Goal: Task Accomplishment & Management: Manage account settings

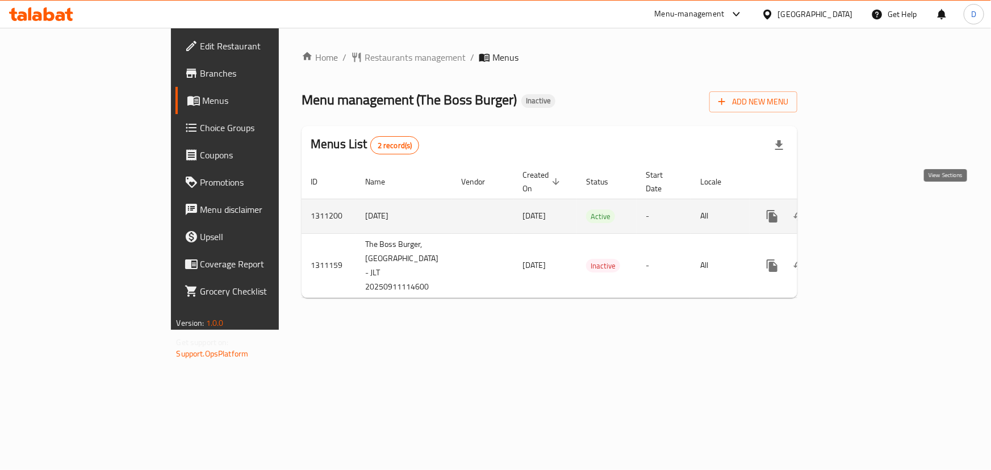
click at [861, 210] on icon "enhanced table" at bounding box center [855, 217] width 14 height 14
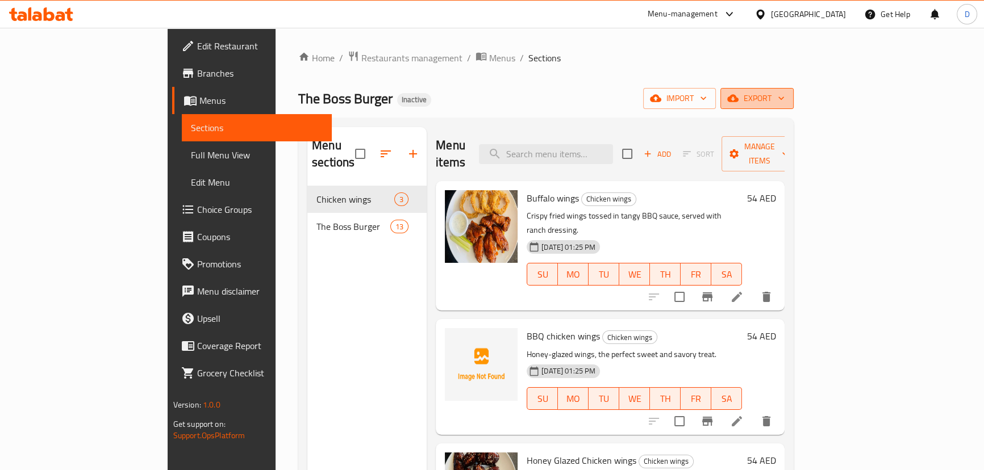
click at [739, 98] on icon "button" at bounding box center [732, 98] width 11 height 7
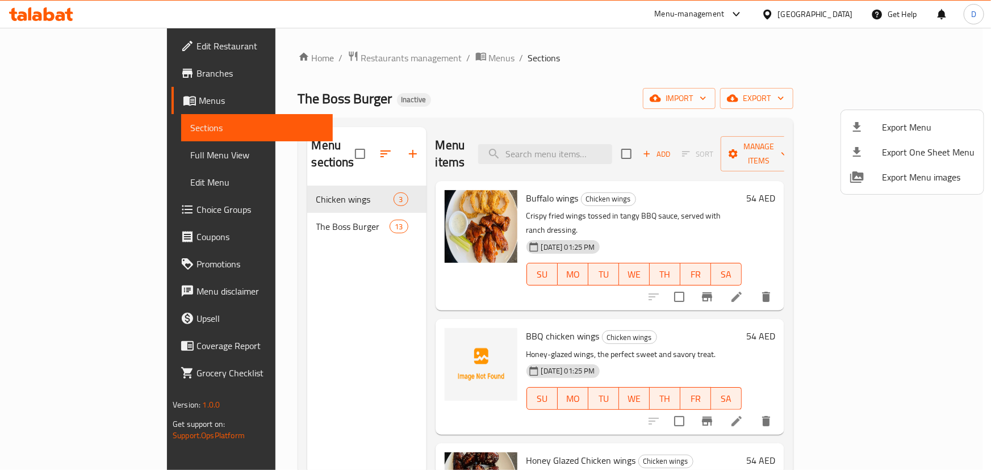
click at [904, 113] on ul "Export Menu Export One Sheet Menu Export Menu images" at bounding box center [912, 152] width 143 height 84
click at [908, 128] on span "Export Menu" at bounding box center [928, 127] width 93 height 14
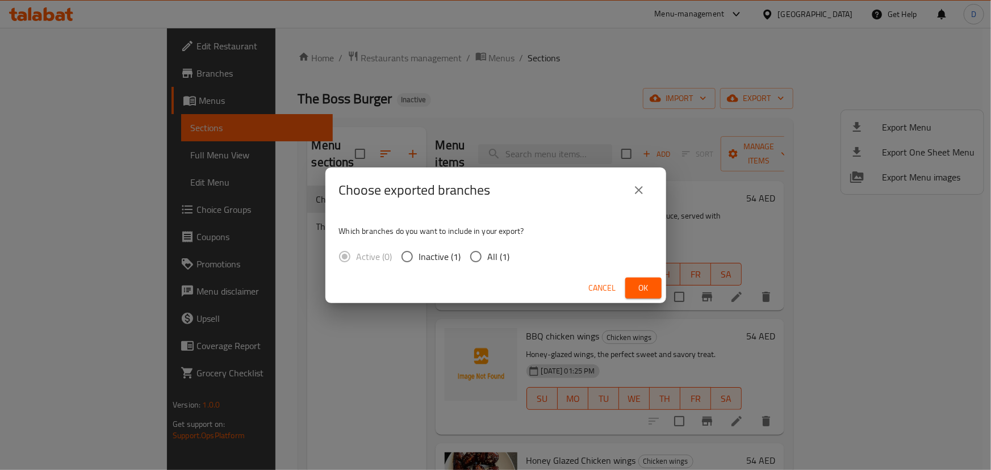
click at [493, 264] on span "All (1)" at bounding box center [499, 257] width 22 height 14
click at [488, 264] on input "All (1)" at bounding box center [476, 257] width 24 height 24
radio input "true"
click at [665, 293] on div "Cancel Ok" at bounding box center [496, 288] width 341 height 30
click at [651, 289] on span "Ok" at bounding box center [644, 288] width 18 height 14
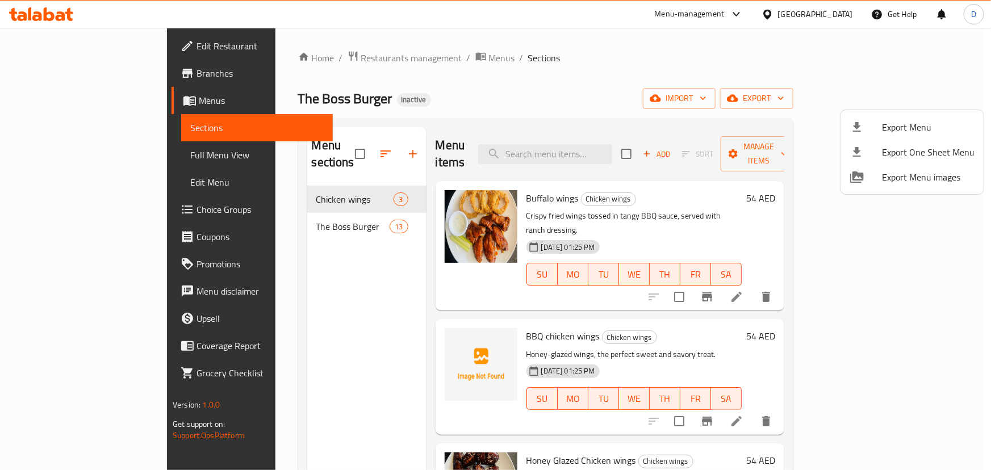
click at [99, 147] on div at bounding box center [495, 235] width 991 height 470
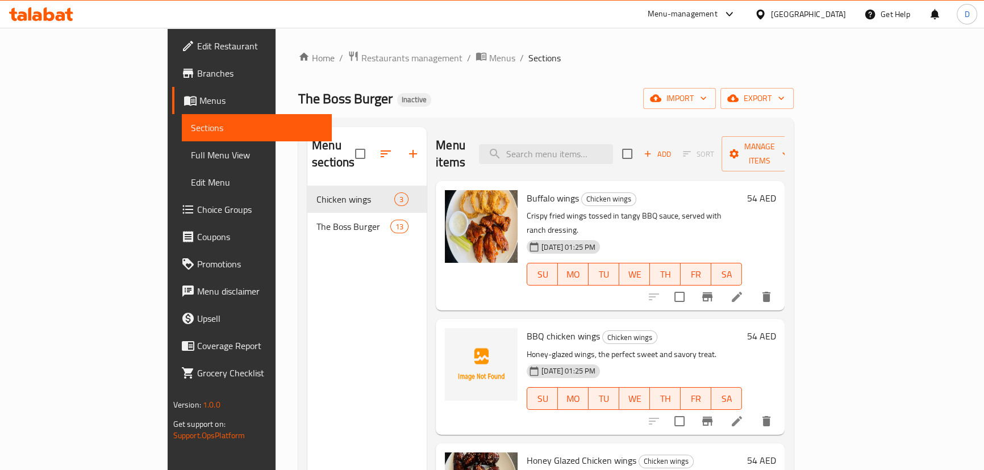
click at [182, 147] on link "Full Menu View" at bounding box center [257, 154] width 150 height 27
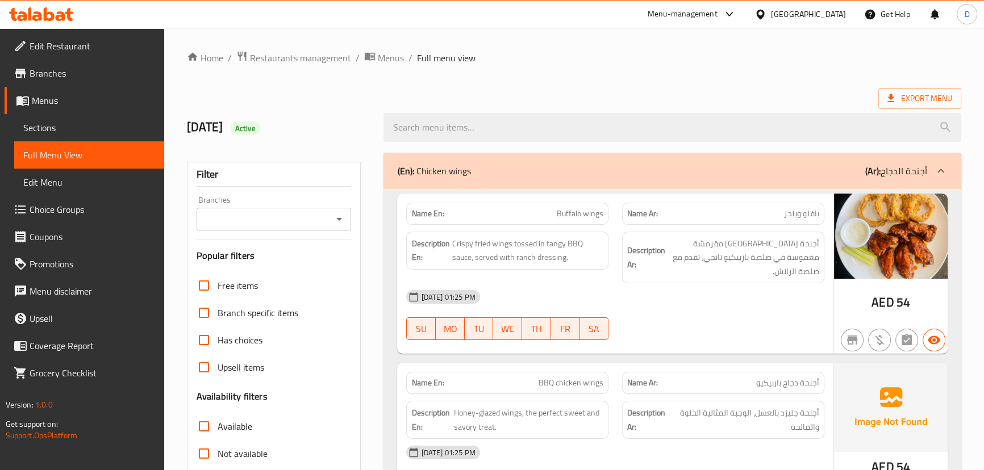
scroll to position [155, 0]
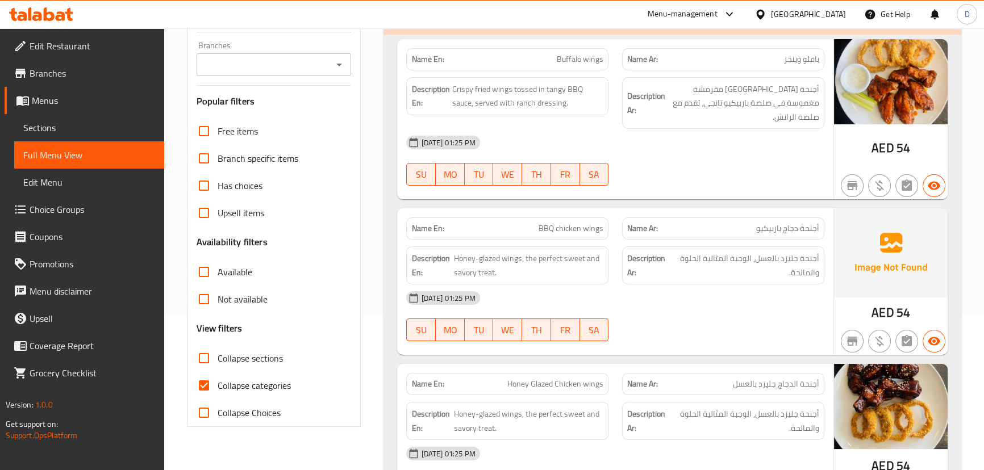
click at [218, 386] on span "Collapse categories" at bounding box center [254, 386] width 73 height 14
click at [217, 386] on input "Collapse categories" at bounding box center [203, 385] width 27 height 27
checkbox input "false"
click at [209, 358] on input "Collapse sections" at bounding box center [203, 358] width 27 height 27
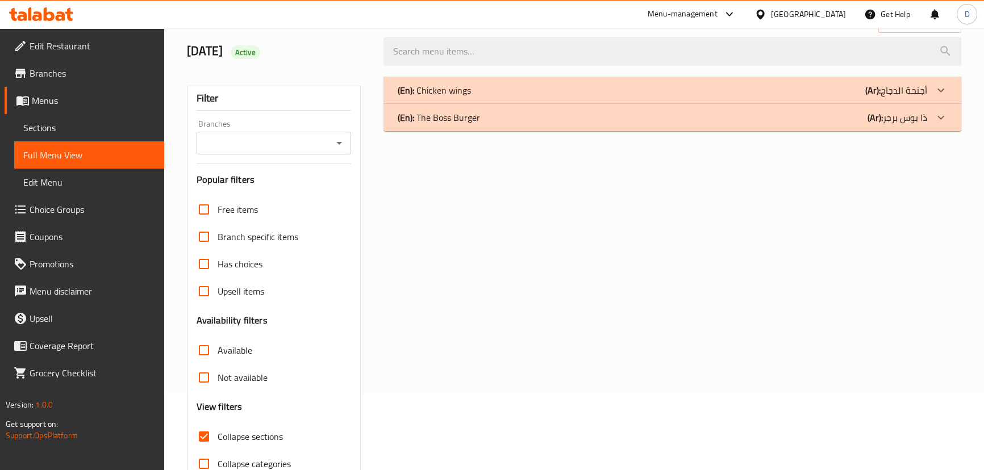
scroll to position [134, 0]
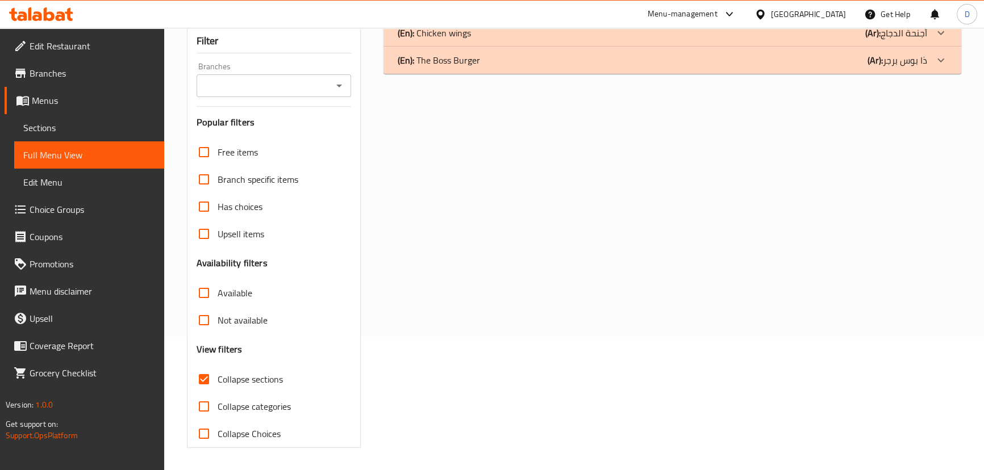
click at [200, 376] on input "Collapse sections" at bounding box center [203, 379] width 27 height 27
checkbox input "false"
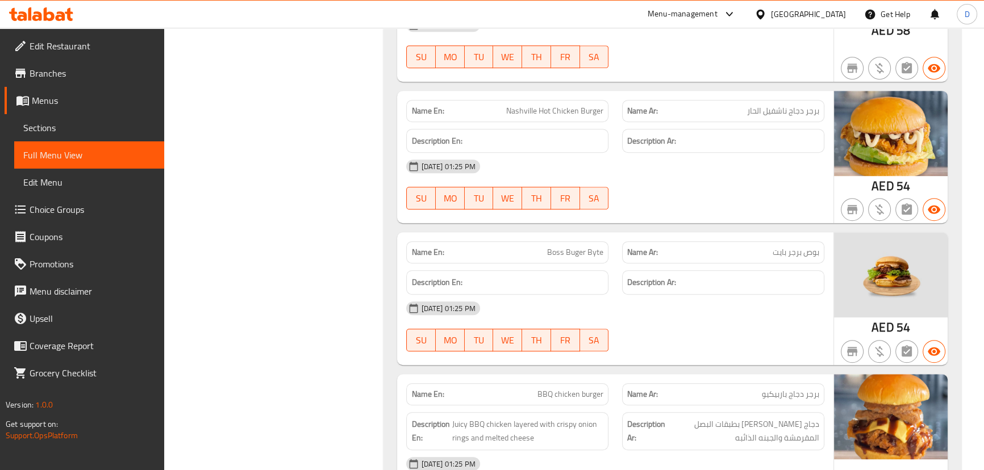
scroll to position [826, 0]
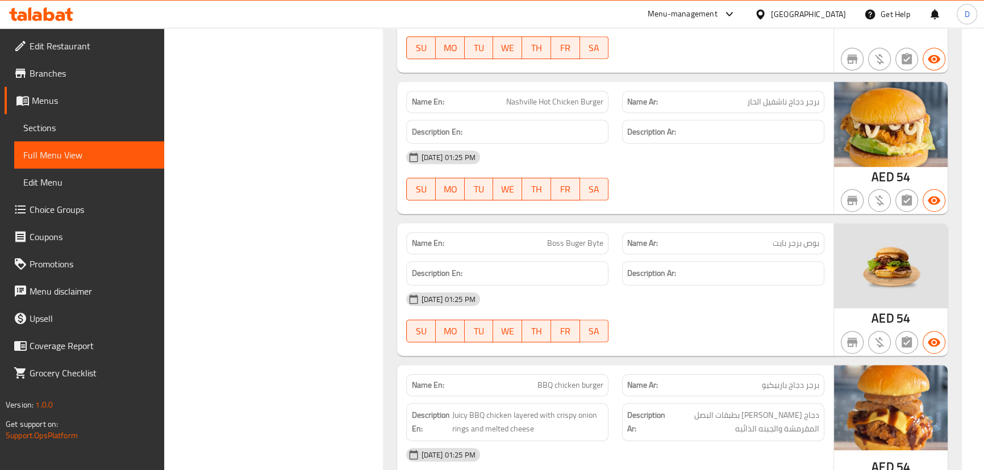
click at [745, 144] on div "[DATE] 01:25 PM" at bounding box center [614, 157] width 431 height 27
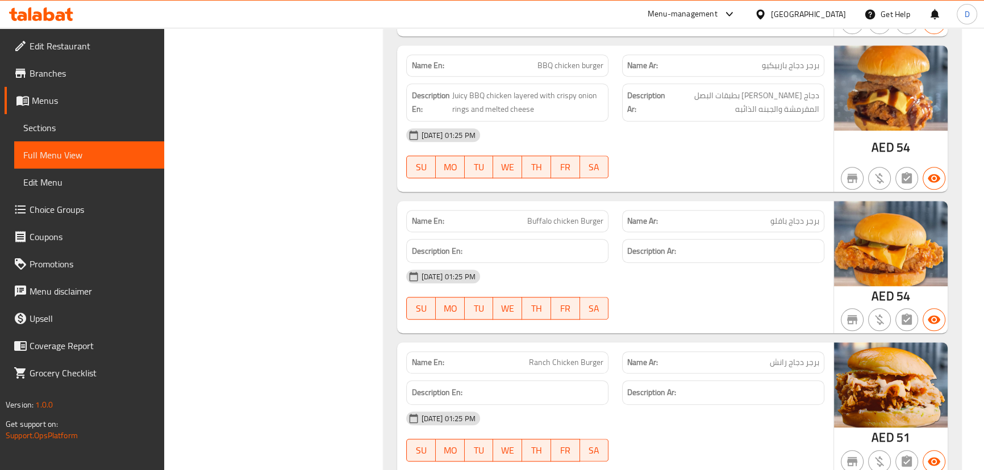
scroll to position [1136, 0]
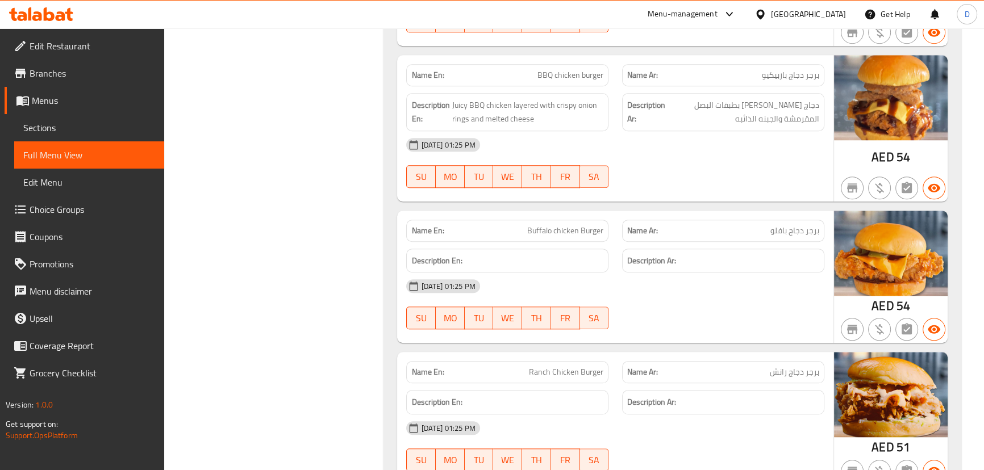
click at [694, 181] on div at bounding box center [723, 188] width 216 height 14
click at [565, 68] on div "Name En: BBQ chicken burger" at bounding box center [507, 75] width 202 height 22
click at [564, 69] on span "BBQ chicken burger" at bounding box center [570, 75] width 66 height 12
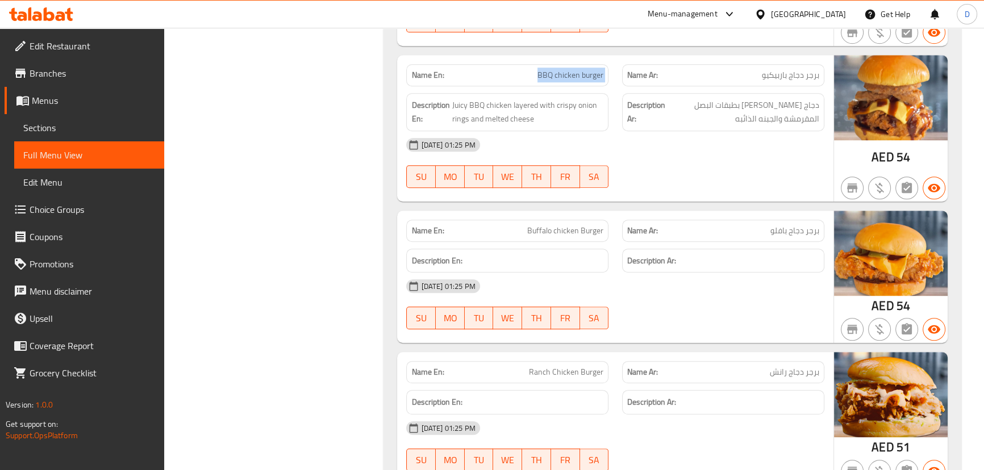
copy span "BBQ chicken burger"
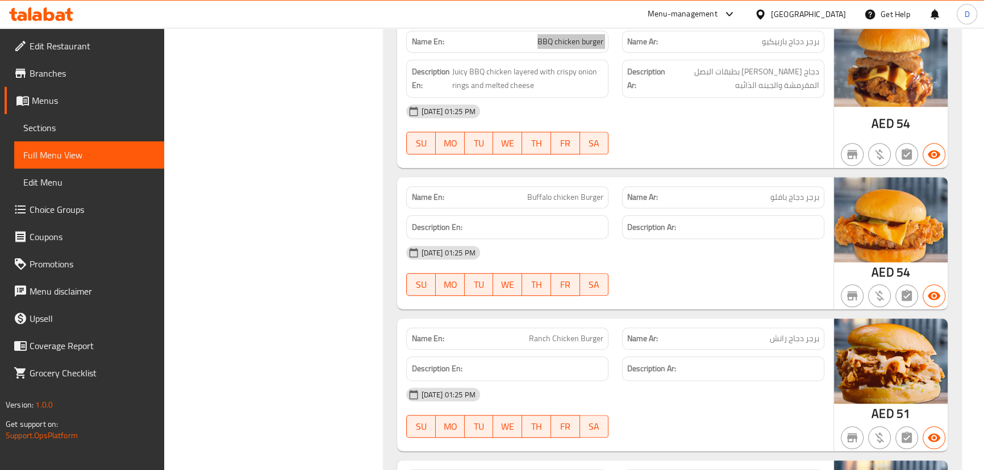
scroll to position [1174, 0]
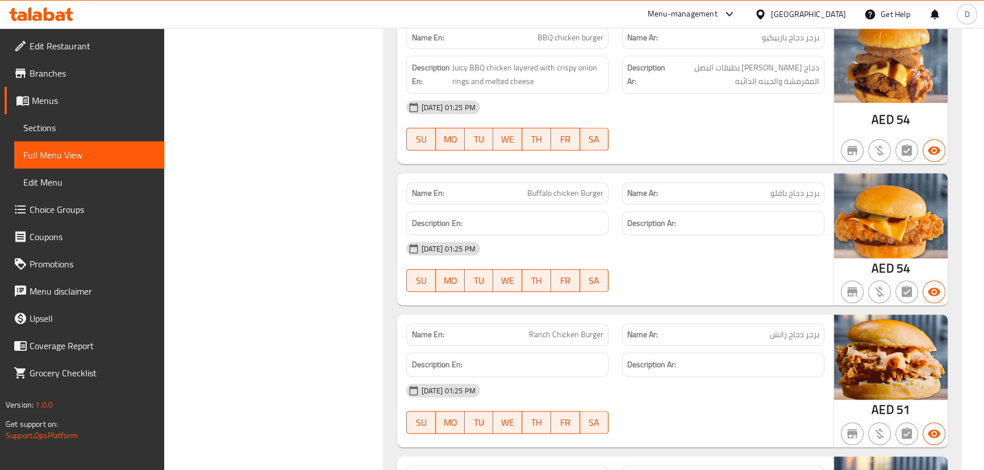
click at [566, 187] on span "Buffalo chicken Burger" at bounding box center [565, 193] width 76 height 12
copy span "Buffalo chicken Burger"
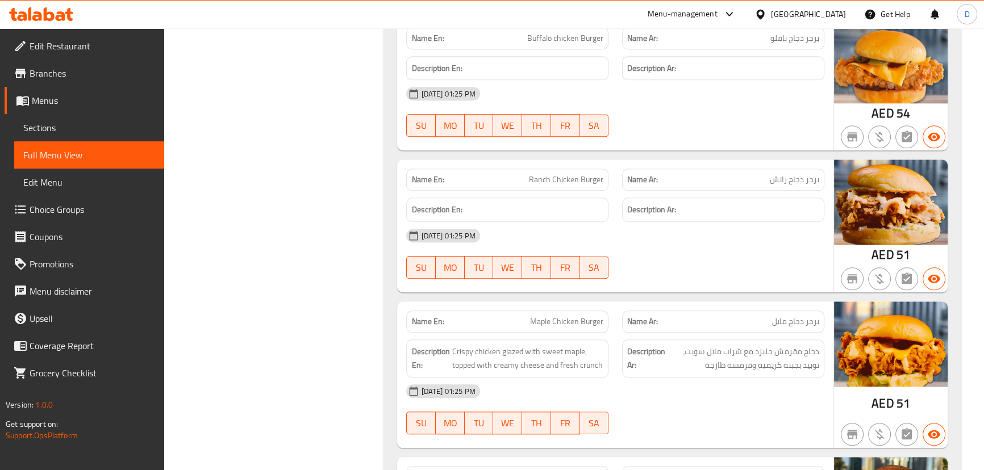
click at [537, 198] on div "Description En:" at bounding box center [507, 210] width 202 height 24
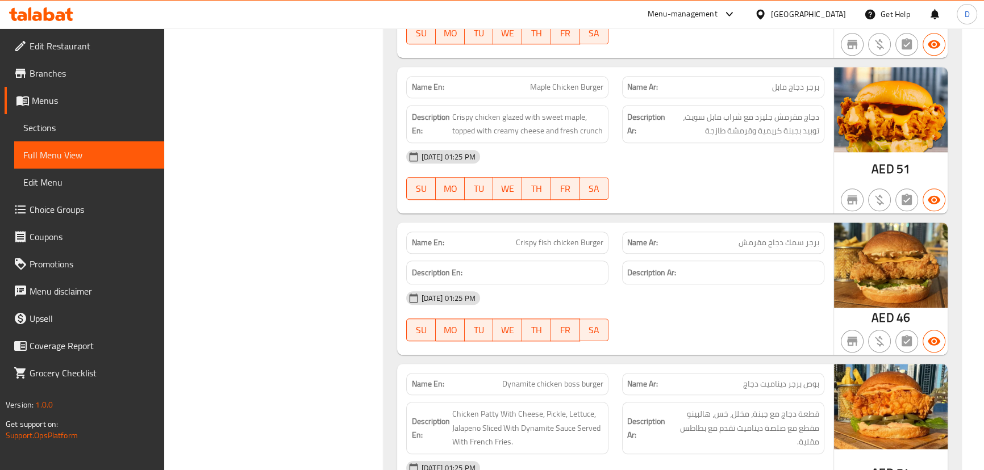
scroll to position [1587, 0]
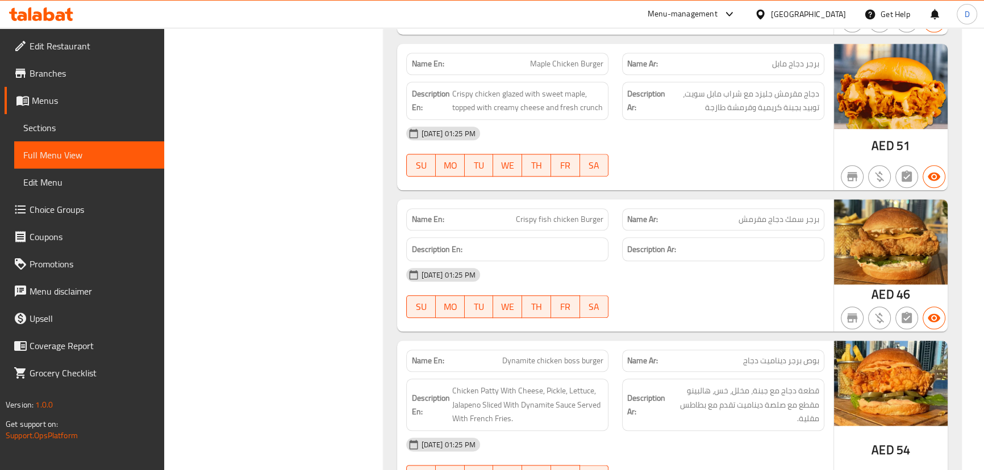
click at [608, 120] on div "[DATE] 01:25 PM" at bounding box center [614, 133] width 431 height 27
click at [813, 87] on span "دجاج مقرمش جليزد مع شراب مابل سويت، توبيد بجبنة كريمية وقرمشة طازجة" at bounding box center [744, 101] width 152 height 28
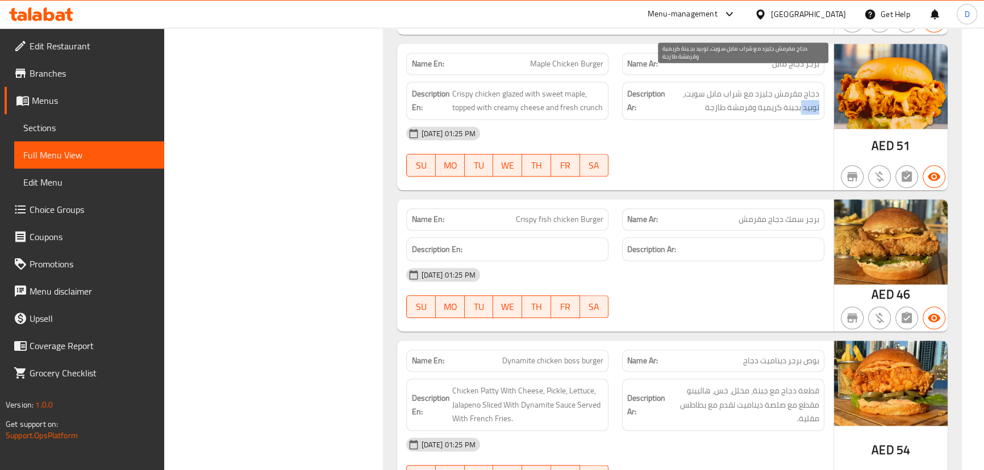
click at [813, 87] on span "دجاج مقرمش جليزد مع شراب مابل سويت، توبيد بجبنة كريمية وقرمشة طازجة" at bounding box center [744, 101] width 152 height 28
copy span "توبيد"
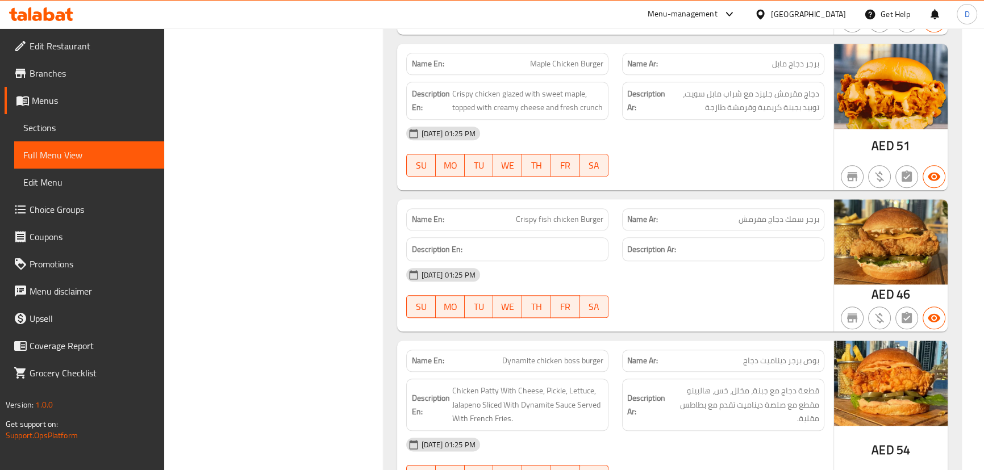
click at [572, 58] on span "Maple Chicken Burger" at bounding box center [566, 64] width 73 height 12
copy span "Maple Chicken Burger"
click at [551, 214] on span "Crispy fish chicken Burger" at bounding box center [559, 220] width 87 height 12
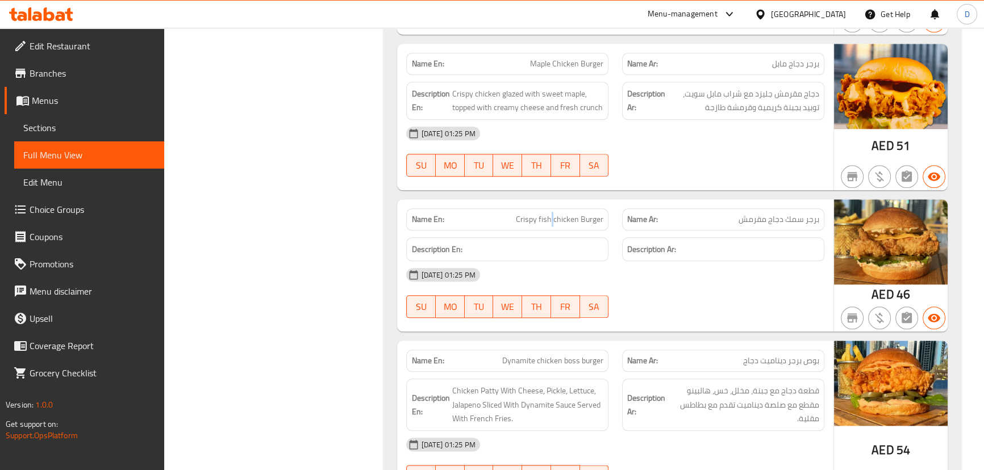
click at [551, 214] on span "Crispy fish chicken Burger" at bounding box center [559, 220] width 87 height 12
copy span "Crispy fish chicken Burger"
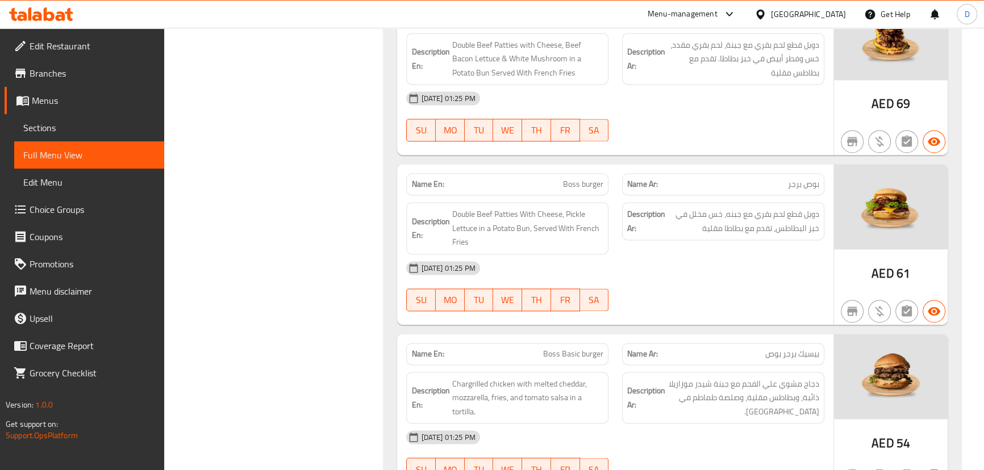
scroll to position [2207, 0]
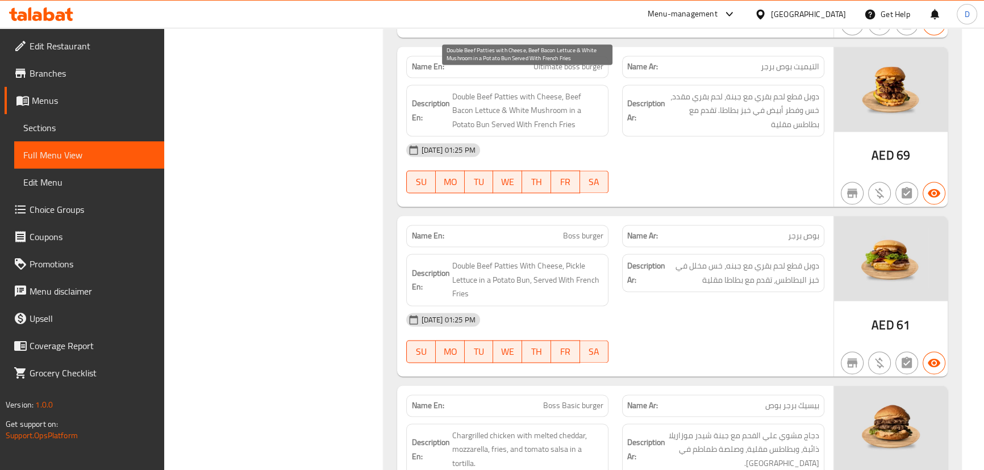
click at [587, 97] on span "Double Beef Patties with Cheese, Beef Bacon Lettuce & White Mushroom in a Potat…" at bounding box center [528, 111] width 152 height 42
copy span "Bun"
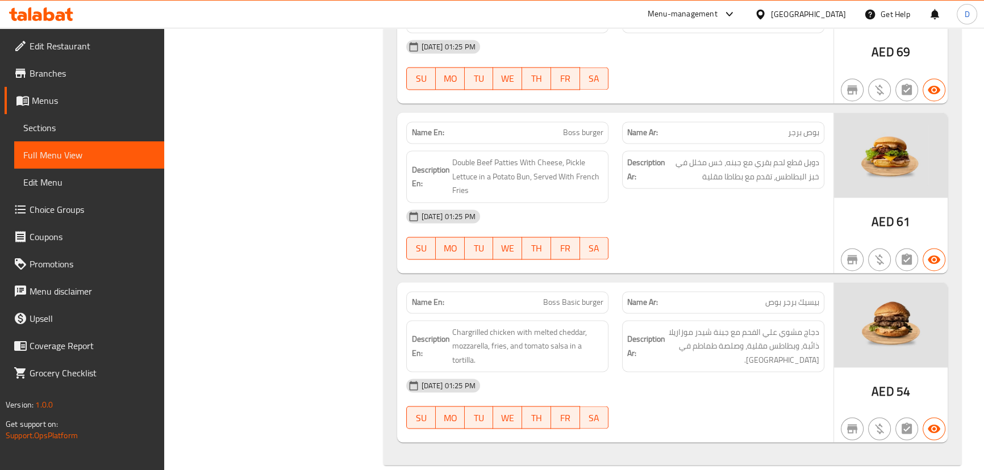
click at [565, 127] on span "Boss burger" at bounding box center [583, 133] width 40 height 12
copy span "Boss burger"
click at [598, 297] on span "Boss Basic burger" at bounding box center [573, 303] width 60 height 12
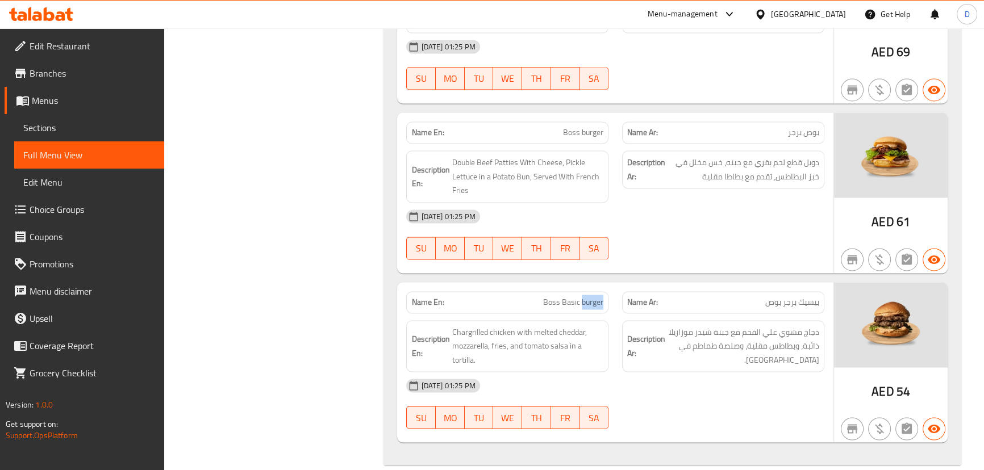
click at [598, 297] on span "Boss Basic burger" at bounding box center [573, 303] width 60 height 12
copy span "Boss Basic burger"
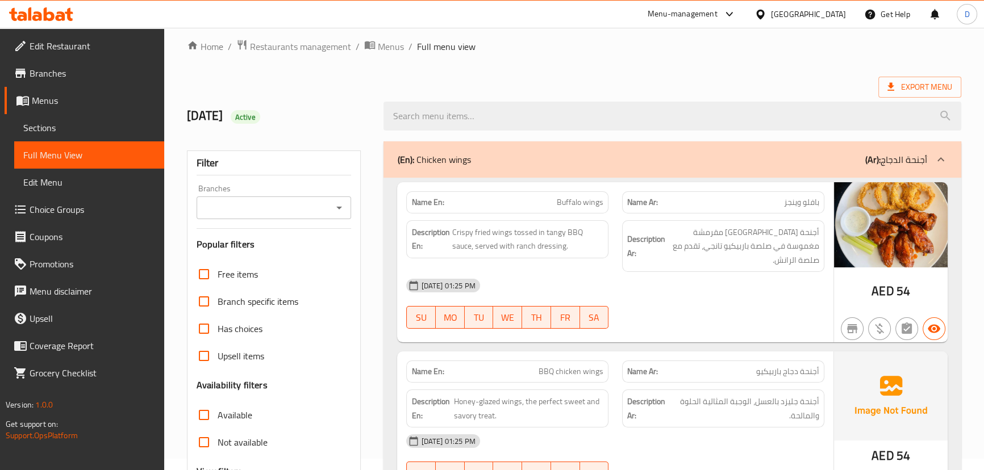
scroll to position [0, 0]
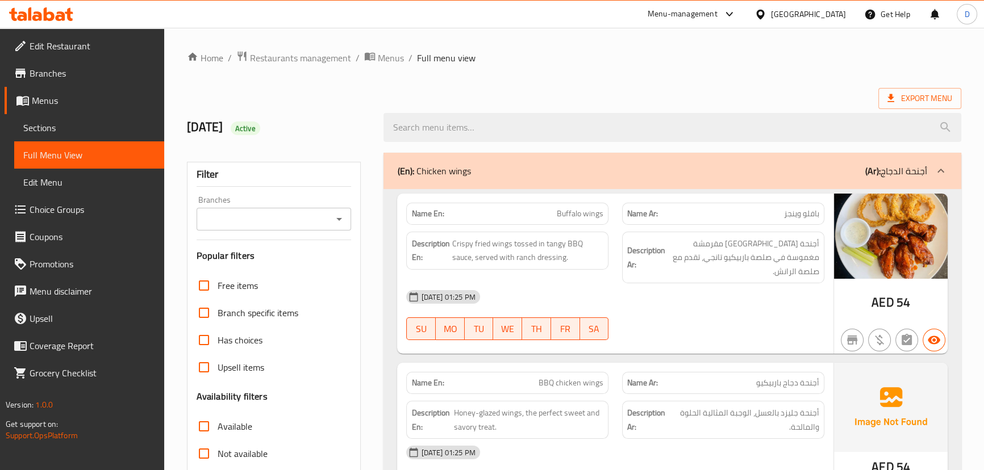
click at [548, 205] on div "Name En: Buffalo wings" at bounding box center [507, 214] width 202 height 22
click at [570, 216] on span "Buffalo wings" at bounding box center [580, 214] width 47 height 12
copy span "Buffalo wings"
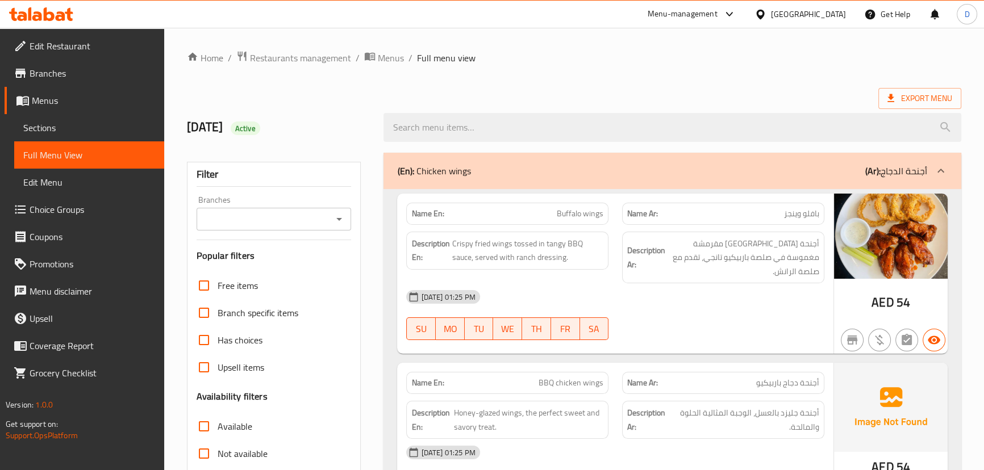
click at [392, 283] on div "Name En: Buffalo wings Name Ar: بافلو وينجز Description En: Crispy fried wings …" at bounding box center [671, 438] width 577 height 499
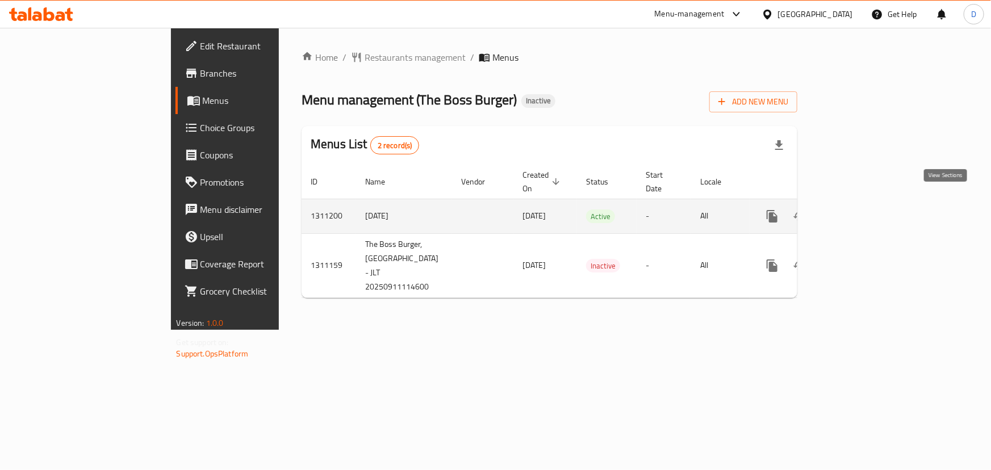
click at [861, 210] on icon "enhanced table" at bounding box center [855, 217] width 14 height 14
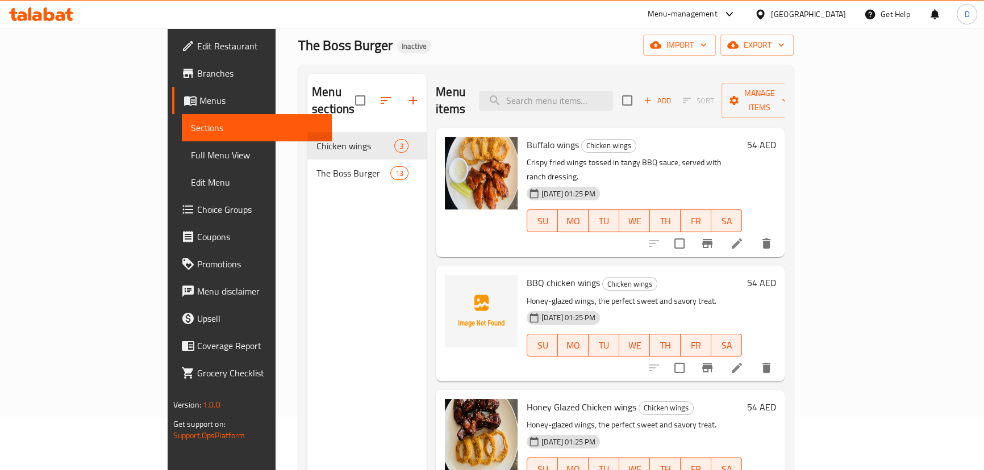
scroll to position [103, 0]
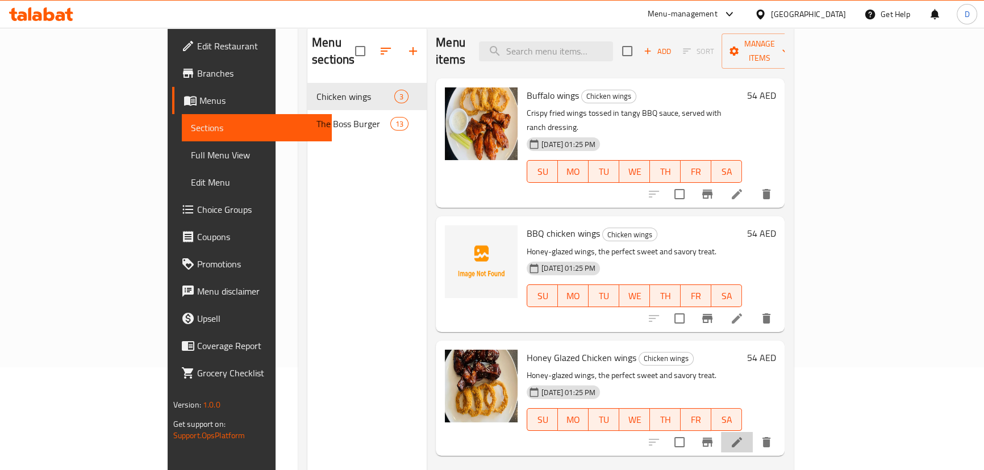
click at [753, 432] on li at bounding box center [737, 442] width 32 height 20
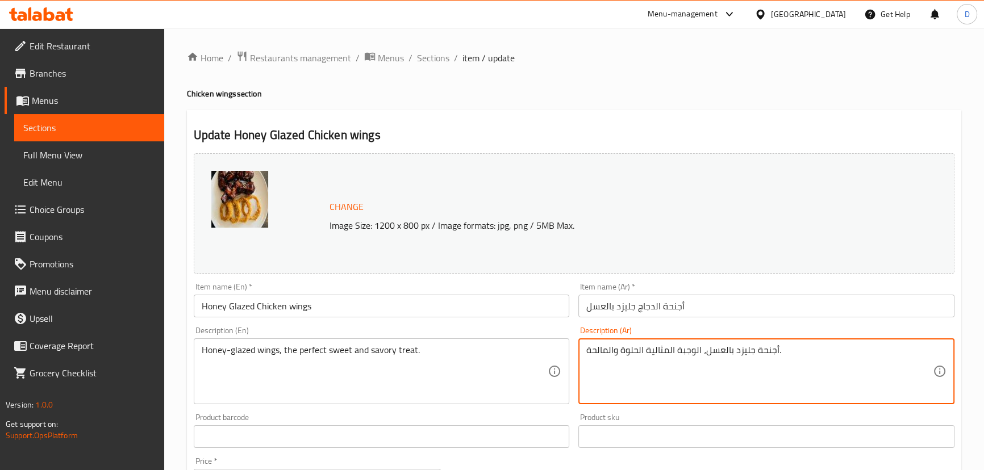
drag, startPoint x: 700, startPoint y: 352, endPoint x: 639, endPoint y: 355, distance: 62.0
click at [649, 353] on textarea "أجنحة جليزد بالعسل، ترت حلوة والمالحة." at bounding box center [759, 372] width 347 height 54
click at [647, 351] on textarea "أجنحة جليزد بالعسل، ترت حلوة والمالحة." at bounding box center [759, 372] width 347 height 54
click at [606, 352] on textarea "أجنحة جليزد بالعسل، تريت حلوة والمالحة." at bounding box center [759, 372] width 347 height 54
click at [590, 353] on textarea "أجنحة جليزد بالعسل، تريت حلوة ومالحة." at bounding box center [759, 372] width 347 height 54
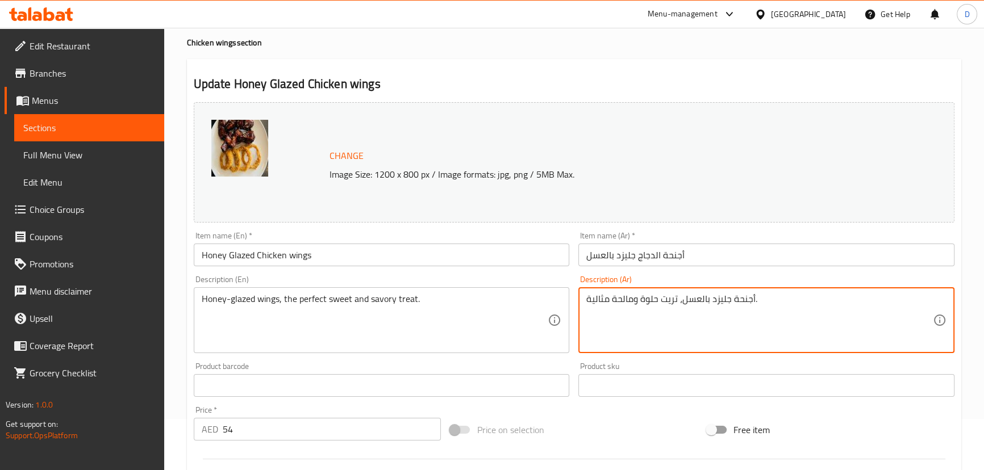
scroll to position [348, 0]
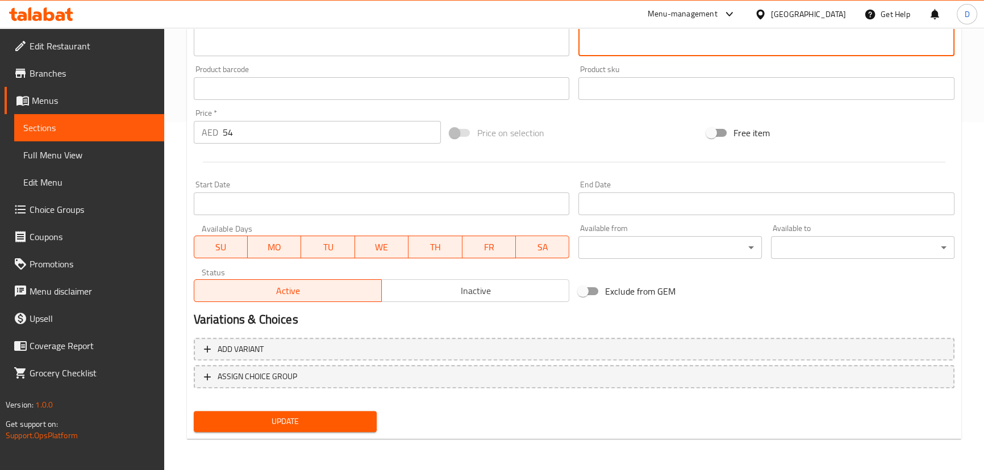
type textarea "أجنحة جليزد بالعسل، تريت حلوة ومالحة مثالية."
click at [314, 415] on span "Update" at bounding box center [285, 422] width 165 height 14
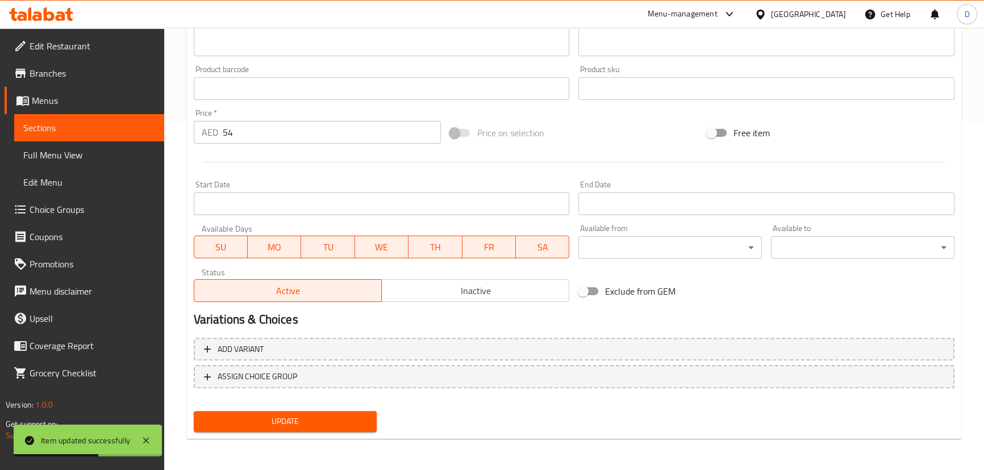
click at [131, 125] on span "Sections" at bounding box center [89, 128] width 132 height 14
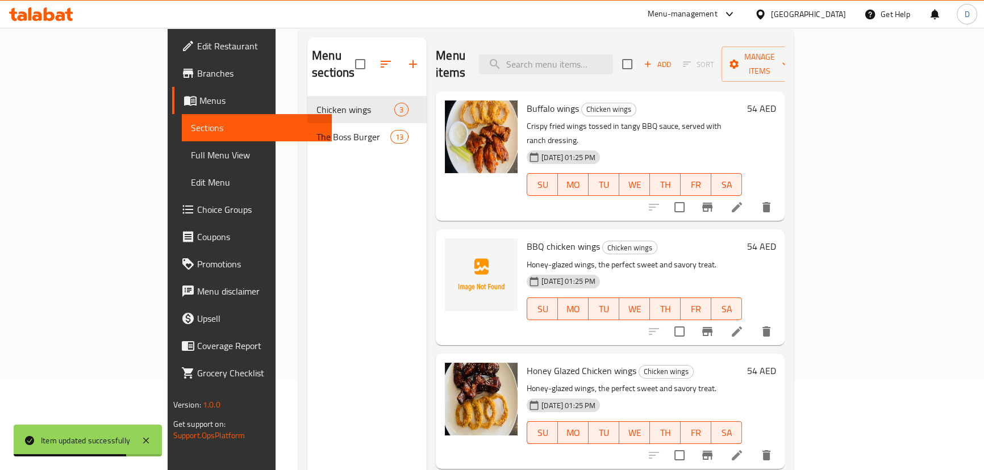
scroll to position [108, 0]
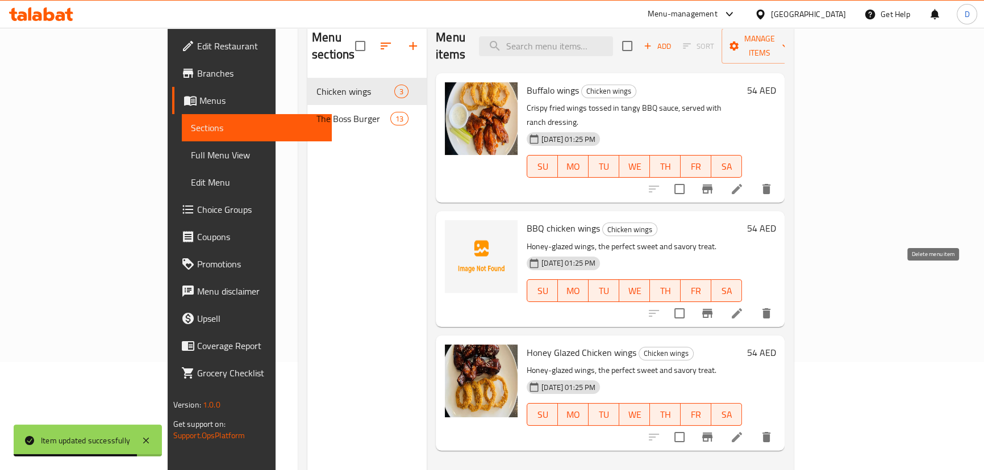
click at [773, 307] on icon "delete" at bounding box center [767, 314] width 14 height 14
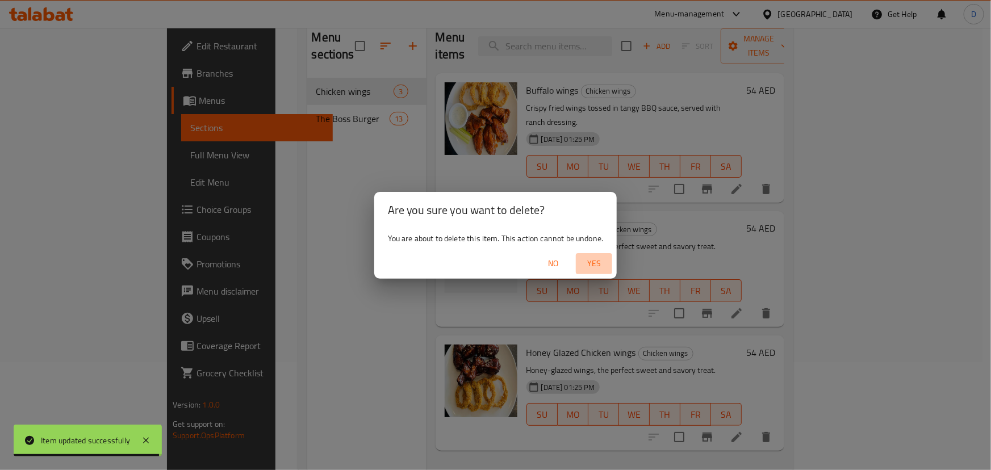
click at [591, 262] on span "Yes" at bounding box center [594, 264] width 27 height 14
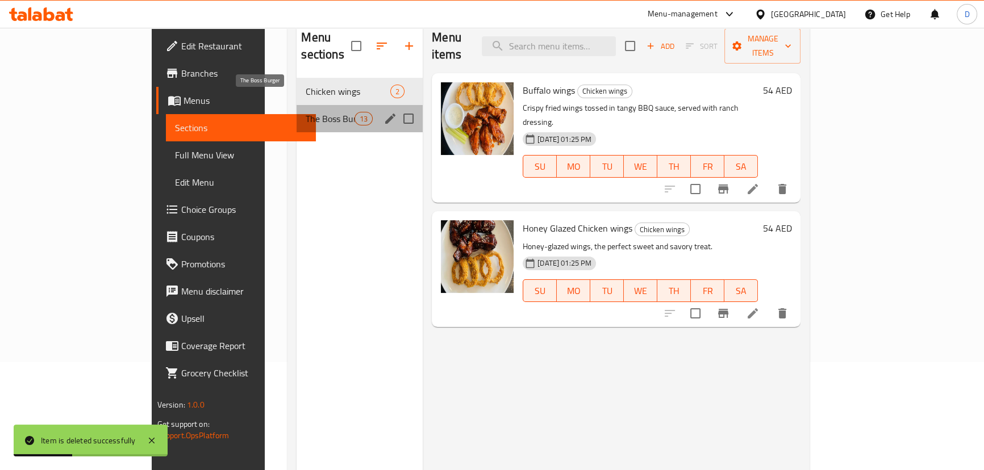
click at [306, 112] on span "The Boss Burger" at bounding box center [330, 119] width 48 height 14
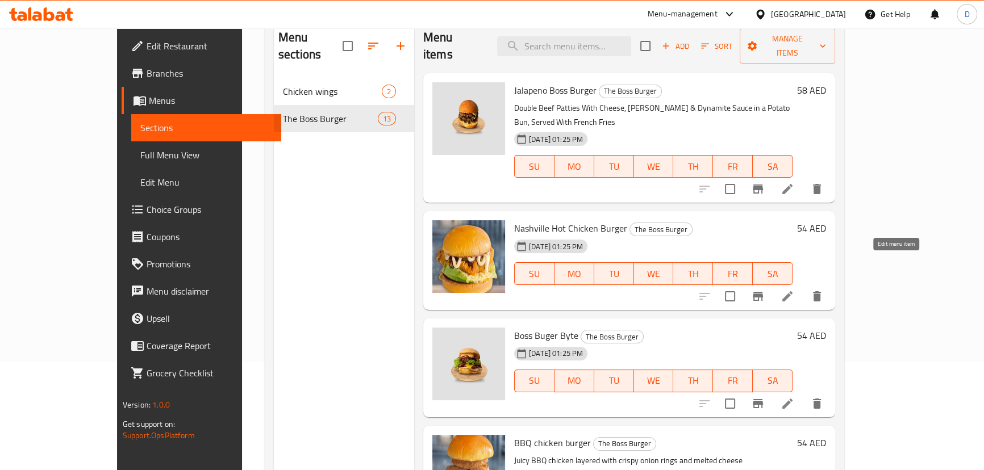
click at [794, 290] on icon at bounding box center [788, 297] width 14 height 14
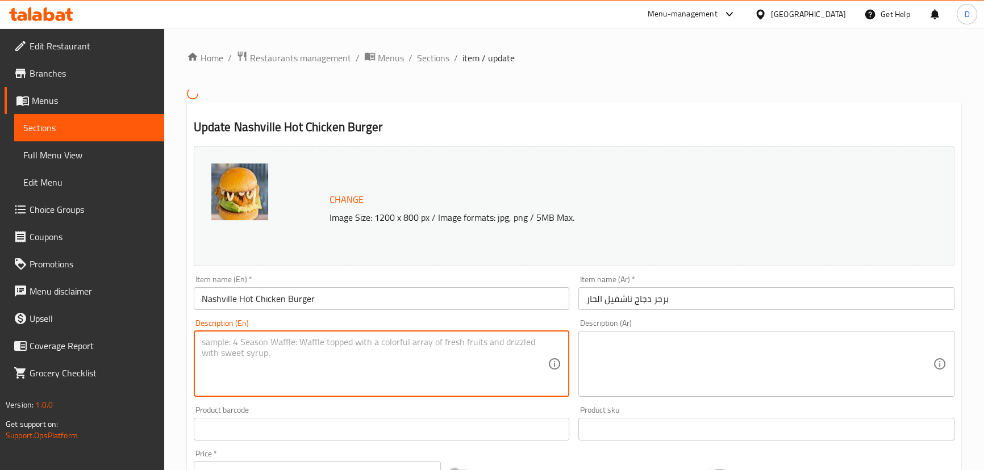
click at [304, 347] on textarea at bounding box center [375, 364] width 347 height 54
paste textarea "Fiery Nashville-style chicken, creamy slaw & jalapeños"
type textarea "Fiery Nashville-style chicken, creamy slaw & jalapeños"
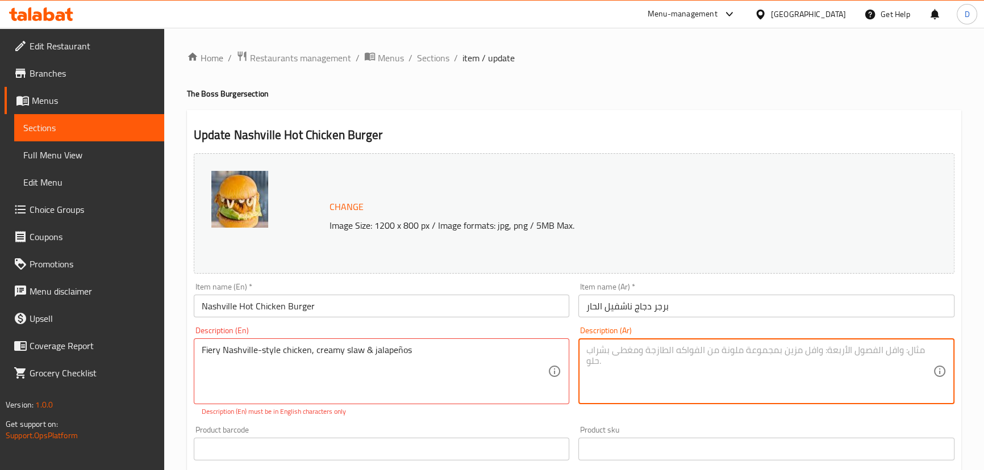
click at [660, 364] on textarea at bounding box center [759, 372] width 347 height 54
paste textarea "دجاج حار على طريقة ناشفيل، سلطة كول سلو كريمية وفلفل هالبينو"
click at [330, 299] on input "Nashville Hot Chicken Burger" at bounding box center [382, 306] width 376 height 23
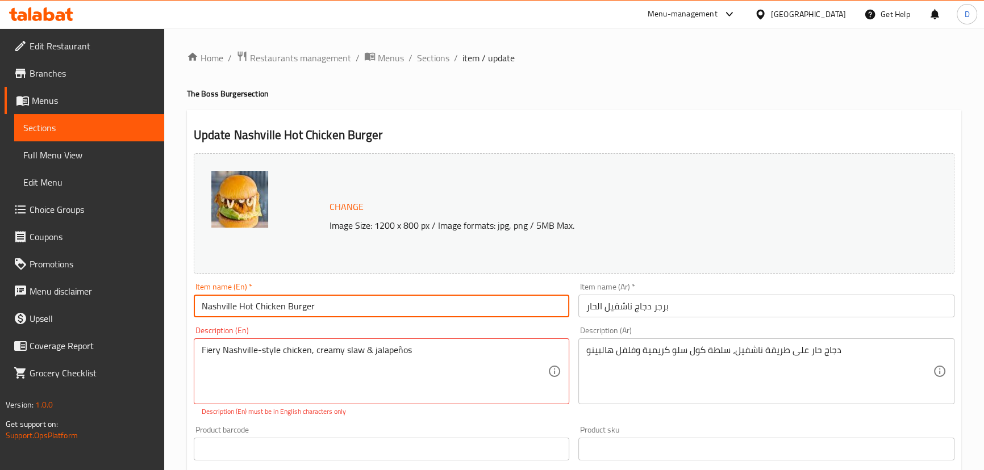
click at [330, 299] on input "Nashville Hot Chicken Burger" at bounding box center [382, 306] width 376 height 23
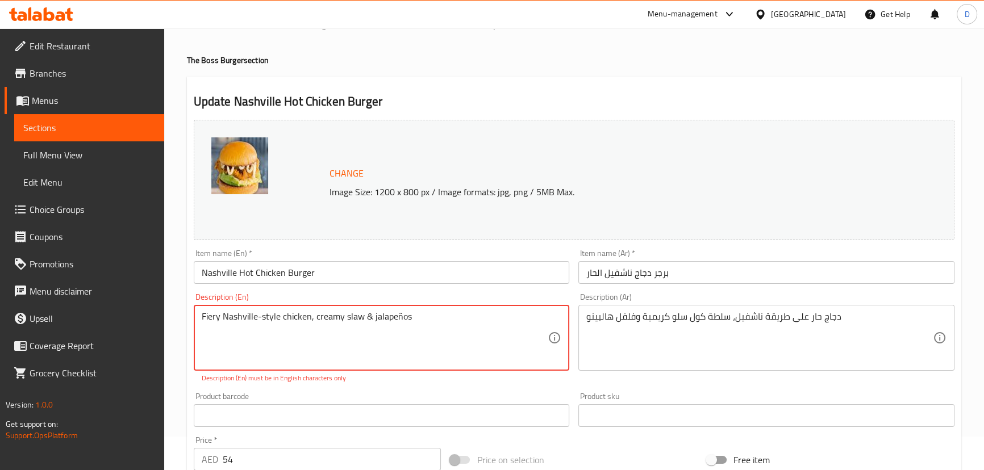
scroll to position [103, 0]
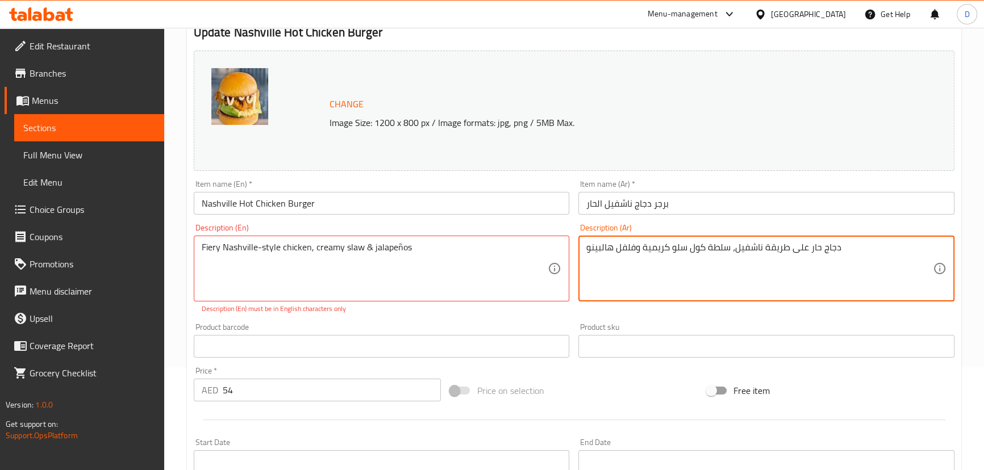
drag, startPoint x: 686, startPoint y: 248, endPoint x: 728, endPoint y: 246, distance: 42.1
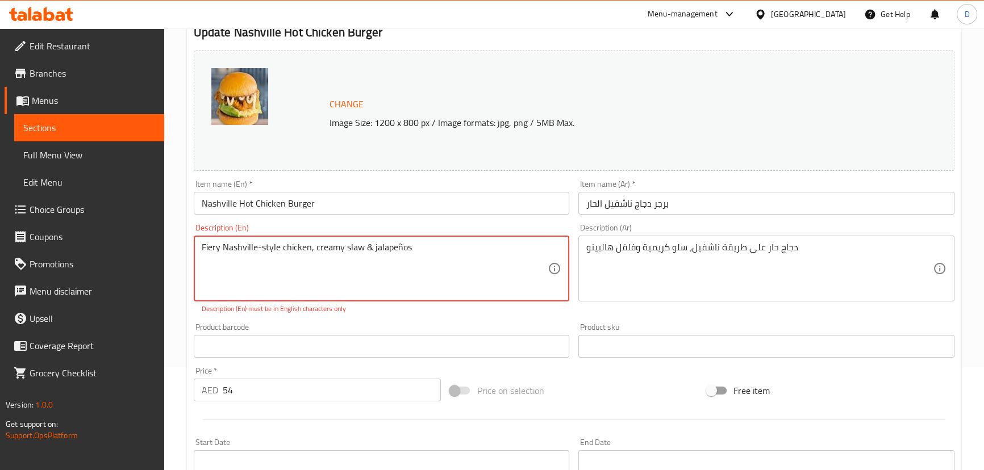
click at [211, 245] on textarea "Fiery Nashville-style chicken, creamy slaw & jalapeños" at bounding box center [375, 269] width 347 height 54
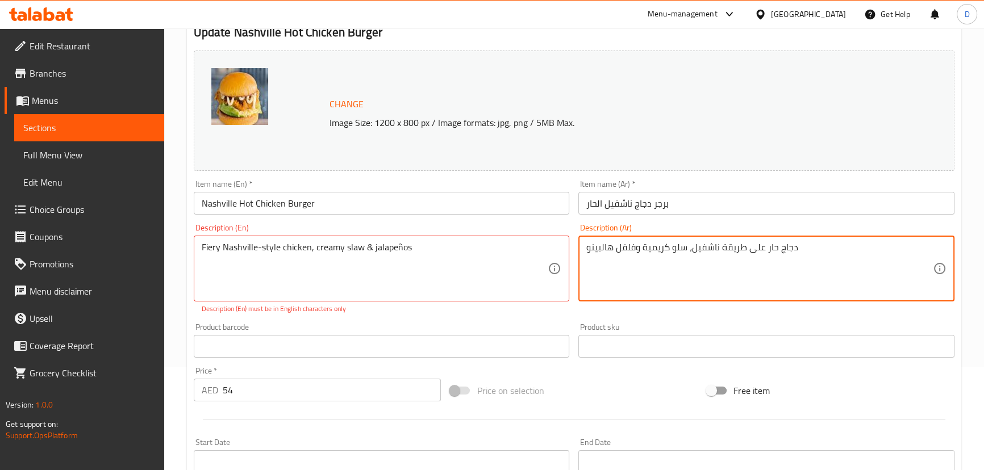
click at [774, 245] on textarea "دجاج حار على طريقة ناشفيل، سلو كريمية وفلفل هالبينو" at bounding box center [759, 269] width 347 height 54
paste textarea "ناري"
drag, startPoint x: 634, startPoint y: 251, endPoint x: 614, endPoint y: 251, distance: 20.5
click at [614, 251] on textarea "دجاج ناري على طريقة ناشفيل، سلو كريمية وفلفل هالبينو" at bounding box center [759, 269] width 347 height 54
type textarea "دجاج ناري على طريقة ناشفيل، سلو كريمية وهالبينو"
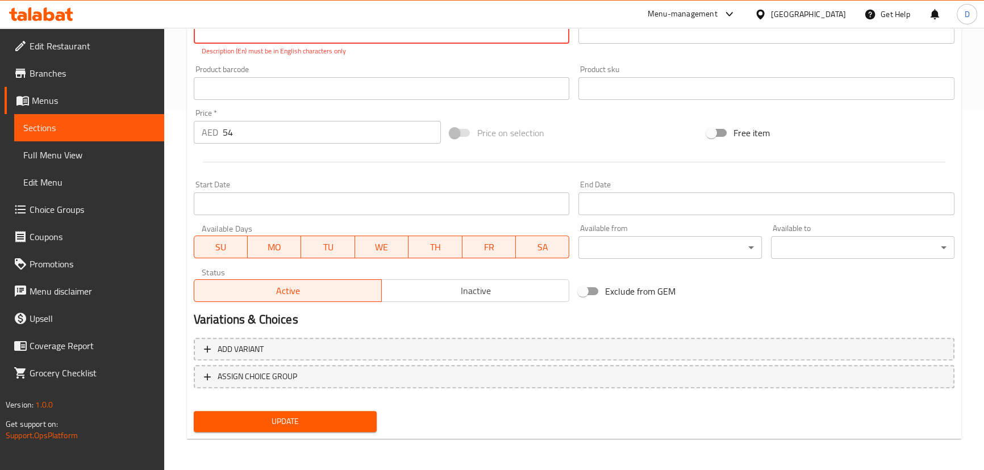
type textarea "Fiery Nashville-style chicken, creamy slaw & jalapenos"
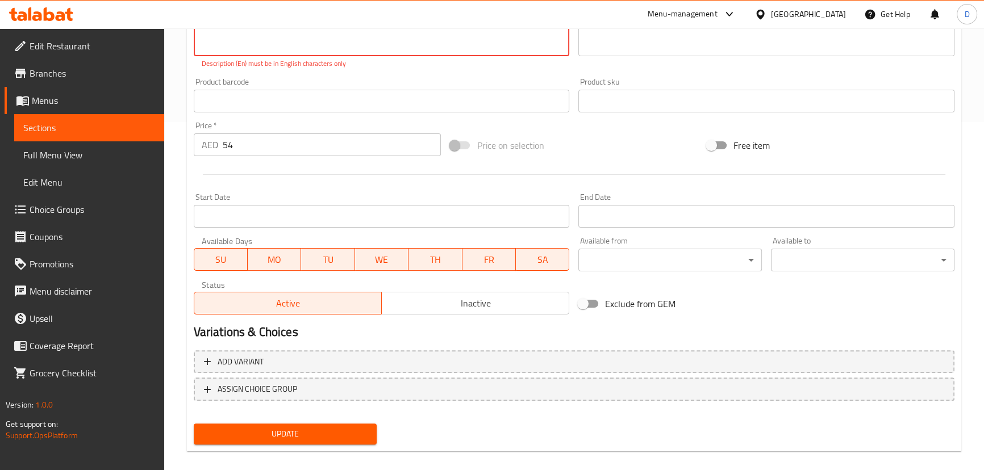
click at [322, 427] on span "Update" at bounding box center [285, 434] width 165 height 14
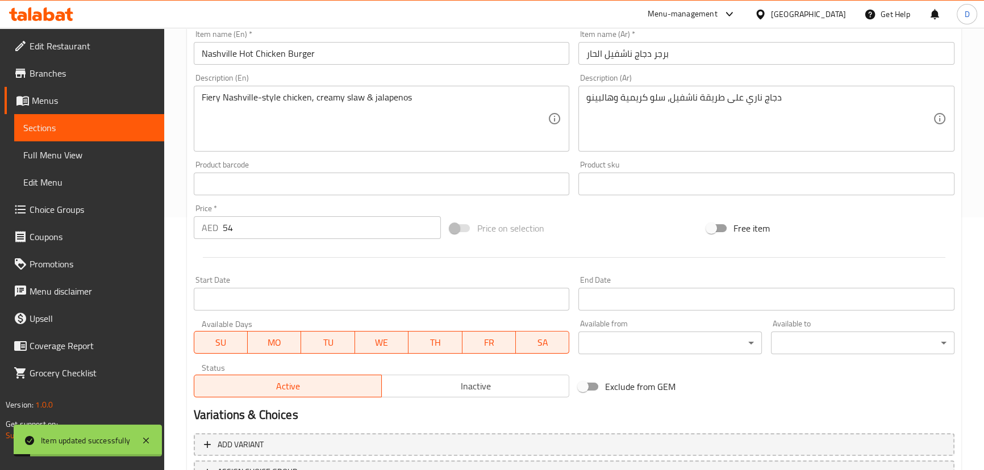
scroll to position [348, 0]
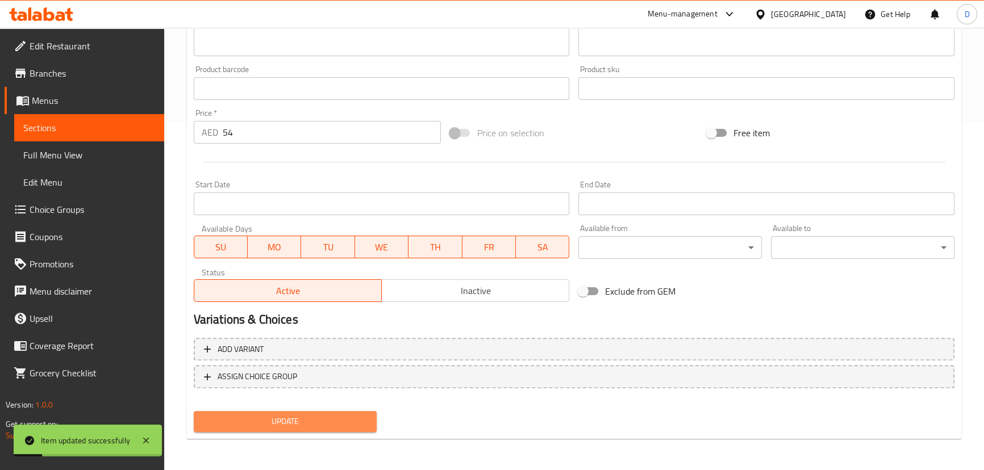
click at [330, 418] on span "Update" at bounding box center [285, 422] width 165 height 14
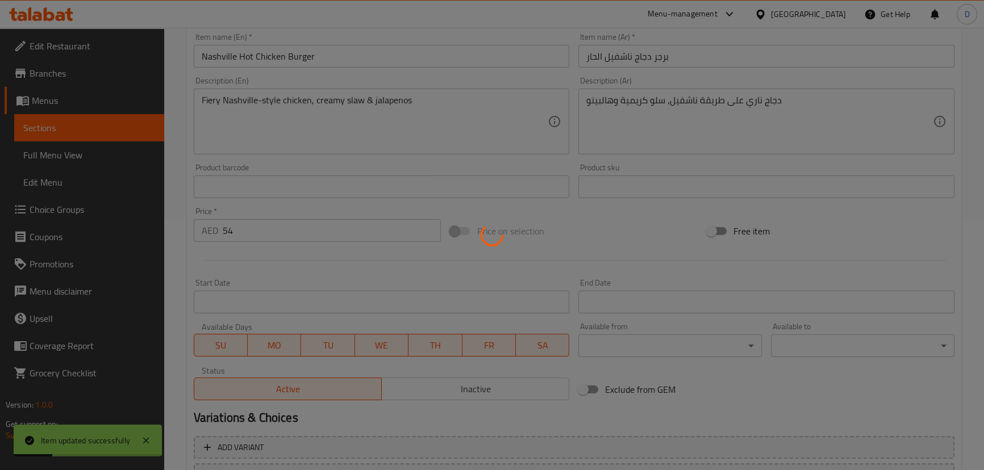
scroll to position [142, 0]
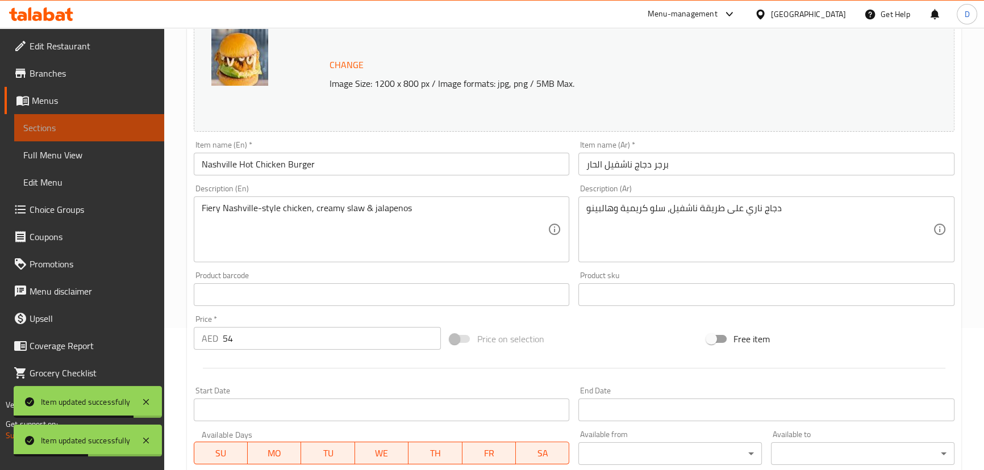
click at [139, 123] on span "Sections" at bounding box center [89, 128] width 132 height 14
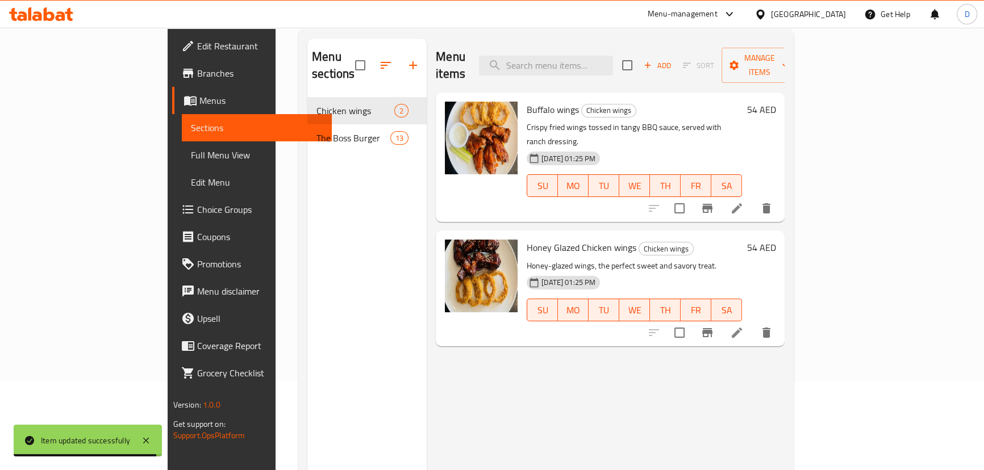
scroll to position [39, 0]
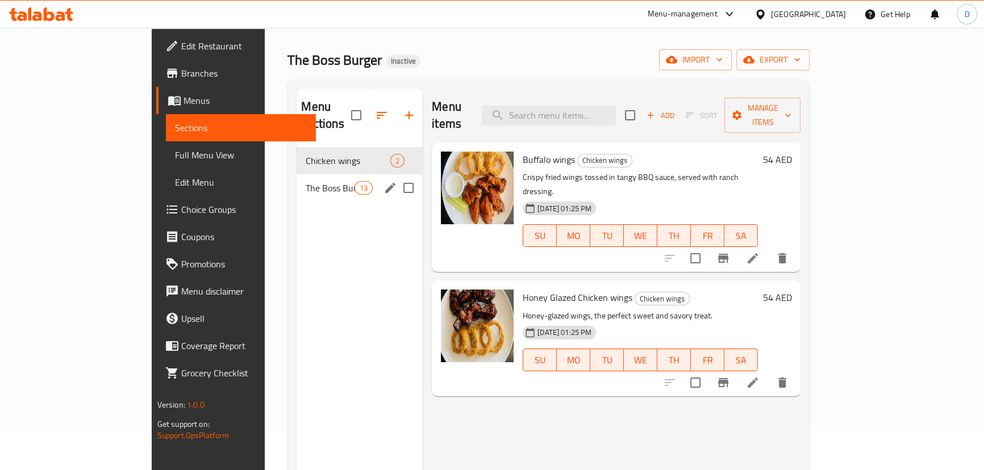
drag, startPoint x: 268, startPoint y: 180, endPoint x: 677, endPoint y: 247, distance: 414.4
click at [297, 180] on div "The Boss Burger 13" at bounding box center [360, 187] width 126 height 27
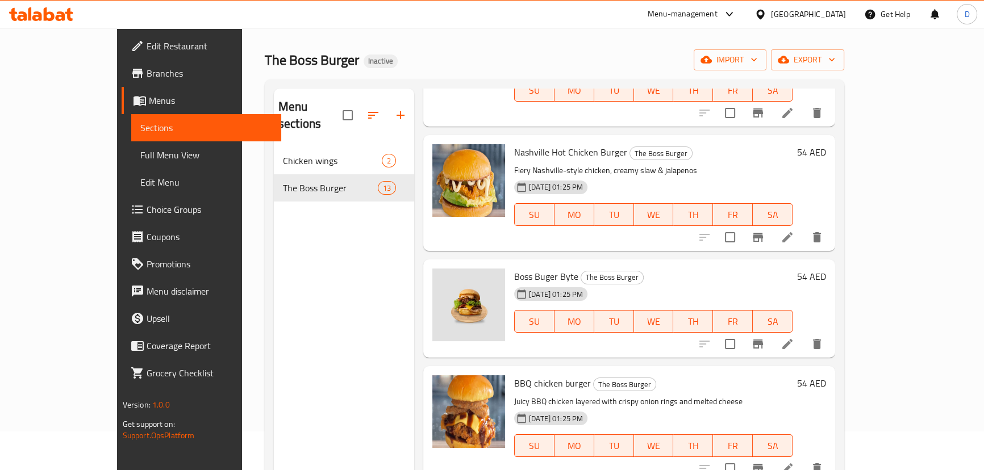
scroll to position [206, 0]
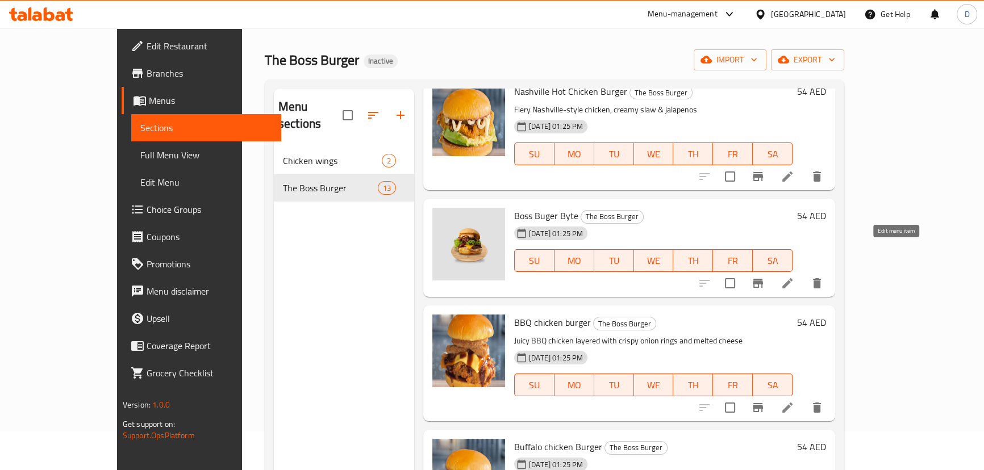
click at [794, 277] on icon at bounding box center [788, 284] width 14 height 14
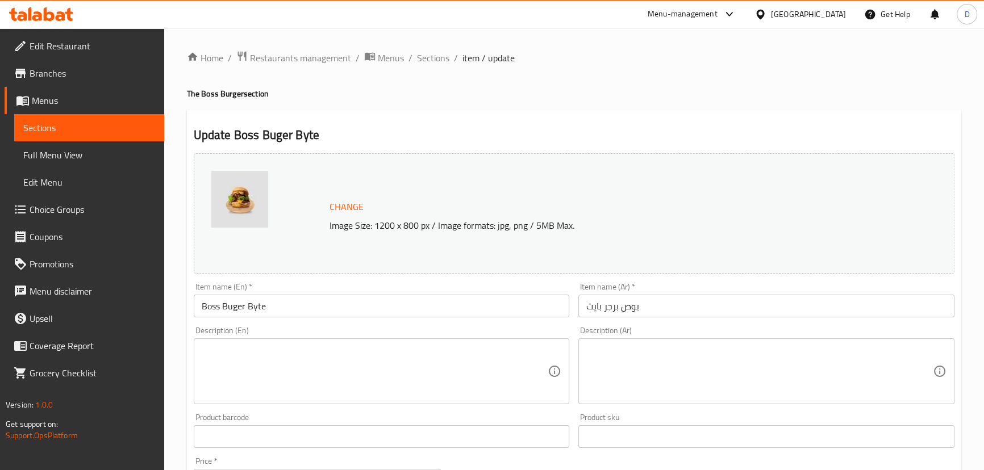
click at [514, 364] on textarea at bounding box center [375, 372] width 347 height 54
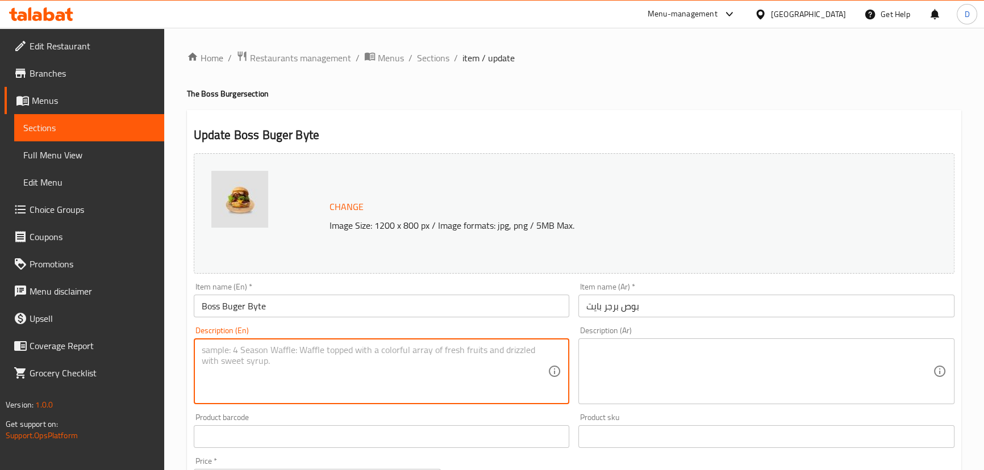
paste textarea "Beefy, cheesy, and saucy—packed with fresh veggies for a small bite with big fl…"
type textarea "Beefy, cheesy, and saucy—packed with fresh veggies for a small bite with big fl…"
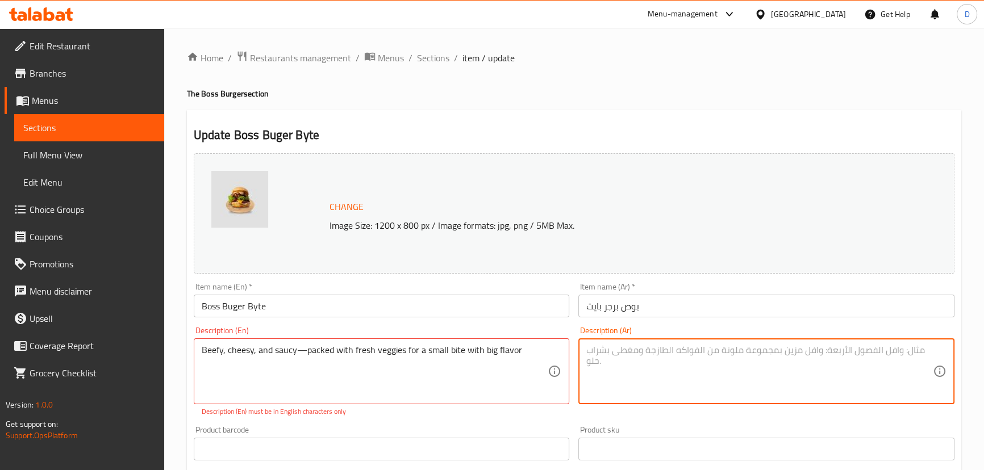
click at [631, 382] on textarea at bounding box center [759, 372] width 347 height 54
paste textarea "لحم بقري، جبن، وصلصة - مليئة بالخضراوات الطازجة لوجبة خفيفة ذات نكهة قوية"
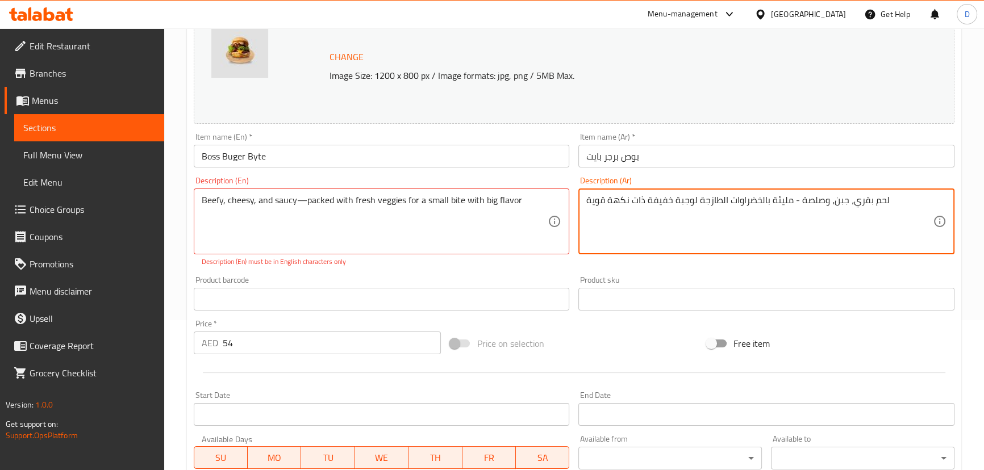
scroll to position [155, 0]
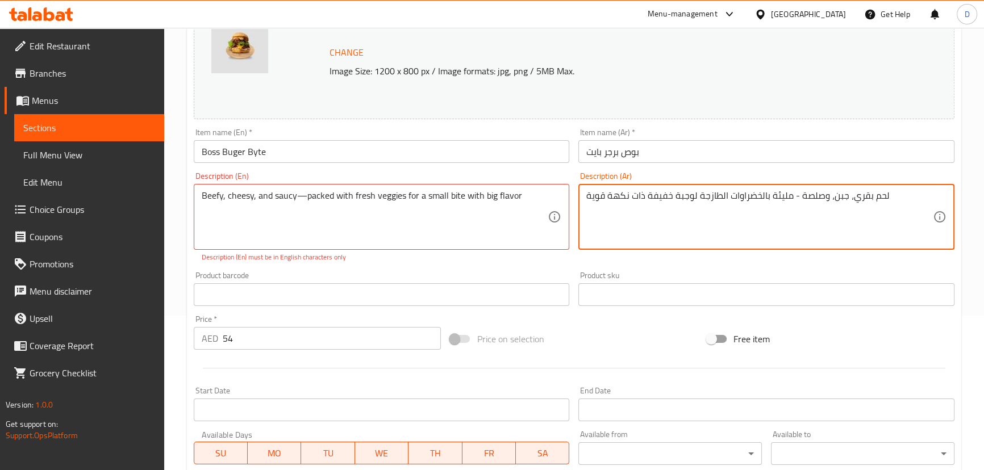
type textarea "لحم بقري، جبن، وصلصة - مليئة بالخضراوات الطازجة لوجبة خفيفة ذات نكهة قوية"
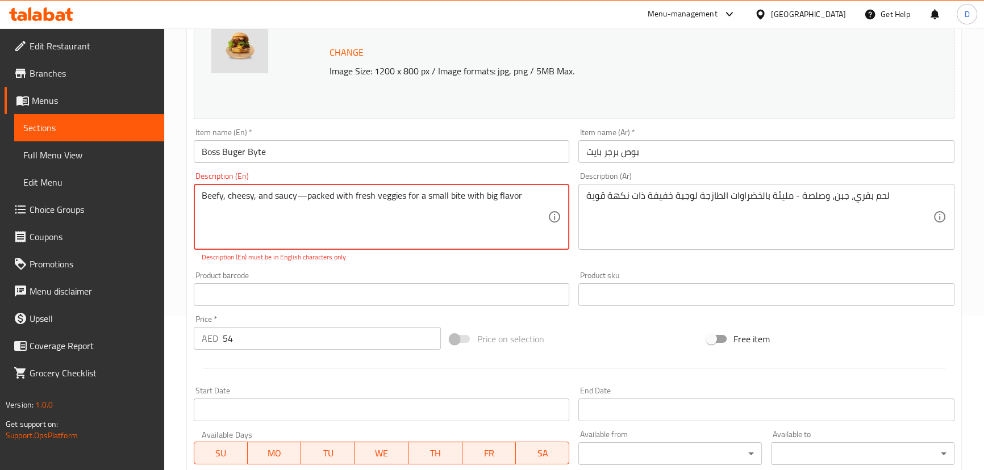
drag, startPoint x: 304, startPoint y: 195, endPoint x: 295, endPoint y: 197, distance: 9.4
click at [315, 227] on textarea "Beefy, cheesy, and saucy - packed with fresh veggies for a small bite with big …" at bounding box center [375, 217] width 347 height 54
click at [218, 197] on textarea "Beefy, cheesy, and saucy - packed with fresh veggies for a small bite with big …" at bounding box center [375, 217] width 347 height 54
type textarea "Beefy, cheesy, and saucy - packed with fresh veggies for a small bite with big …"
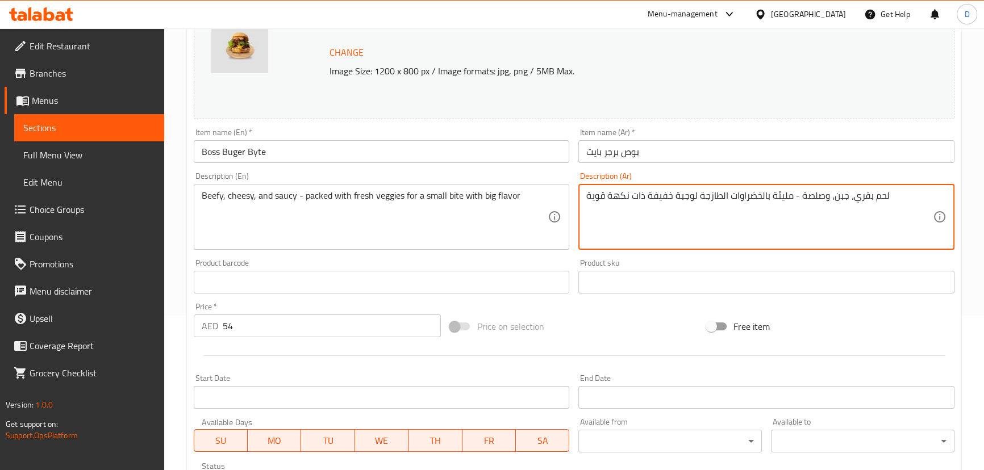
drag, startPoint x: 856, startPoint y: 195, endPoint x: 894, endPoint y: 195, distance: 38.6
click at [853, 199] on textarea "بيفي، جبن، وصلصة - مليئة بالخضراوات الطازجة لوجبة خفيفة ذات نكهة قوية" at bounding box center [759, 217] width 347 height 54
click at [857, 201] on textarea "بيفي، جبن، وصلصة - مليئة بالخضراوات الطازجة لوجبة خفيفة ذات نكهة قوية" at bounding box center [759, 217] width 347 height 54
drag, startPoint x: 813, startPoint y: 199, endPoint x: 800, endPoint y: 195, distance: 13.3
click at [800, 195] on textarea "بيف، جبن، وصلصة - مليئة بالخضراوات الطازجة لوجبة خفيفة ذات نكهة قوية" at bounding box center [759, 217] width 347 height 54
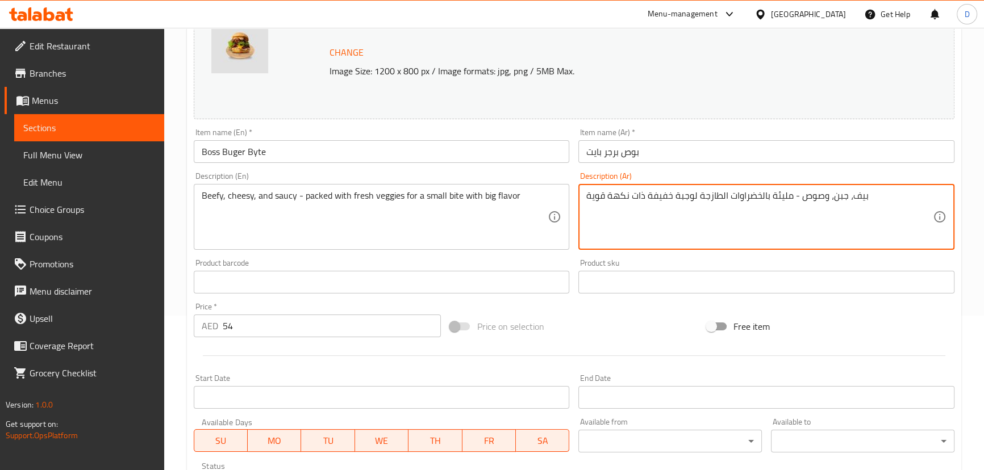
click at [800, 195] on textarea "بيف، جبن، وصوص - مليئة بالخضراوات الطازجة لوجبة خفيفة ذات نكهة قوية" at bounding box center [759, 217] width 347 height 54
click at [860, 197] on textarea "بيف، جبن، وصوص - مليئة بالخضراوات الطازجة لوجبة خفيفة ذات نكهة قوية" at bounding box center [759, 217] width 347 height 54
click at [769, 216] on textarea "يحتوي على بيف، جبن، وصوص - مليئة بالخضراوات الطازجة لوجبة خفيفة ذات نكهة قوية" at bounding box center [759, 217] width 347 height 54
drag, startPoint x: 690, startPoint y: 194, endPoint x: 675, endPoint y: 193, distance: 14.8
click at [675, 193] on textarea "يحتوي على بيف، جبن، وصوص - مليئ بالخضراوات الطازجة لوجبة خفيفة ذات نكهة قوية" at bounding box center [759, 217] width 347 height 54
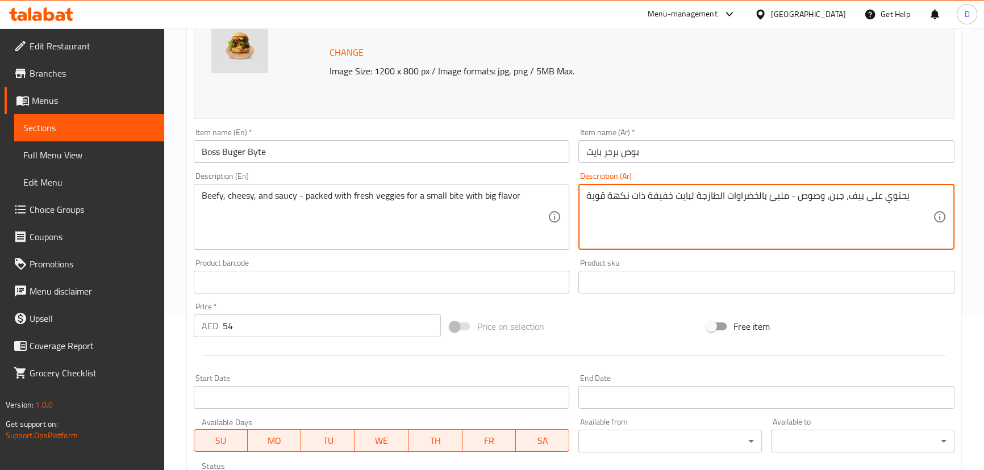
click at [663, 197] on textarea "يحتوي على بيف، جبن، وصوص - مليئ بالخضراوات الطازجة لبايت خفيفة ذات نكهة قوية" at bounding box center [759, 217] width 347 height 54
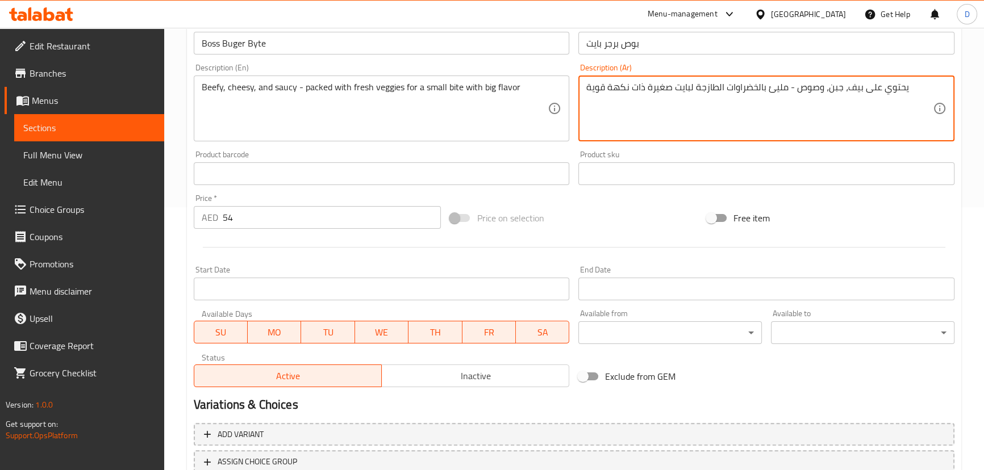
scroll to position [348, 0]
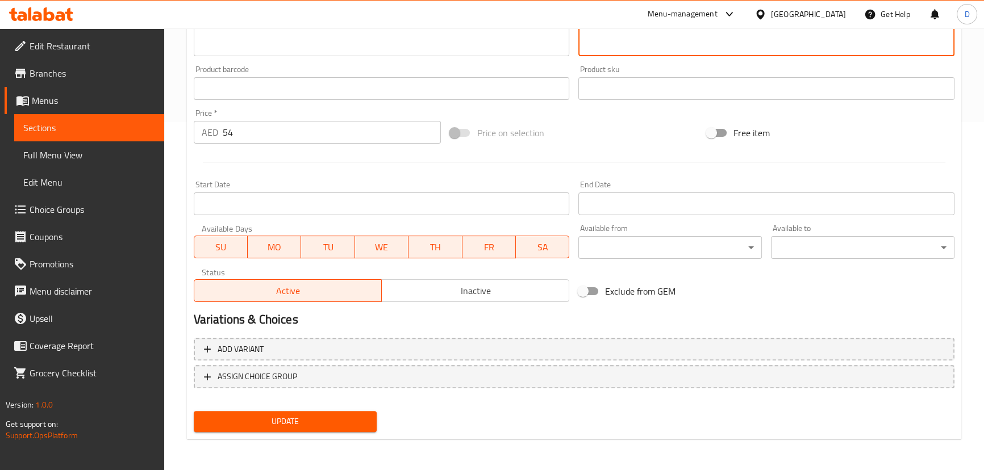
type textarea "يحتوي على بيف، جبن، وصوص - مليئ بالخضراوات الطازجة لبايت صغيرة ذات نكهة قوية"
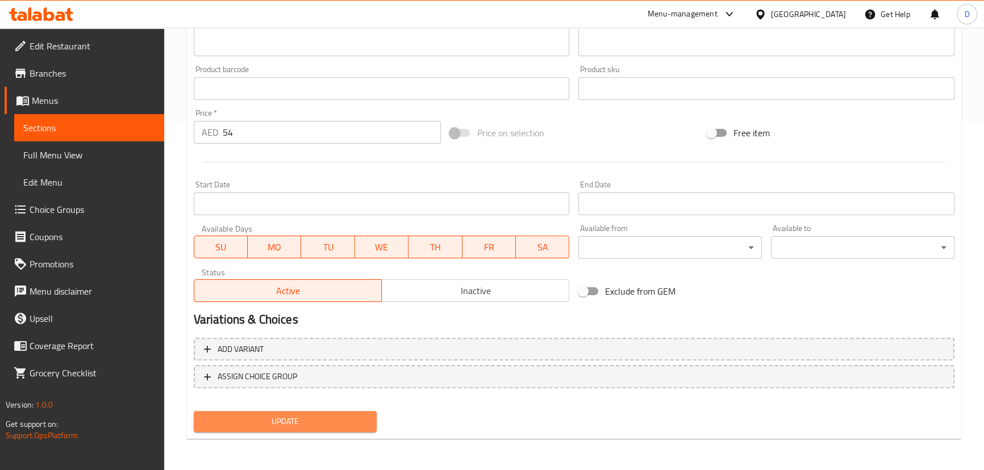
click at [374, 412] on button "Update" at bounding box center [286, 421] width 184 height 21
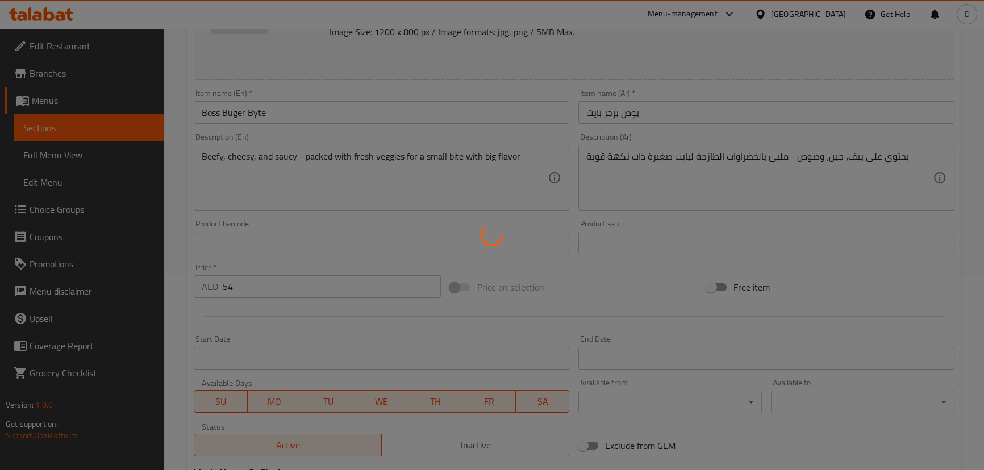
scroll to position [193, 0]
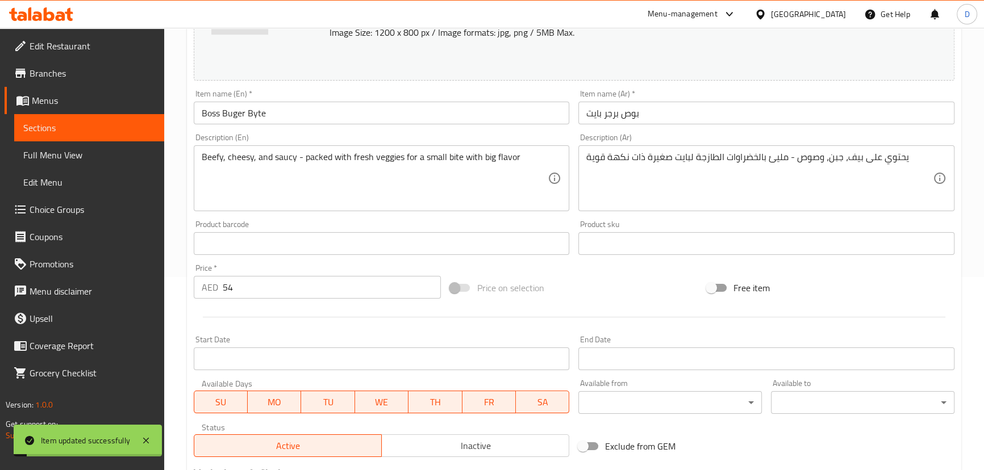
click at [103, 134] on span "Sections" at bounding box center [89, 128] width 132 height 14
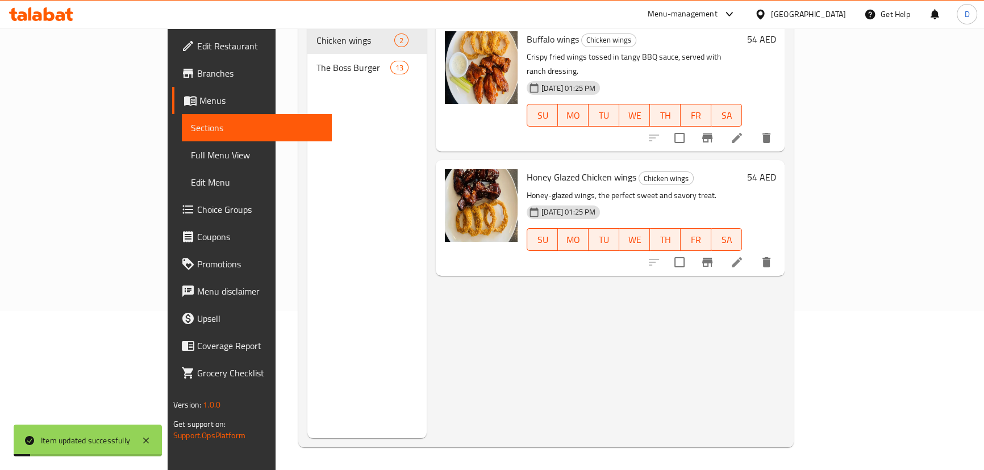
scroll to position [159, 0]
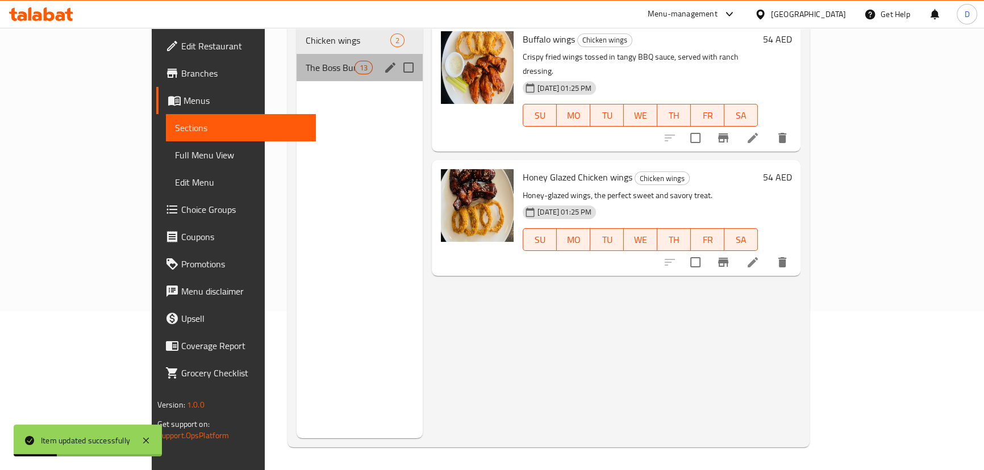
click at [297, 59] on div "The Boss Burger 13" at bounding box center [360, 67] width 126 height 27
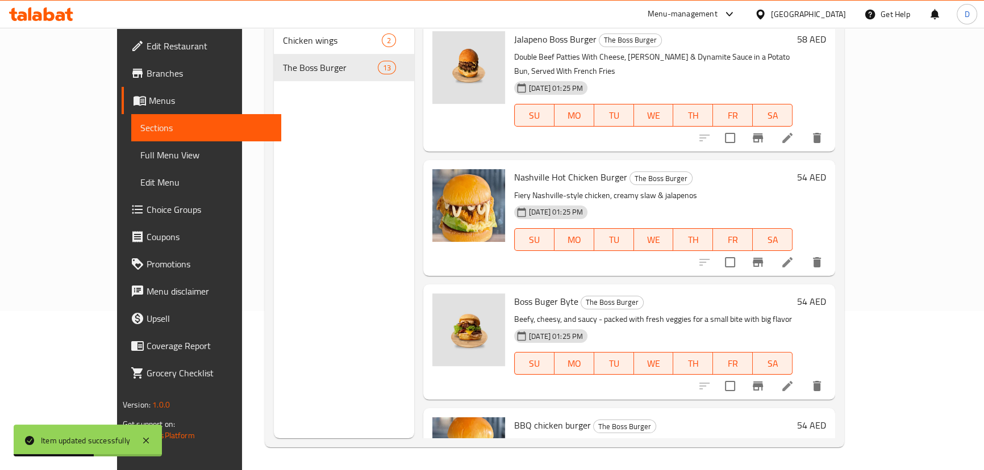
click at [514, 293] on span "Boss Buger Byte" at bounding box center [546, 301] width 64 height 17
copy h6 "Boss Buger Byte"
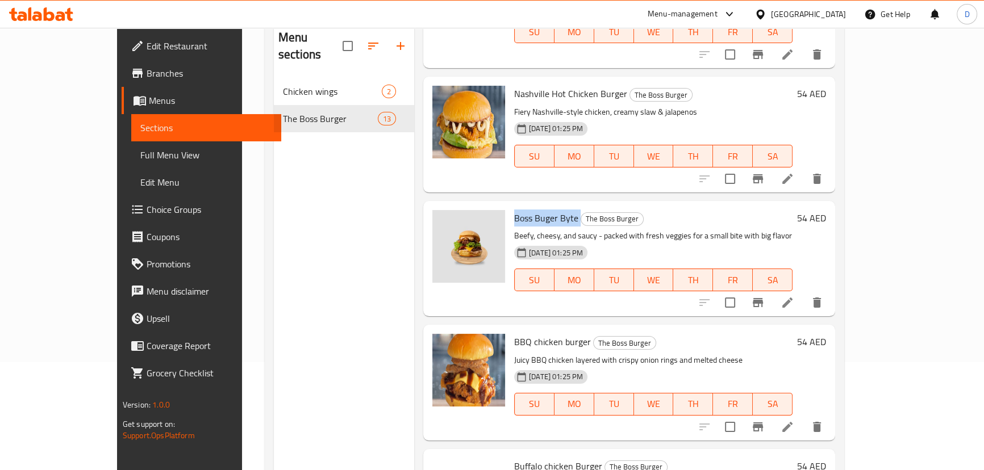
scroll to position [206, 0]
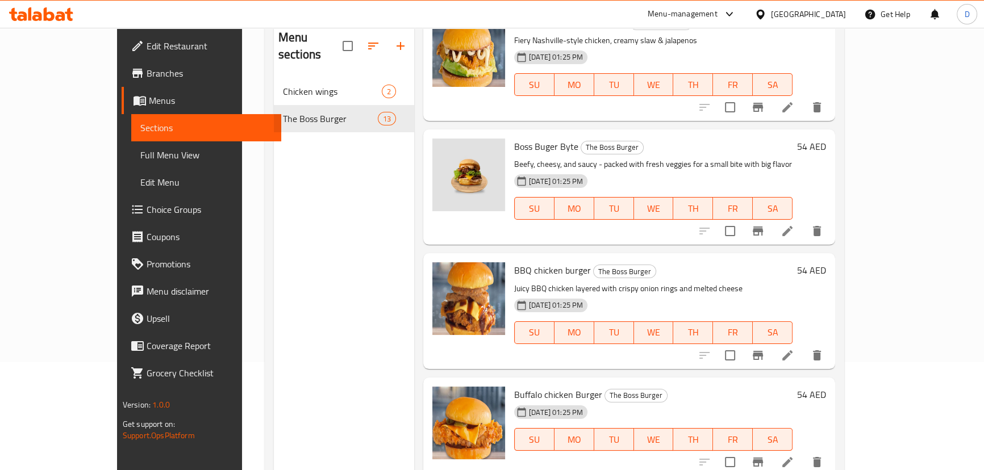
click at [794, 349] on icon at bounding box center [788, 356] width 14 height 14
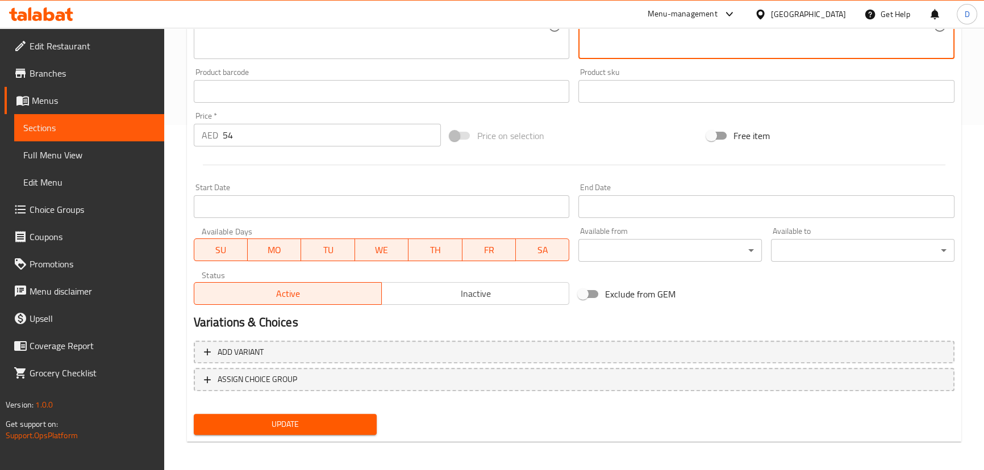
scroll to position [348, 0]
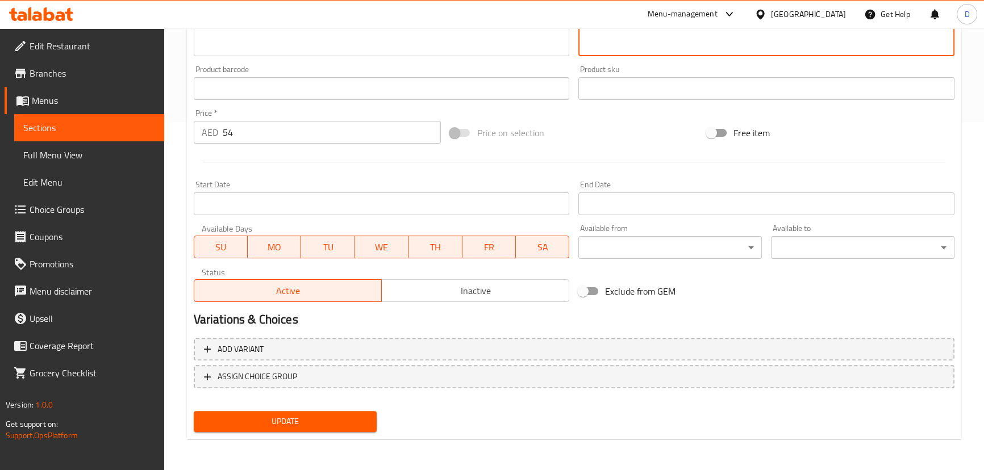
type textarea "دجاج [PERSON_NAME] بطبقات من حلقات البصل المقرمشة والجبنه الذائبه"
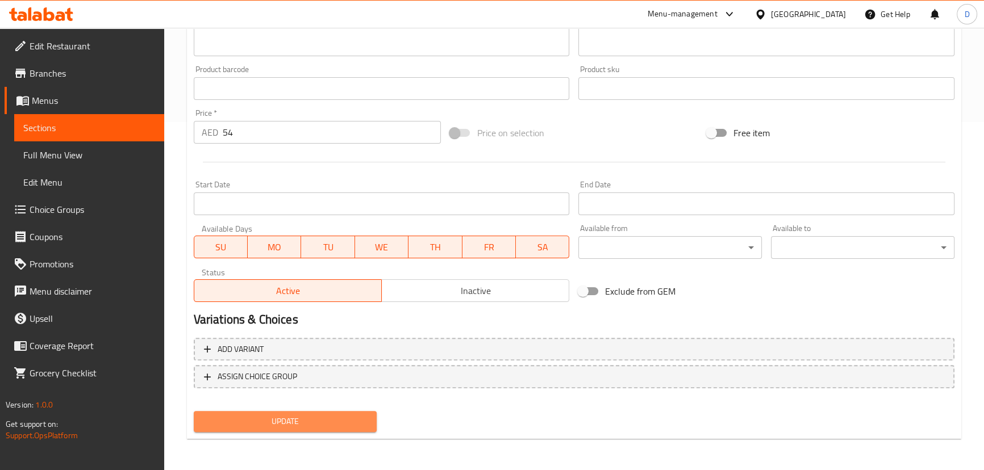
click at [315, 421] on span "Update" at bounding box center [285, 422] width 165 height 14
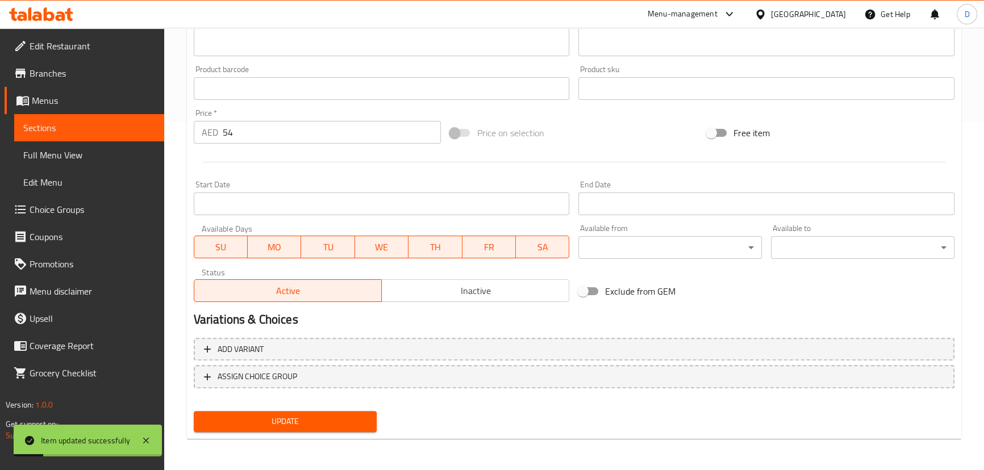
click at [280, 420] on span "Update" at bounding box center [285, 422] width 165 height 14
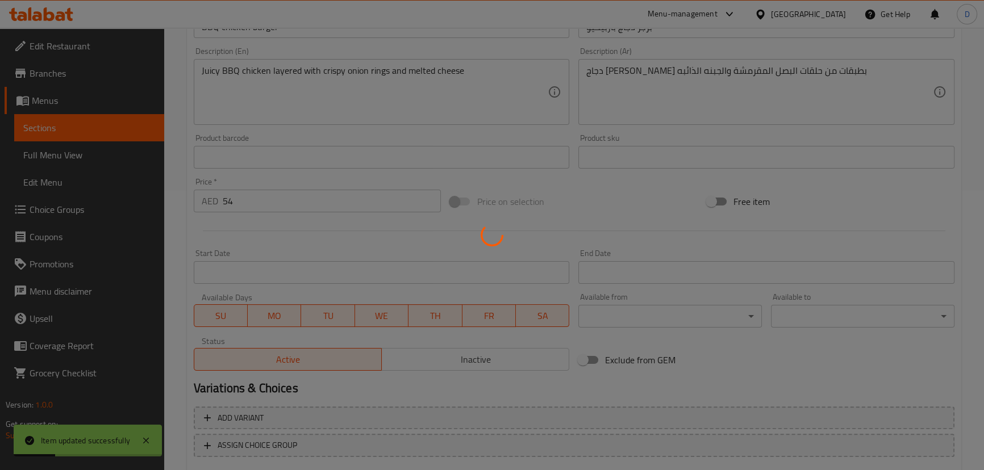
scroll to position [193, 0]
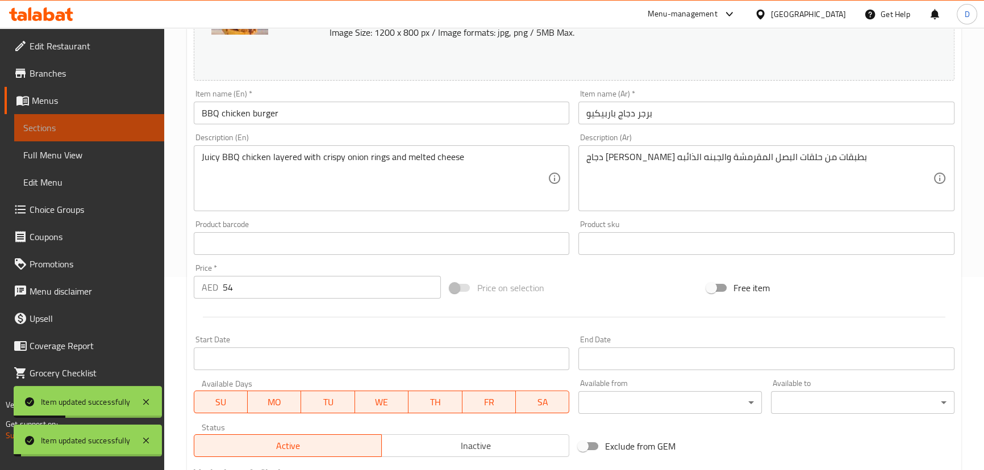
drag, startPoint x: 148, startPoint y: 128, endPoint x: 206, endPoint y: 27, distance: 116.6
click at [148, 128] on span "Sections" at bounding box center [89, 128] width 132 height 14
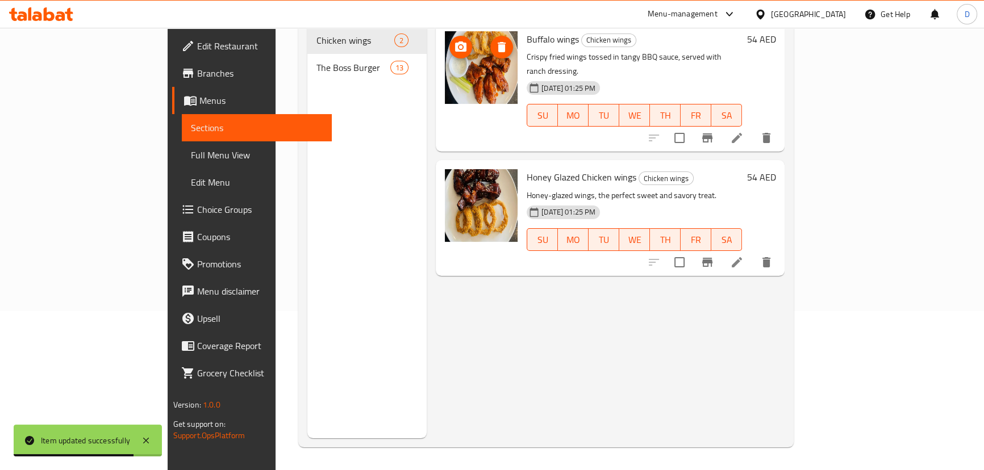
scroll to position [56, 0]
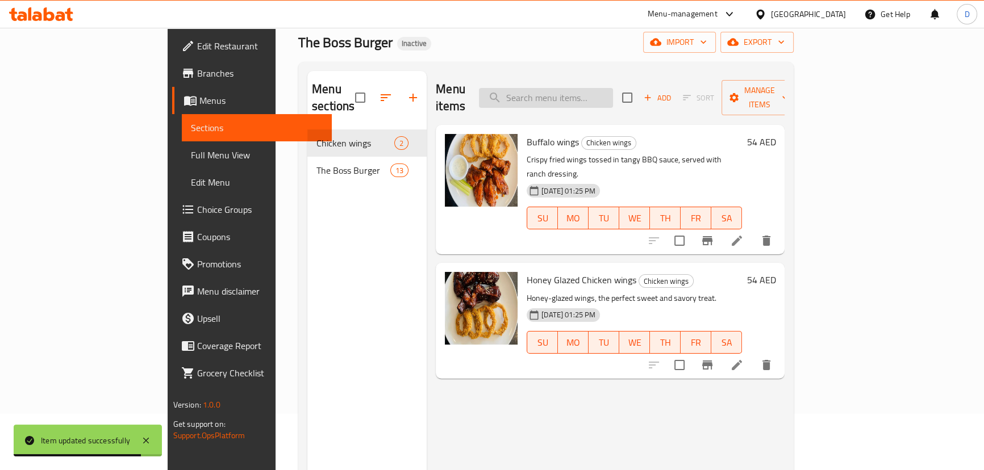
click at [568, 88] on input "search" at bounding box center [546, 98] width 134 height 20
paste input "Buffalo chicken Burger"
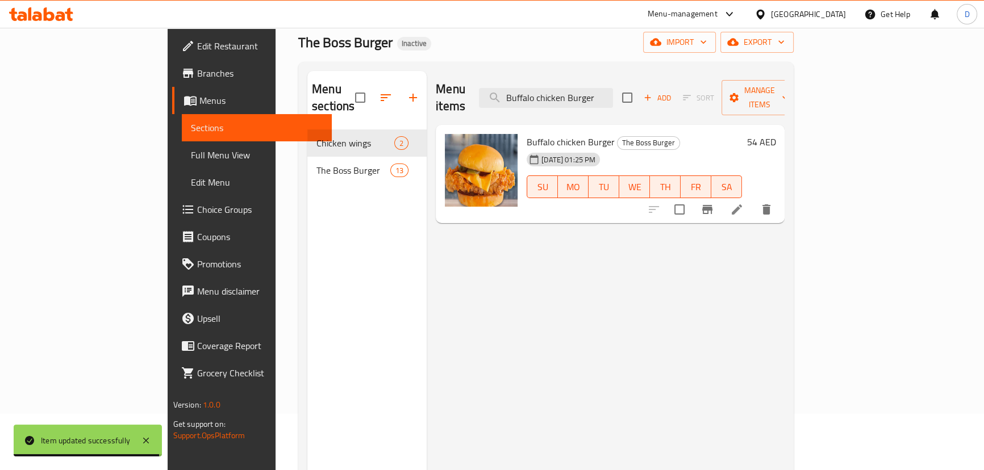
type input "Buffalo chicken Burger"
click at [753, 200] on li at bounding box center [737, 209] width 32 height 20
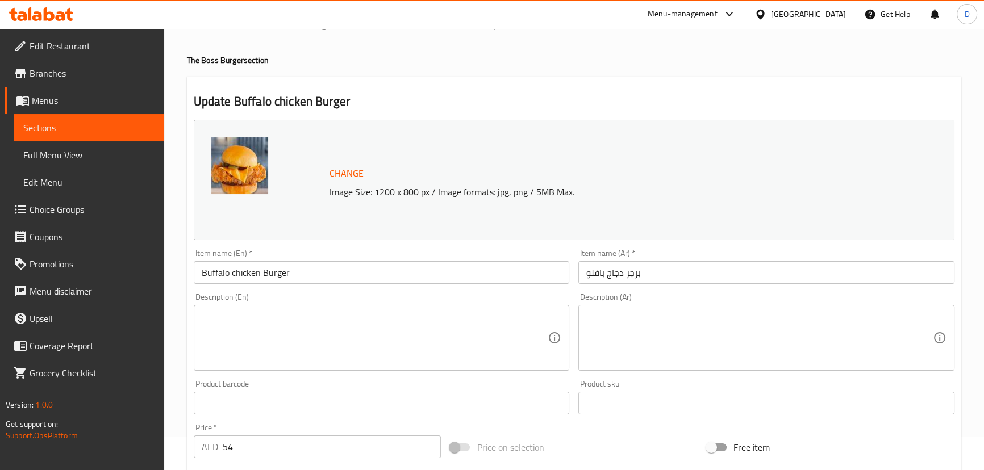
scroll to position [51, 0]
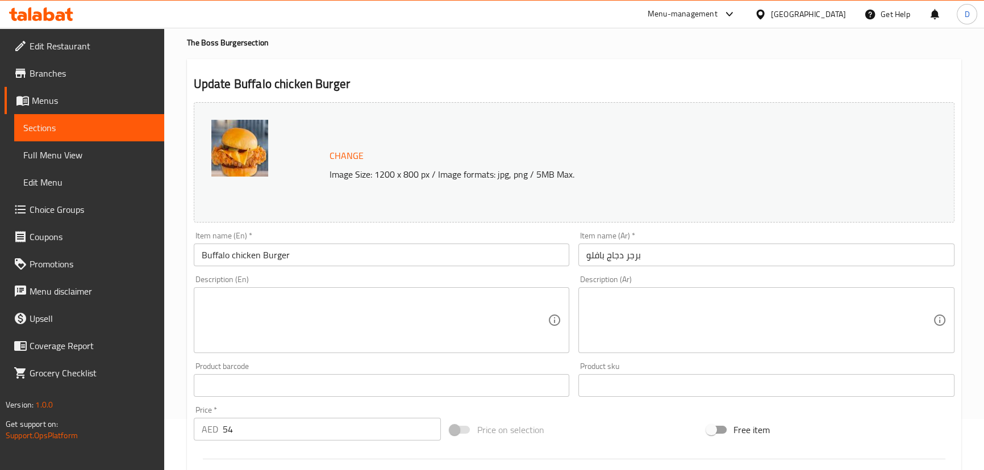
click at [514, 316] on textarea at bounding box center [375, 321] width 347 height 54
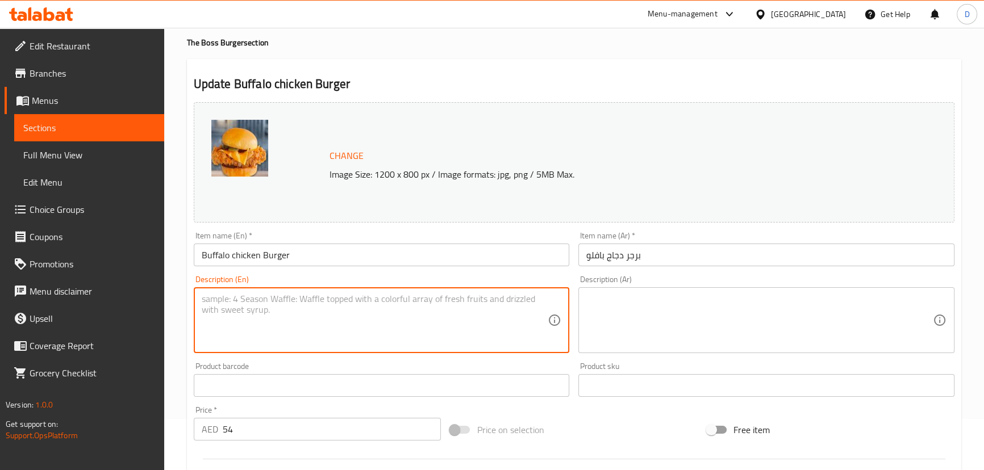
paste textarea "Hot buffalo sauce, crispy chicken, and jalapeños"
type textarea "Hot buffalo sauce, crispy chicken, and jalapeños"
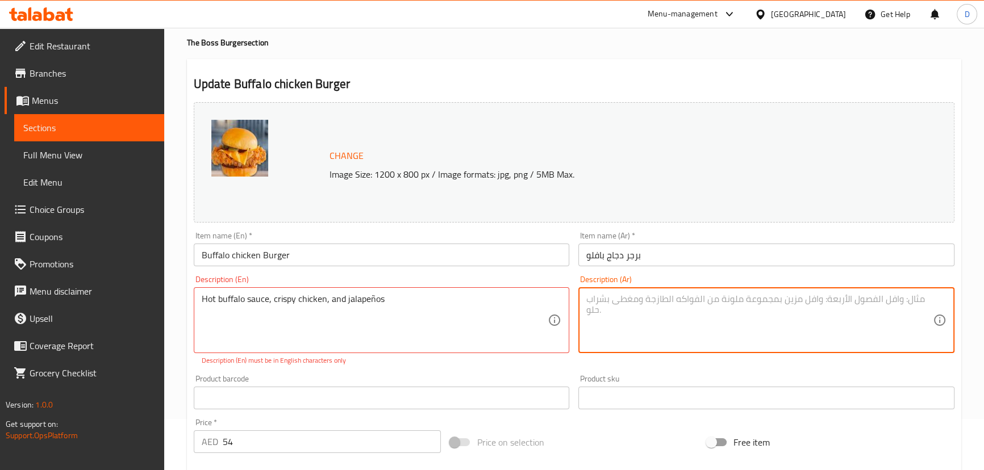
click at [610, 321] on textarea at bounding box center [759, 321] width 347 height 54
paste textarea "صلصة بافلو حارة، دجاج مقرمش، وفلفل هالبينو"
type textarea "صلصة بافلو حارة، دجاج مقرمش، وفلفل هالبينو"
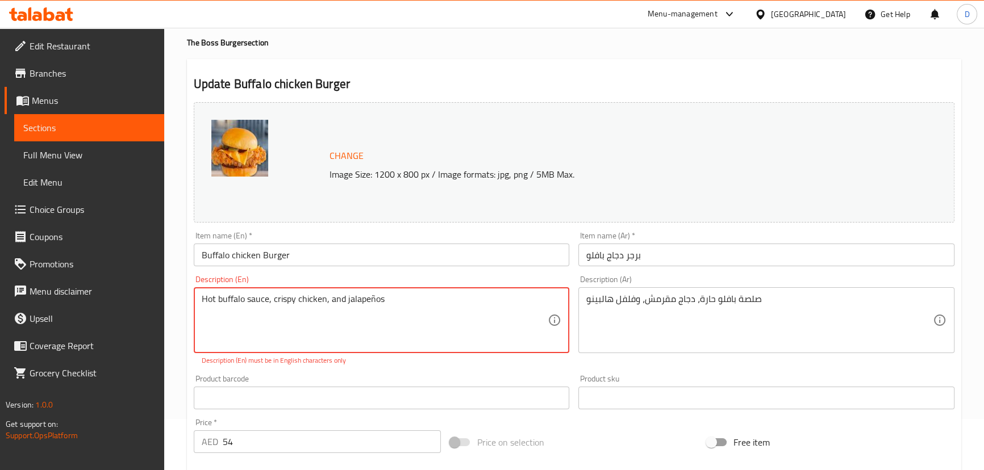
click at [375, 299] on textarea "Hot buffalo sauce, crispy chicken, and jalapeños" at bounding box center [375, 321] width 347 height 54
click at [369, 299] on textarea "Hot buffalo sauce, crispy chicken, and jalapeños" at bounding box center [375, 321] width 347 height 54
type textarea "Hot buffalo sauce, crispy chicken, and jalapenos"
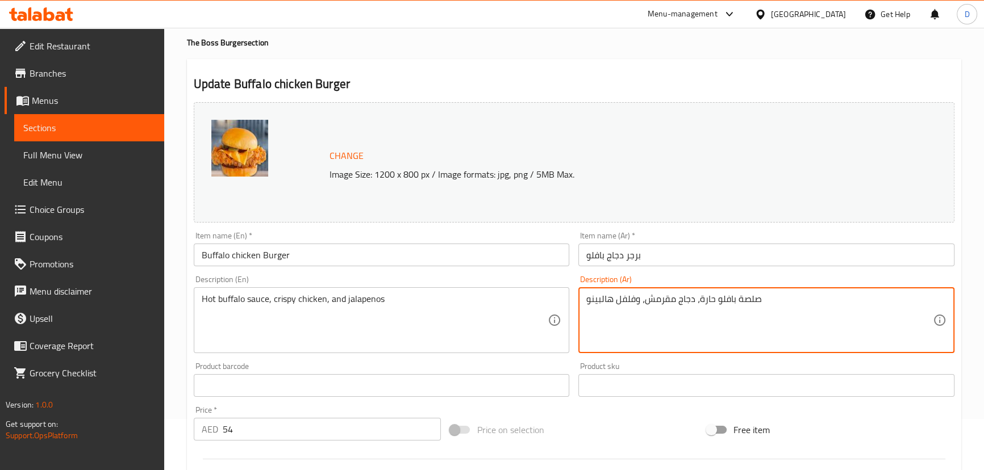
drag, startPoint x: 637, startPoint y: 300, endPoint x: 614, endPoint y: 301, distance: 23.3
type textarea "صلصة بافلو حارة، دجاج مقرمش، وهالبينو"
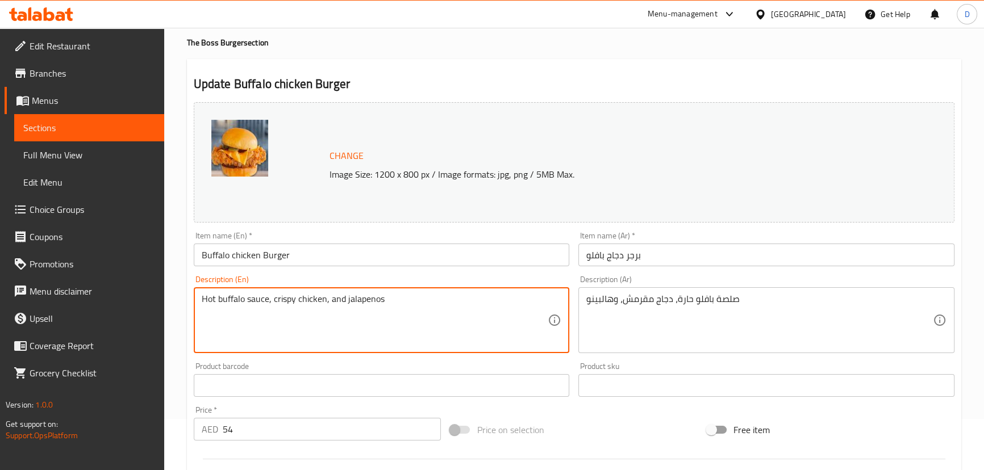
drag, startPoint x: 251, startPoint y: 302, endPoint x: 349, endPoint y: 302, distance: 98.3
click at [341, 341] on textarea "Hot buffalo sauce, crispy chicken, and jalapenos" at bounding box center [375, 321] width 347 height 54
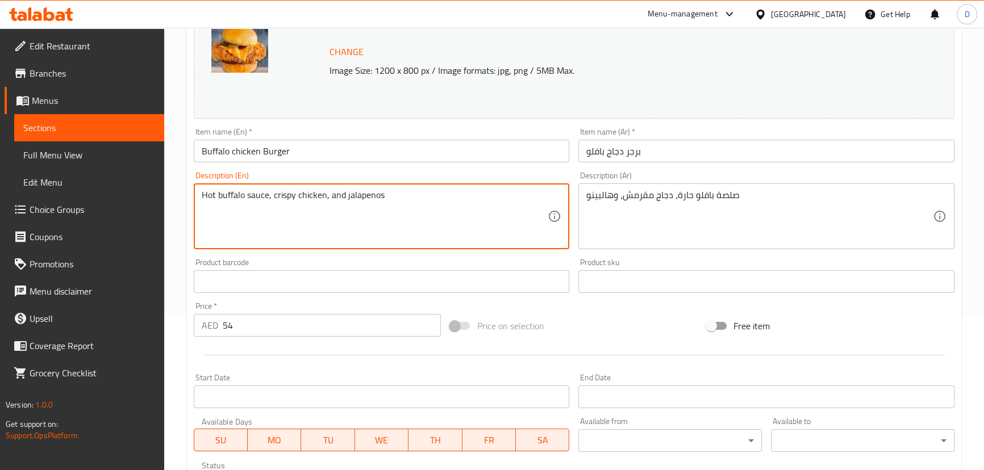
scroll to position [310, 0]
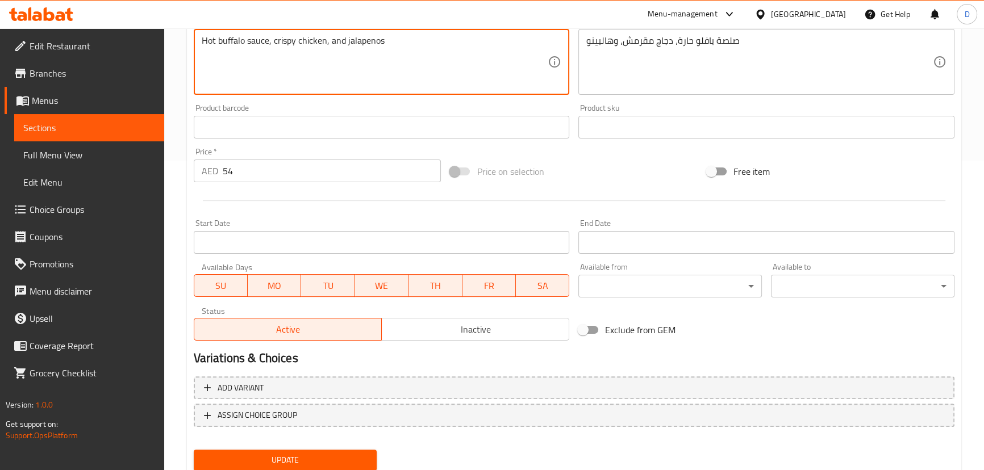
click at [290, 454] on span "Update" at bounding box center [285, 460] width 165 height 14
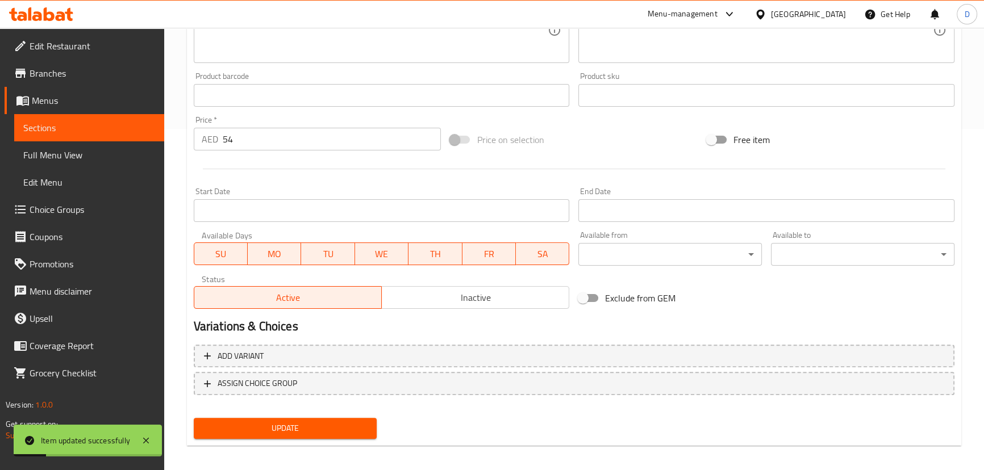
scroll to position [348, 0]
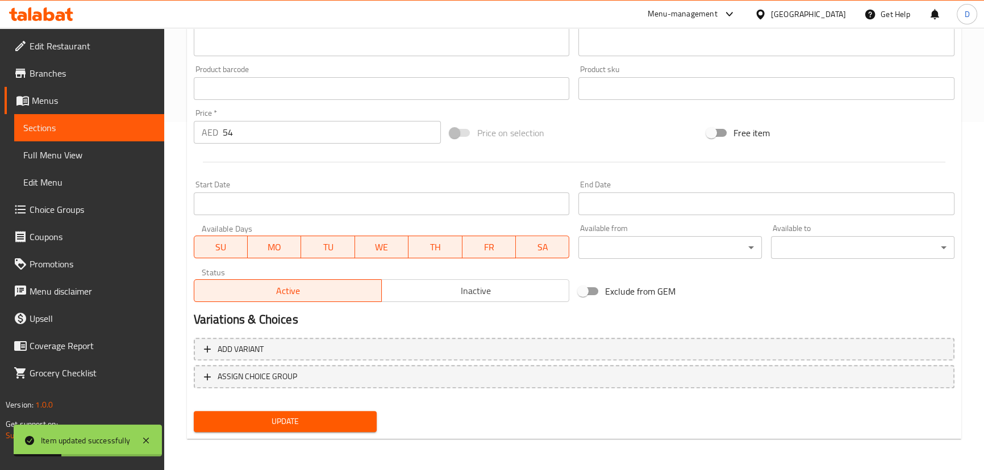
click at [318, 426] on span "Update" at bounding box center [285, 422] width 165 height 14
drag, startPoint x: 295, startPoint y: 418, endPoint x: 277, endPoint y: 308, distance: 110.7
click at [295, 416] on span "Update" at bounding box center [285, 422] width 165 height 14
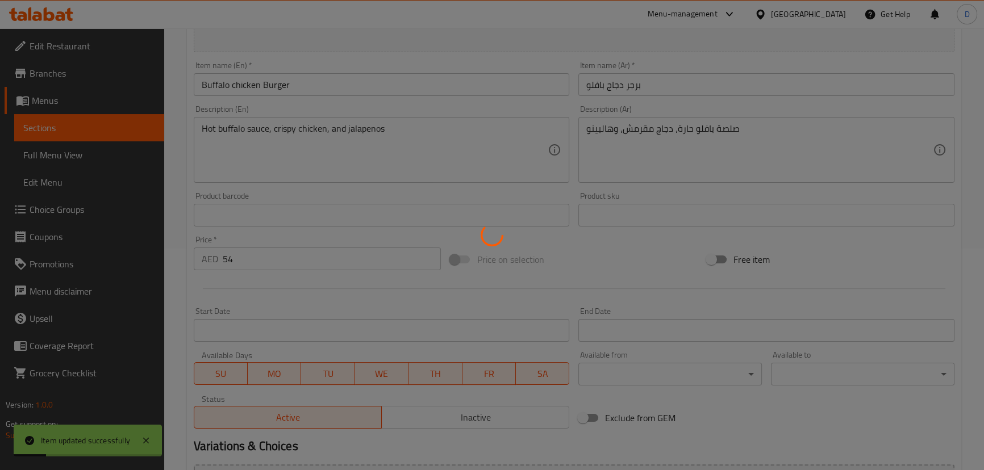
scroll to position [193, 0]
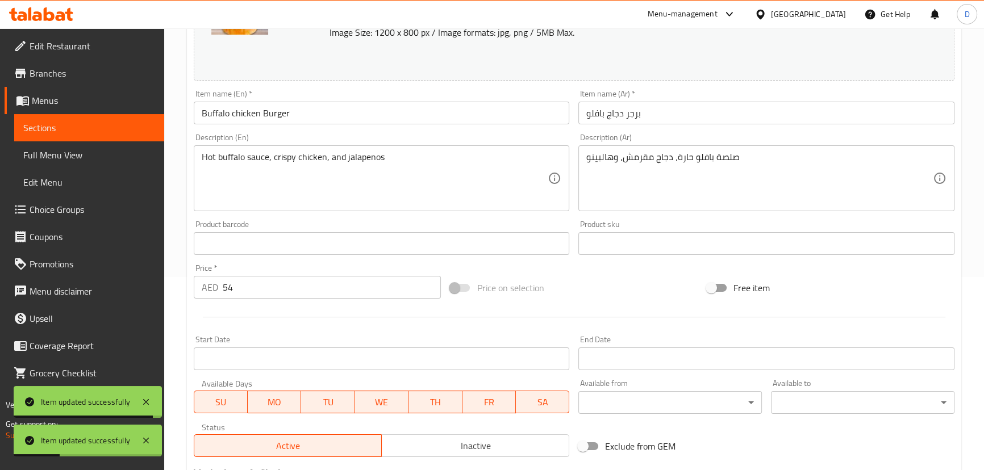
click at [130, 126] on span "Sections" at bounding box center [89, 128] width 132 height 14
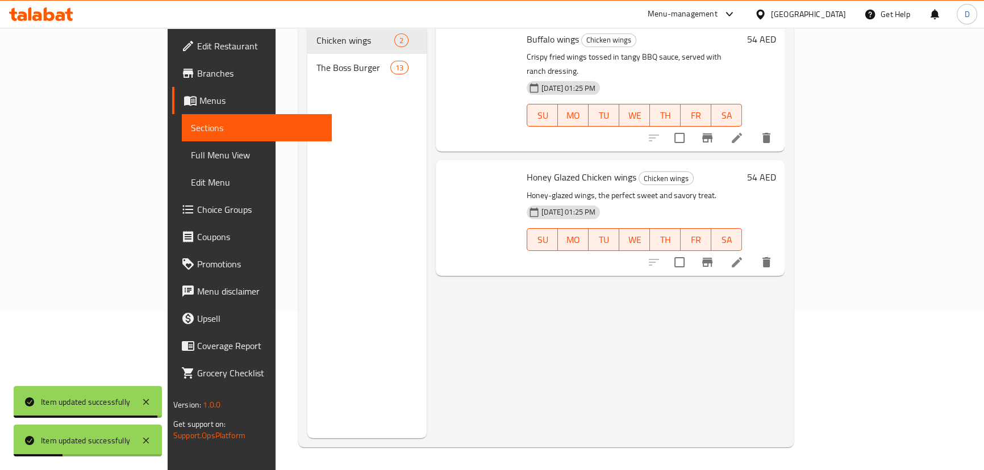
scroll to position [159, 0]
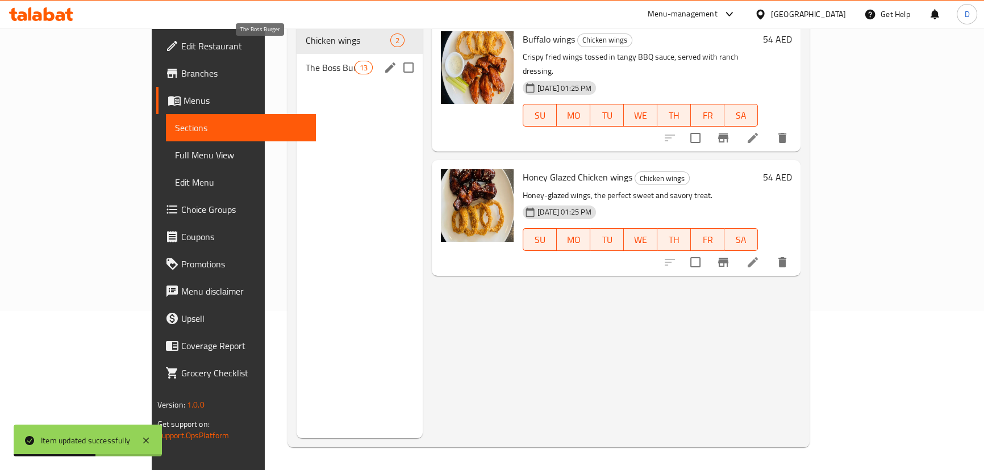
click at [306, 61] on span "The Boss Burger" at bounding box center [330, 68] width 48 height 14
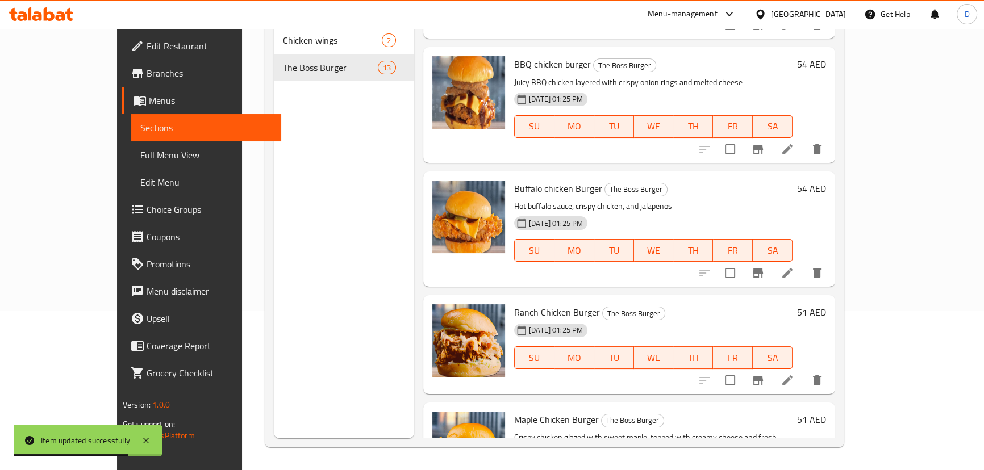
scroll to position [465, 0]
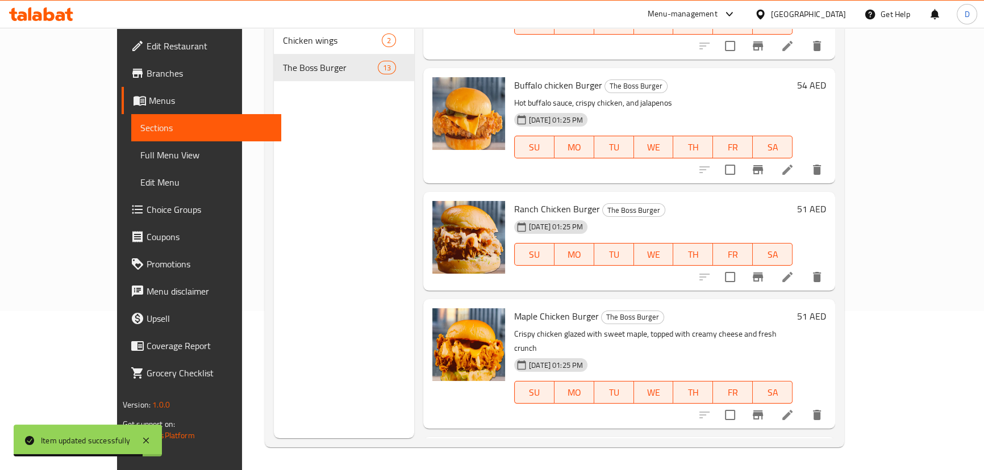
click at [794, 270] on icon at bounding box center [788, 277] width 14 height 14
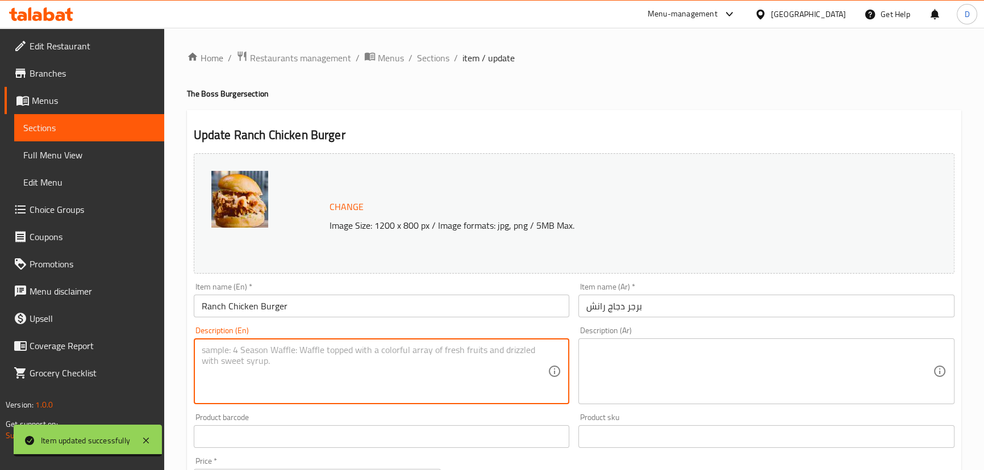
click at [312, 358] on textarea at bounding box center [375, 372] width 347 height 54
paste textarea "Crispy chicken with cool ranch, crunchy pickles, and fresh lettuce—creamy, cris…"
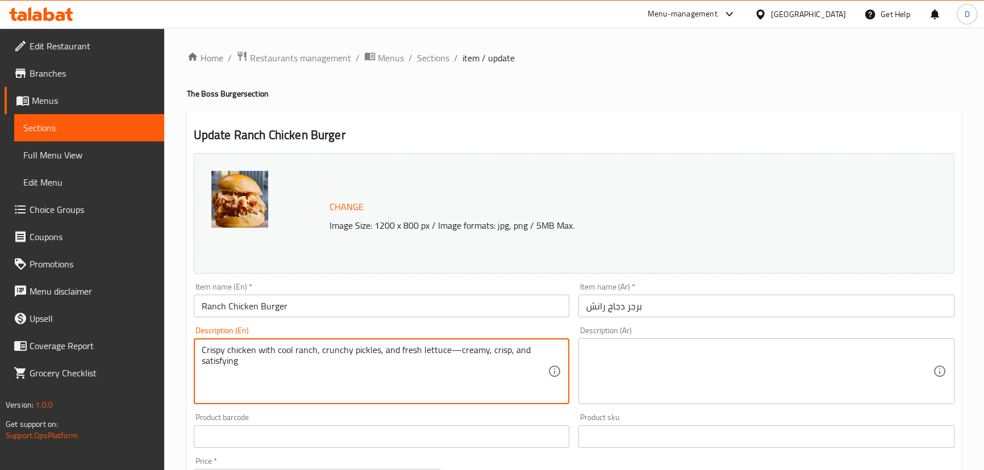
type textarea "Crispy chicken with cool ranch, crunchy pickles, and fresh lettuce—creamy, cris…"
click at [695, 372] on textarea at bounding box center [759, 372] width 347 height 54
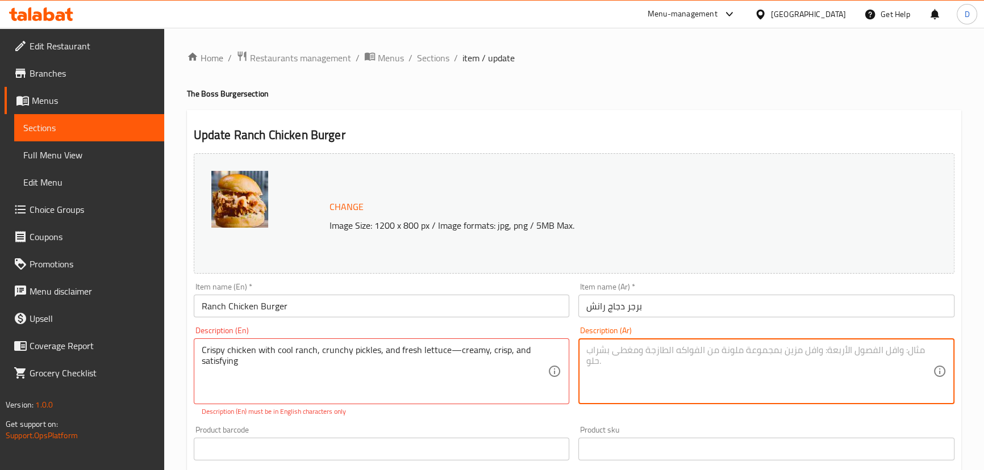
paste textarea "دجاج مقرمش مع [PERSON_NAME] ومخلل مقرمش وخس طازج - كريمي ومقرمش ومرضي"
type textarea "دجاج مقرمش مع [PERSON_NAME] ومخلل مقرمش وخس طازج - كريمي ومقرمش ومرضي"
click at [447, 303] on input "Ranch Chicken Burger" at bounding box center [382, 306] width 376 height 23
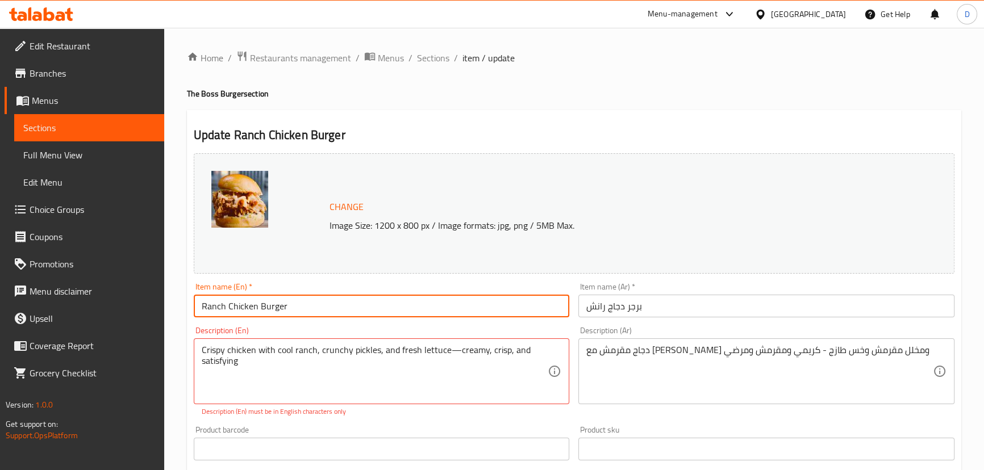
click at [447, 303] on input "Ranch Chicken Burger" at bounding box center [382, 306] width 376 height 23
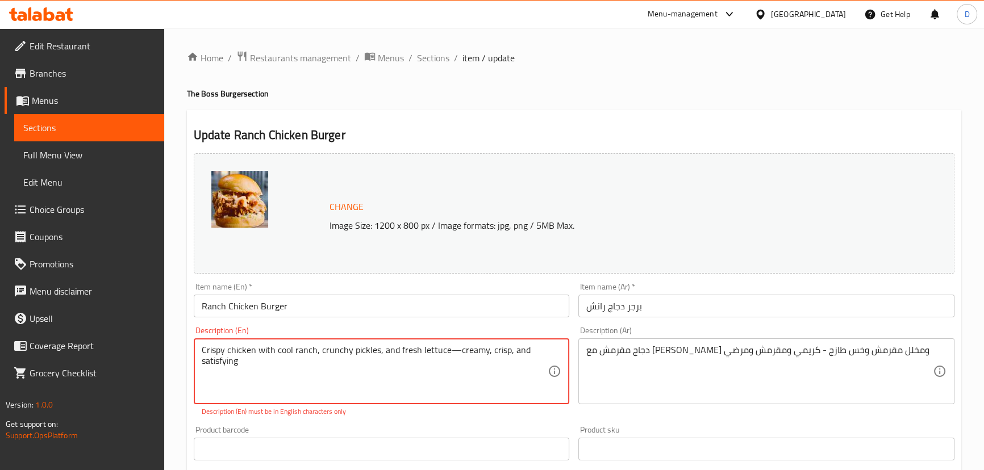
scroll to position [51, 0]
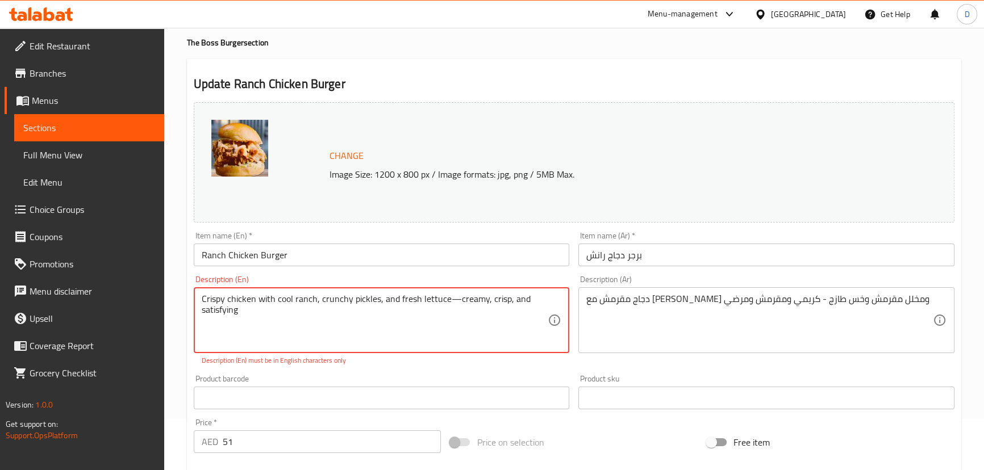
drag, startPoint x: 447, startPoint y: 299, endPoint x: 457, endPoint y: 297, distance: 11.2
click at [457, 297] on textarea "Crispy chicken with cool ranch, crunchy pickles, and fresh lettuce—creamy, cris…" at bounding box center [375, 321] width 347 height 54
drag, startPoint x: 492, startPoint y: 307, endPoint x: 504, endPoint y: 307, distance: 12.5
click at [504, 307] on textarea "Crispy chicken with cool ranch, crunchy pickles, and fresh lettuce - creamy, cr…" at bounding box center [375, 321] width 347 height 54
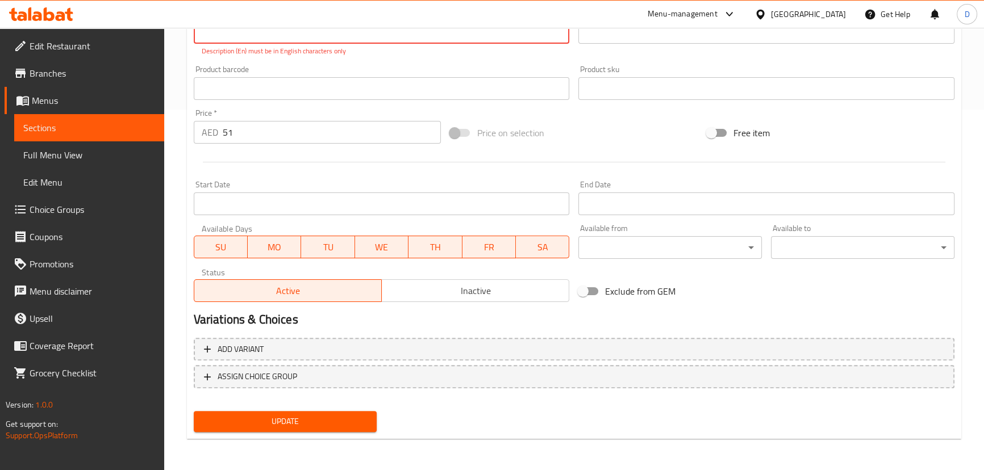
type textarea "Crispy chicken with cool ranch, crunchy pickles, and fresh lettuce - creamy, cr…"
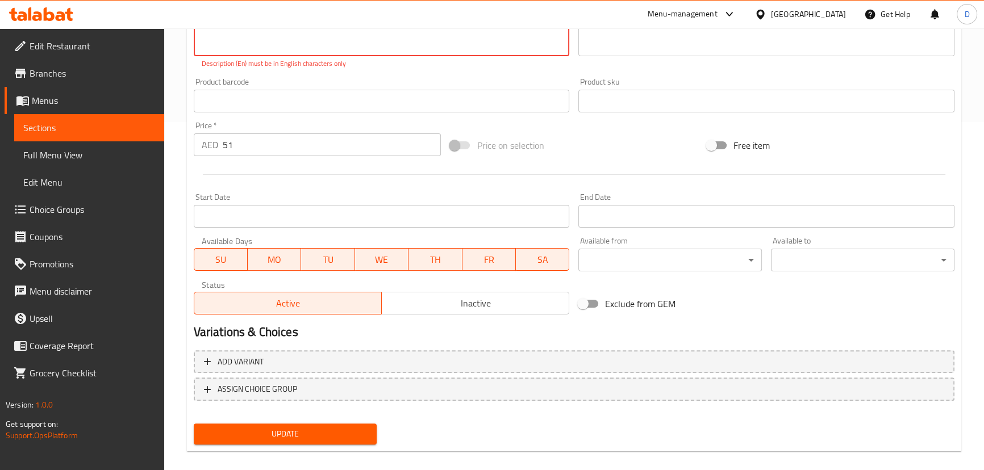
click at [321, 431] on button "Update" at bounding box center [286, 434] width 184 height 21
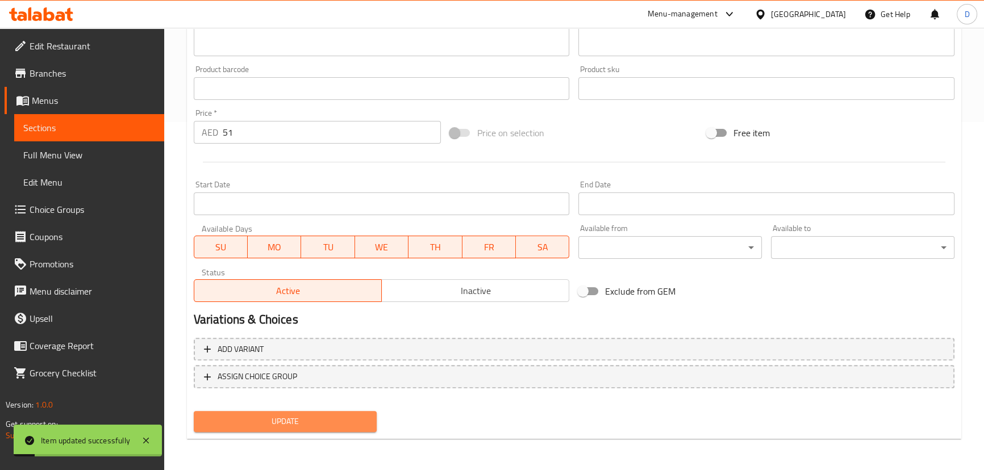
click at [333, 428] on button "Update" at bounding box center [286, 421] width 184 height 21
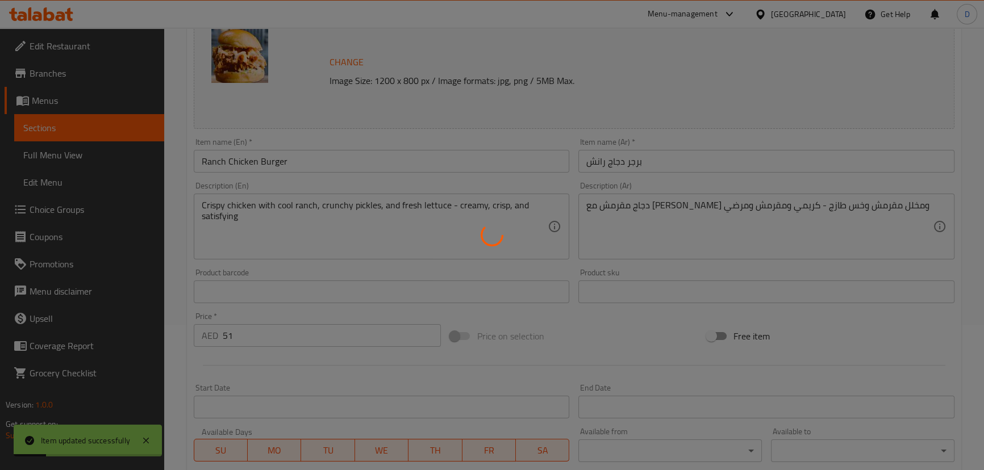
scroll to position [142, 0]
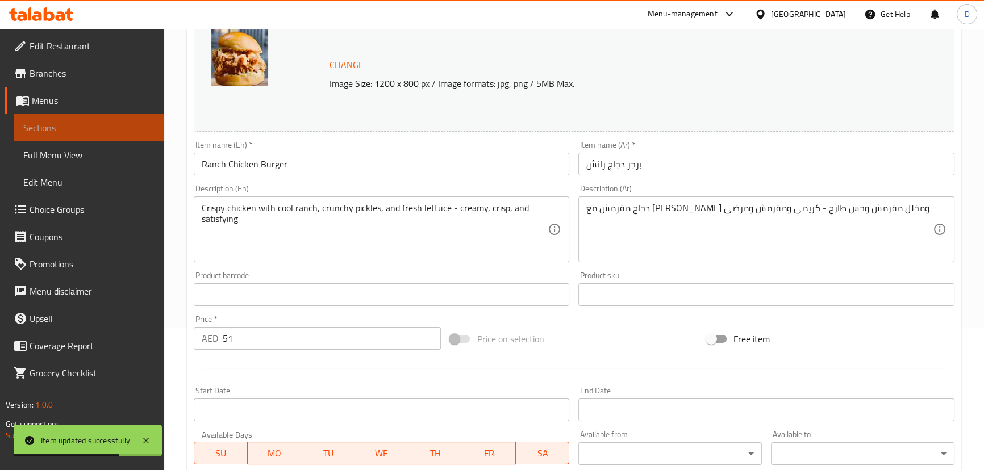
click at [153, 135] on link "Sections" at bounding box center [89, 127] width 150 height 27
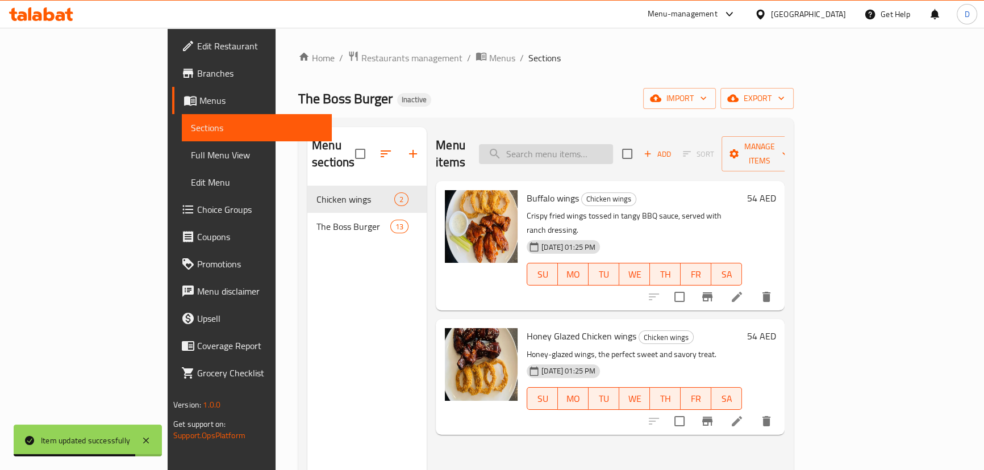
click at [586, 144] on input "search" at bounding box center [546, 154] width 134 height 20
paste input "Maple Chicken Burger"
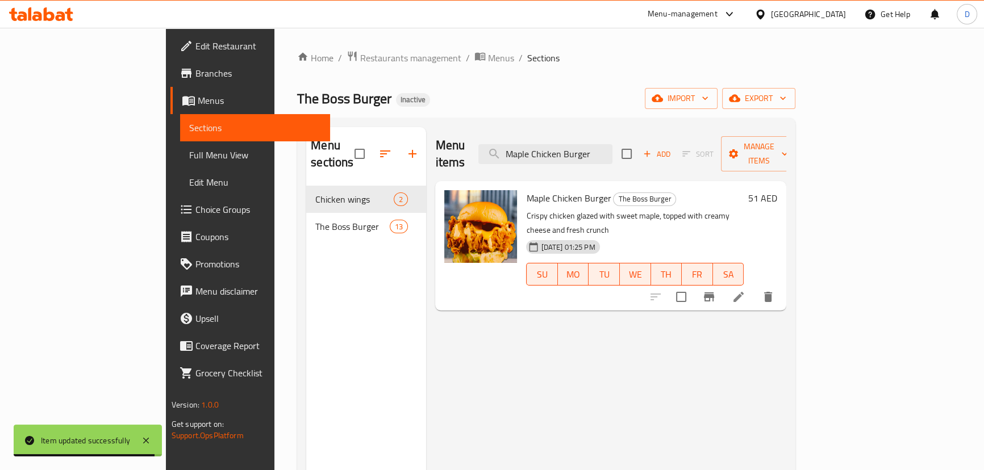
type input "Maple Chicken Burger"
click at [754, 287] on li at bounding box center [739, 297] width 32 height 20
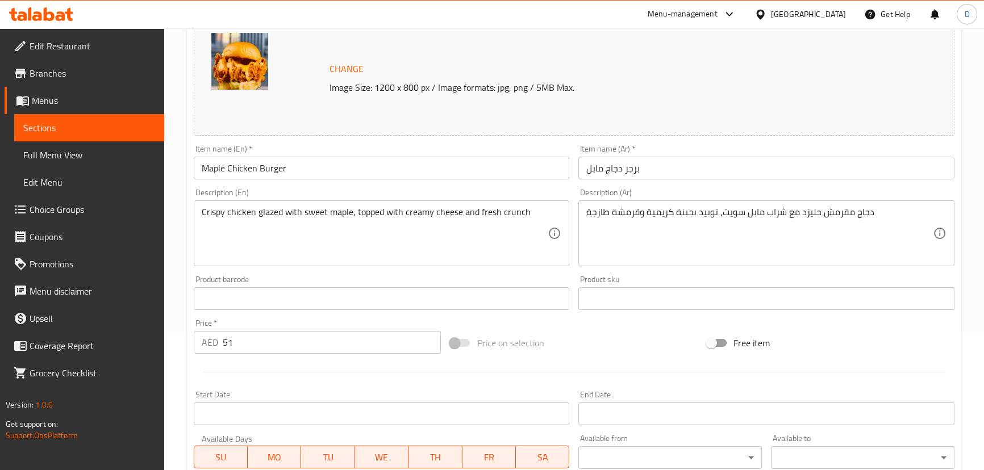
scroll to position [155, 0]
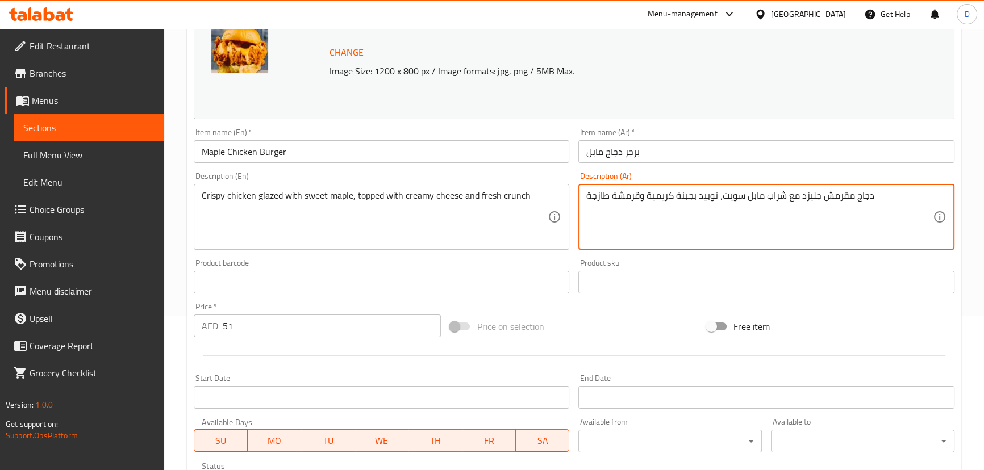
click at [733, 197] on textarea "دجاج مقرمش جليزد مع شراب مابل سويت، توبيد بجبنة كريمية وقرمشة طازجة" at bounding box center [759, 217] width 347 height 54
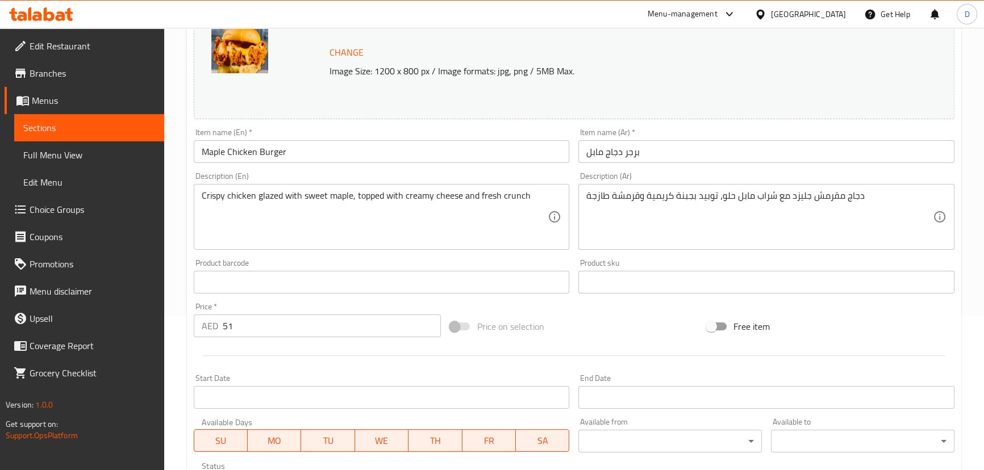
click at [709, 193] on textarea "دجاج مقرمش جليزد مع شراب مابل حلو، توبيد بجبنة كريمية وقرمشة طازجة" at bounding box center [759, 217] width 347 height 54
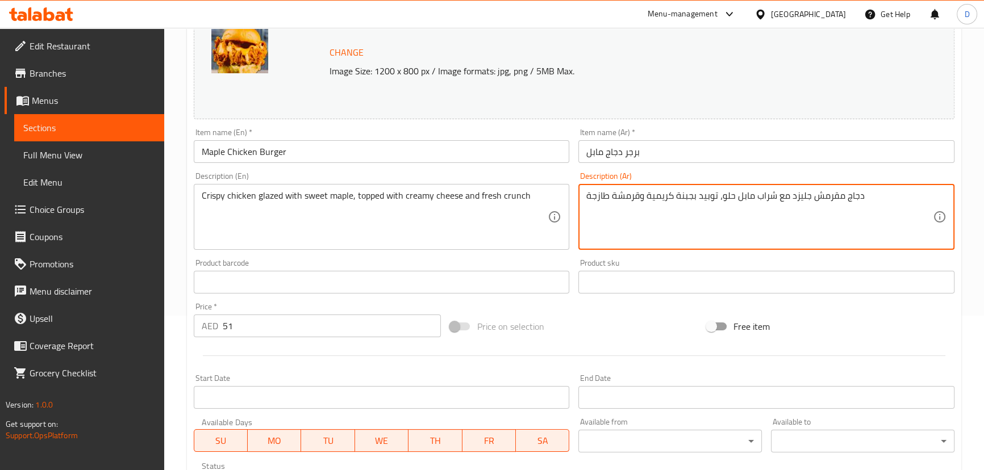
click at [709, 193] on textarea "دجاج مقرمش جليزد مع شراب مابل حلو، توبيد بجبنة كريمية وقرمشة طازجة" at bounding box center [759, 217] width 347 height 54
paste textarea "مغطى ب"
click at [709, 199] on textarea "دجاج مقرمش جليزد مع شراب مابل حلو، توبيد بجبنة كريمية وقرمشة طازجة" at bounding box center [759, 217] width 347 height 54
click at [721, 217] on textarea "دجاج مقرمش جليزد مع شراب مابل حلو، توبيد بجبنة كريمية وقرمشة طازجة" at bounding box center [759, 217] width 347 height 54
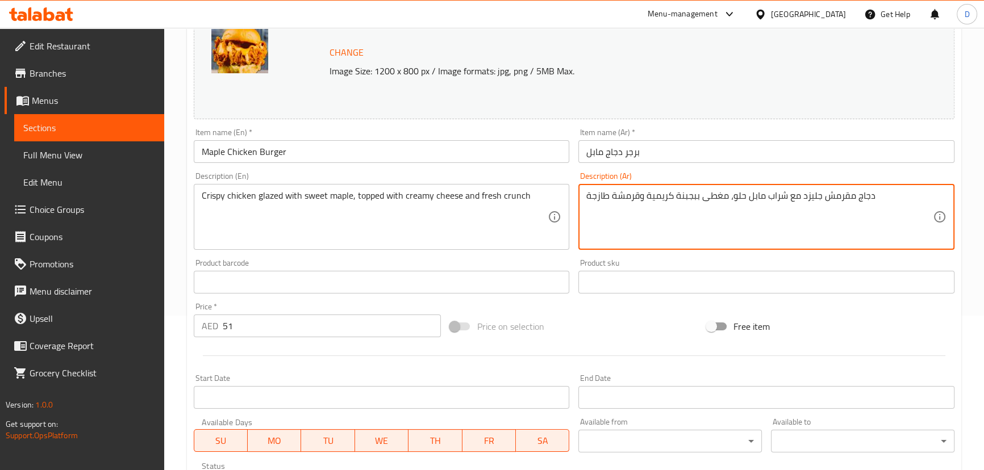
click at [697, 197] on textarea "دجاج مقرمش جليزد مع شراب مابل حلو، مغطى ببجبنة كريمية وقرمشة طازجة" at bounding box center [759, 217] width 347 height 54
type textarea "دجاج مقرمش جليزد مع شراب مابل حلو، مغطى بجبنة كريمية وقرمشة طازجة"
click at [697, 232] on textarea "دجاج مقرمش جليزد مع شراب مابل حلو، مغطى بجبنة كريمية وقرمشة طازجة" at bounding box center [759, 217] width 347 height 54
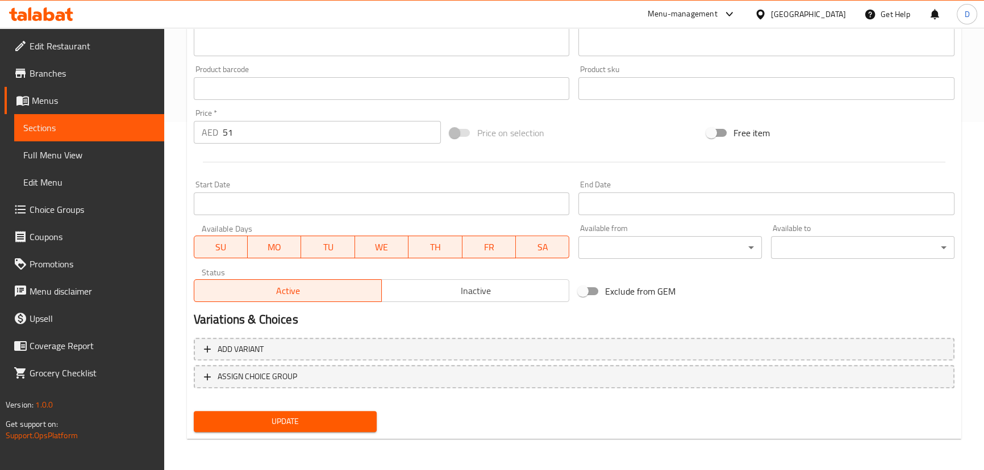
click at [353, 433] on div "Update" at bounding box center [285, 422] width 193 height 30
click at [352, 424] on span "Update" at bounding box center [285, 422] width 165 height 14
click at [236, 423] on span "Update" at bounding box center [285, 422] width 165 height 14
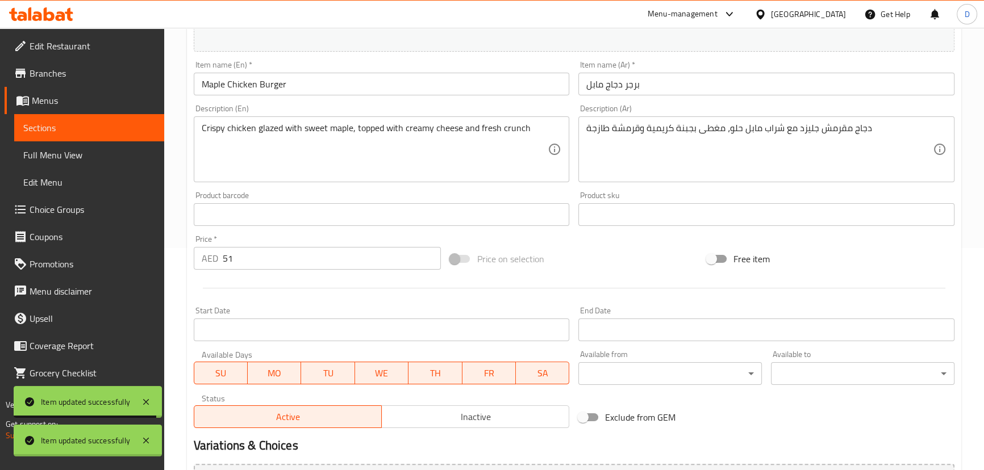
scroll to position [193, 0]
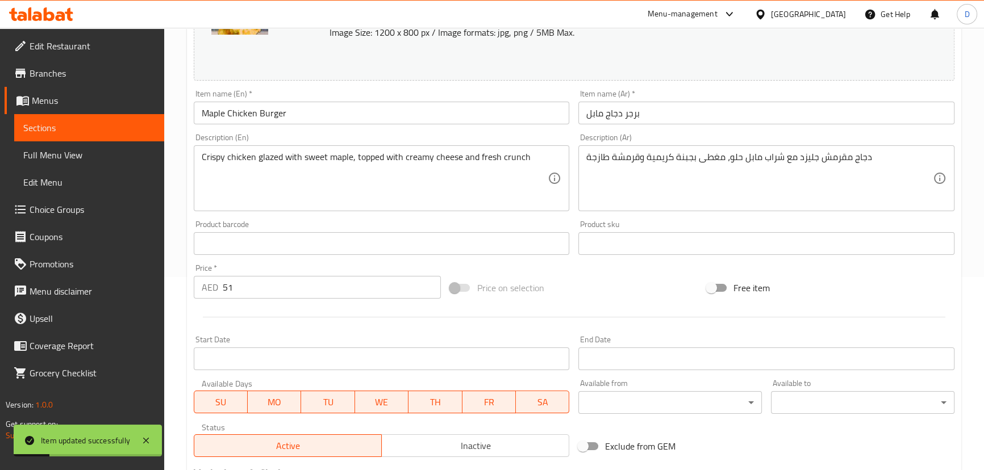
click at [117, 123] on span "Sections" at bounding box center [89, 128] width 132 height 14
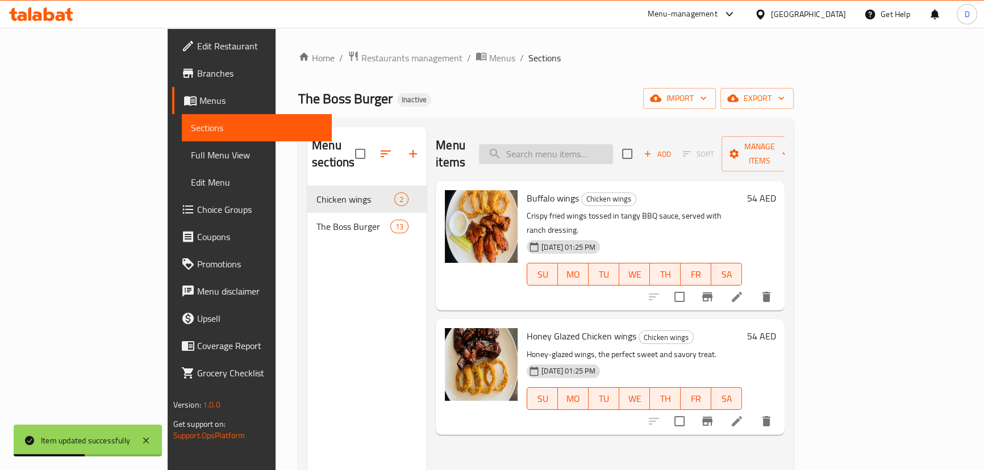
click at [587, 148] on input "search" at bounding box center [546, 154] width 134 height 20
paste input "Crispy fish chicken Burger"
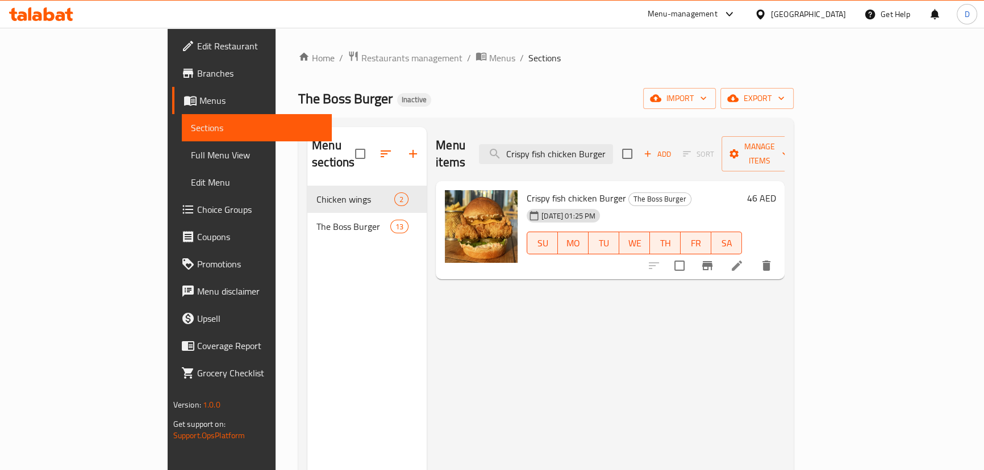
type input "Crispy fish chicken Burger"
drag, startPoint x: 532, startPoint y: 302, endPoint x: 553, endPoint y: 297, distance: 21.6
click at [532, 302] on div "Menu items Crispy fish chicken Burger Add Sort Manage items Crispy fish chicken…" at bounding box center [606, 362] width 358 height 470
click at [744, 259] on icon at bounding box center [737, 266] width 14 height 14
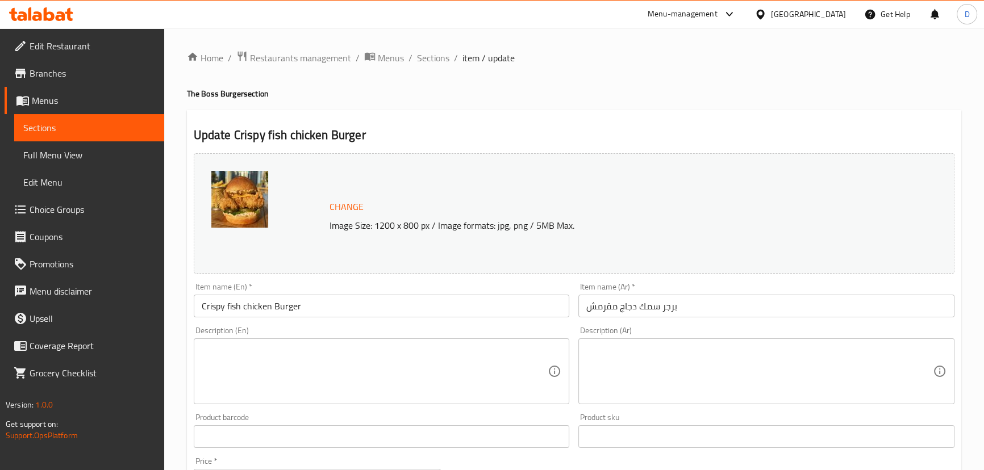
click at [401, 363] on textarea at bounding box center [375, 372] width 347 height 54
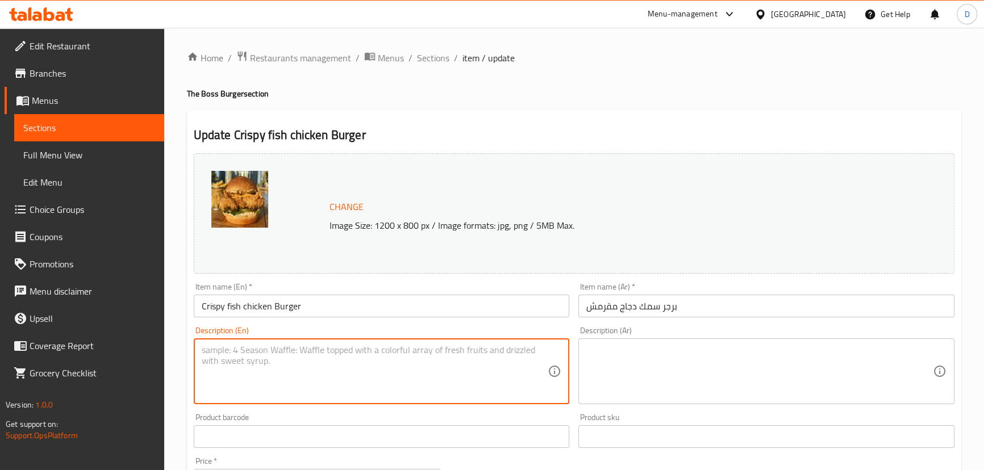
paste textarea "Crispy fish fillet with melted cheese, crisp lettuce, and tangy pickles—a light…"
drag, startPoint x: 456, startPoint y: 349, endPoint x: 466, endPoint y: 351, distance: 10.3
click at [466, 351] on textarea "Crispy fish fillet with melted cheese, crisp lettuce, and tangy pickles—a light…" at bounding box center [375, 372] width 347 height 54
type textarea "Crispy fish fillet with melted cheese, crisp lettuce, and tangy pickles - a lig…"
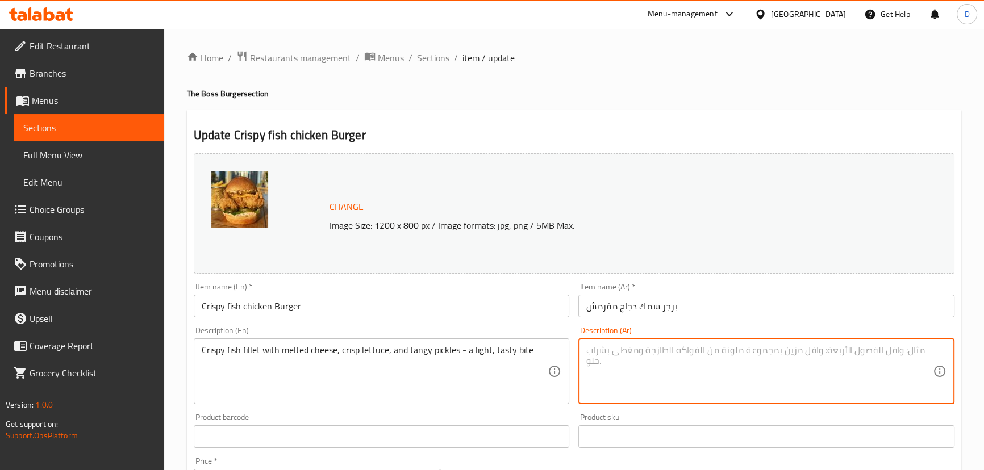
click at [640, 371] on textarea at bounding box center [759, 372] width 347 height 54
paste textarea "فيليه سمك مقرمش مع جبن ذائب وخس مقرمش ومخللات لاذعة - لقمة خفيفة ولذيذة"
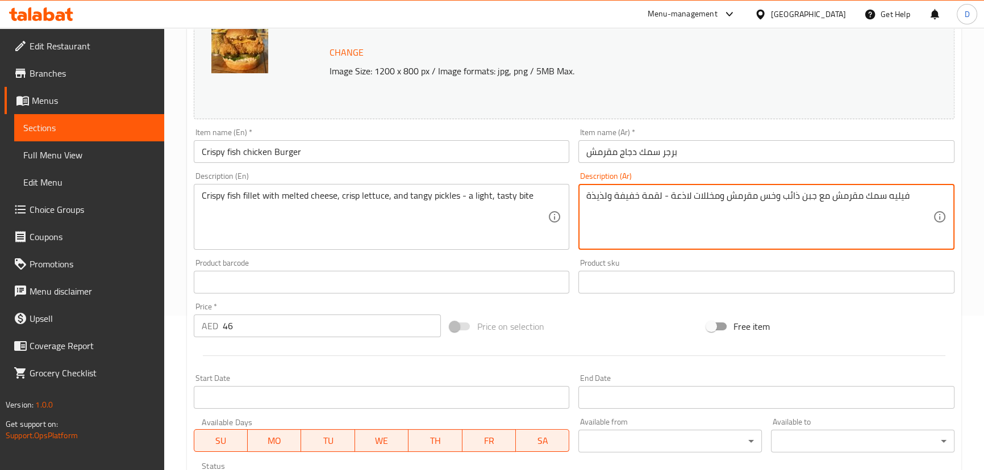
scroll to position [103, 0]
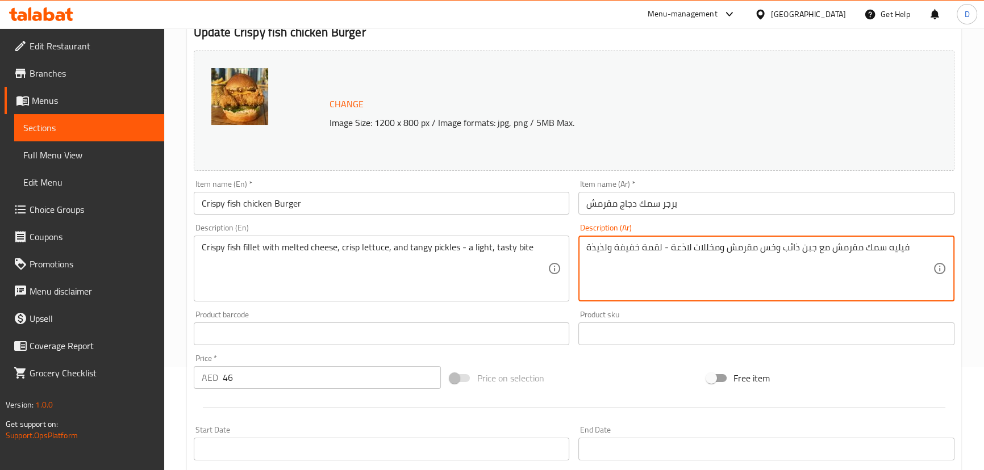
type textarea "فيليه سمك مقرمش مع جبن ذائب وخس مقرمش ومخللات لاذعة - لقمة خفيفة ولذيذة"
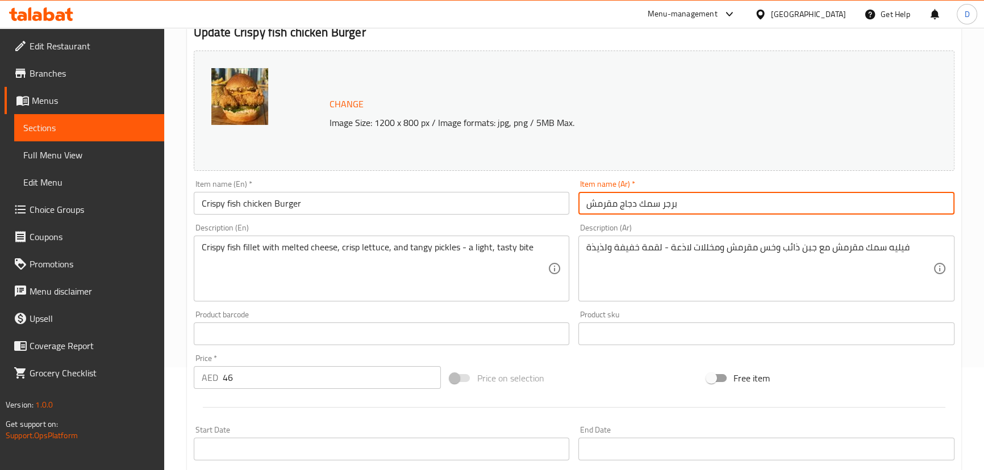
click at [621, 207] on input "برجر سمك دجاج مقرمش" at bounding box center [766, 203] width 376 height 23
click at [630, 208] on input "برجر سمك دجاج مقرمش" at bounding box center [766, 203] width 376 height 23
click at [615, 204] on input "برجر سمك تشيكن مقرمش" at bounding box center [766, 203] width 376 height 23
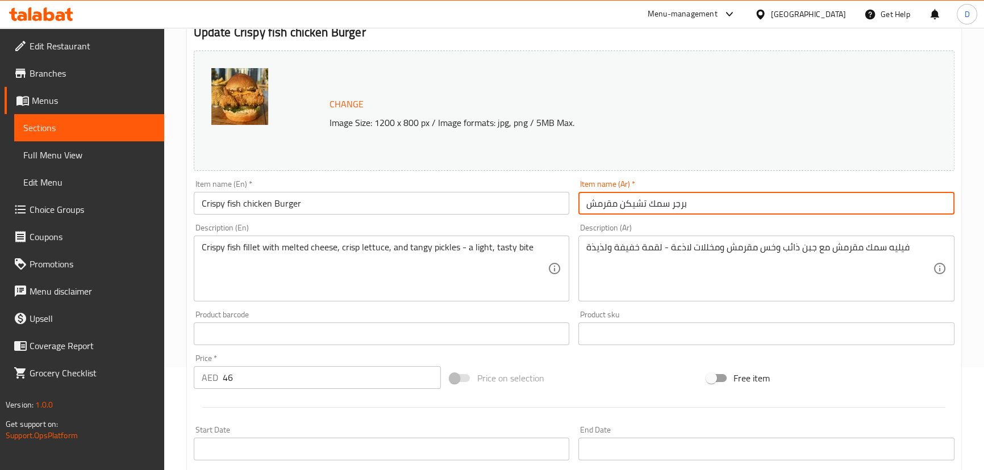
drag, startPoint x: 619, startPoint y: 206, endPoint x: 588, endPoint y: 205, distance: 31.3
click at [588, 205] on input "برجر سمك تشيكن مقرمش" at bounding box center [766, 203] width 376 height 23
type input "برجر سمك تشيكن كريسبي"
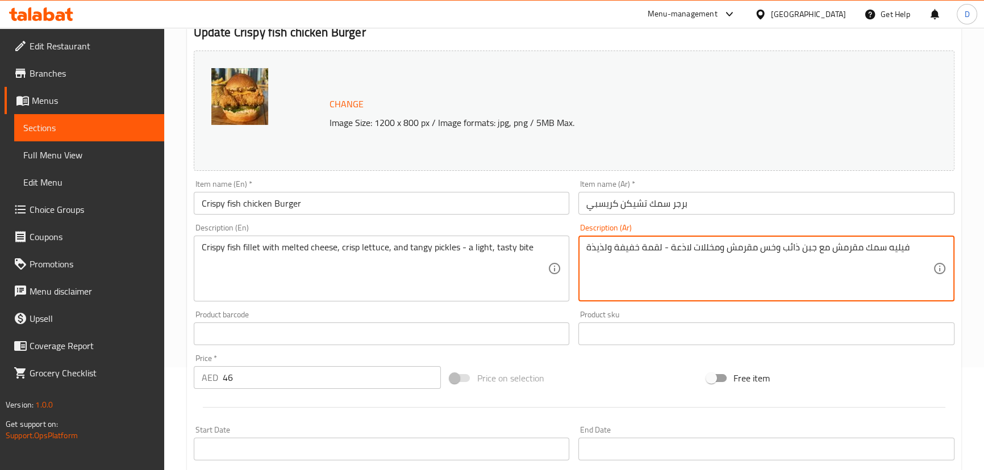
drag, startPoint x: 676, startPoint y: 252, endPoint x: 687, endPoint y: 255, distance: 11.3
drag, startPoint x: 672, startPoint y: 247, endPoint x: 688, endPoint y: 256, distance: 18.6
click at [688, 256] on textarea "فيليه سمك مقرمش مع جبن ذائب وخس مقرمش ومخللات لاذعة - لقمة خفيفة ولذيذة" at bounding box center [759, 269] width 347 height 54
click at [656, 247] on textarea "فيليه سمك مقرمش مع جبن ذائب وخس مقرمش ومخللات منعشة - لقمة خفيفة ولذيذة" at bounding box center [759, 269] width 347 height 54
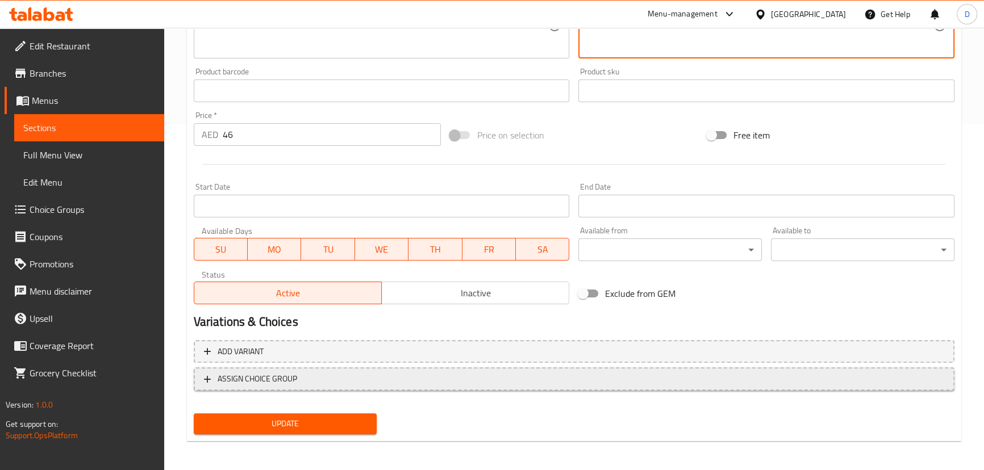
scroll to position [348, 0]
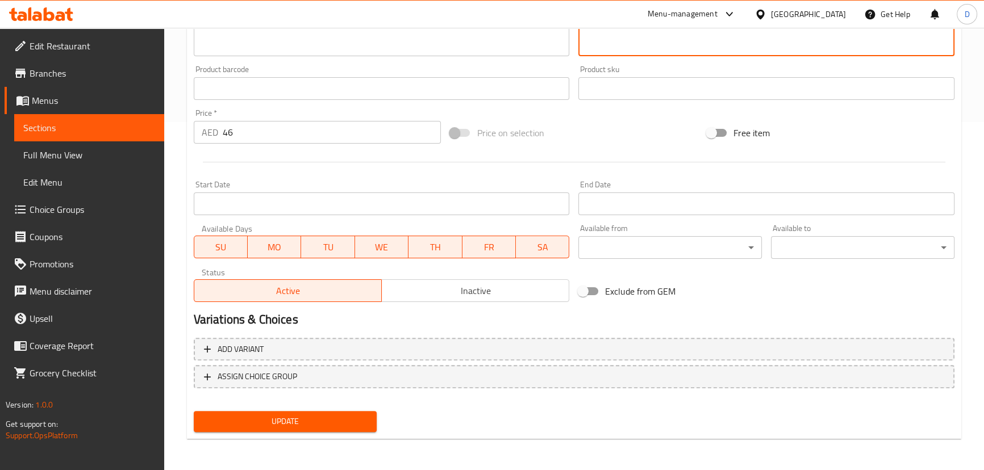
type textarea "فيليه سمك مقرمش مع جبن ذائب وخس مقرمش ومخللات منعشة - بايت خفيفة ولذيذة"
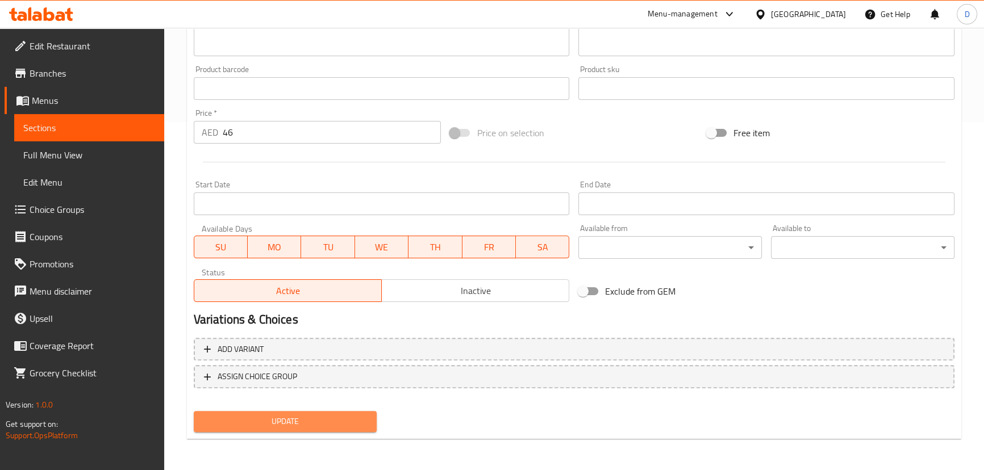
click at [347, 418] on span "Update" at bounding box center [285, 422] width 165 height 14
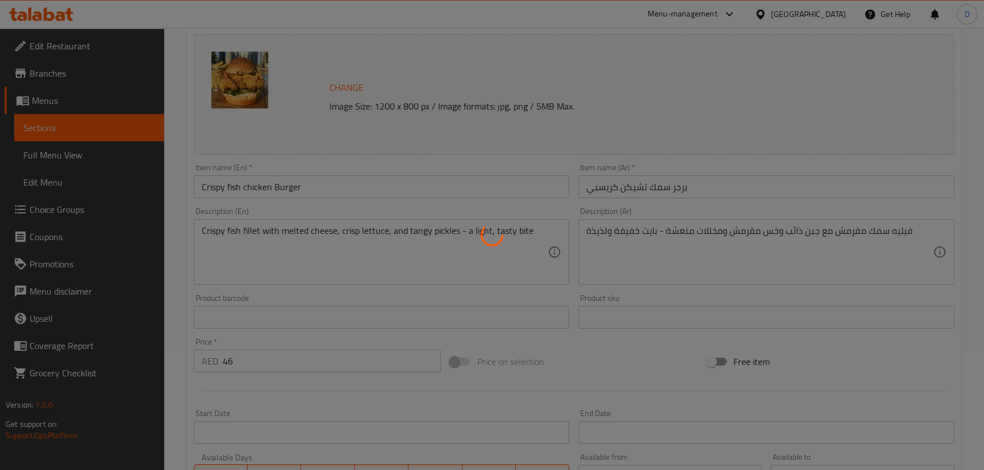
scroll to position [39, 0]
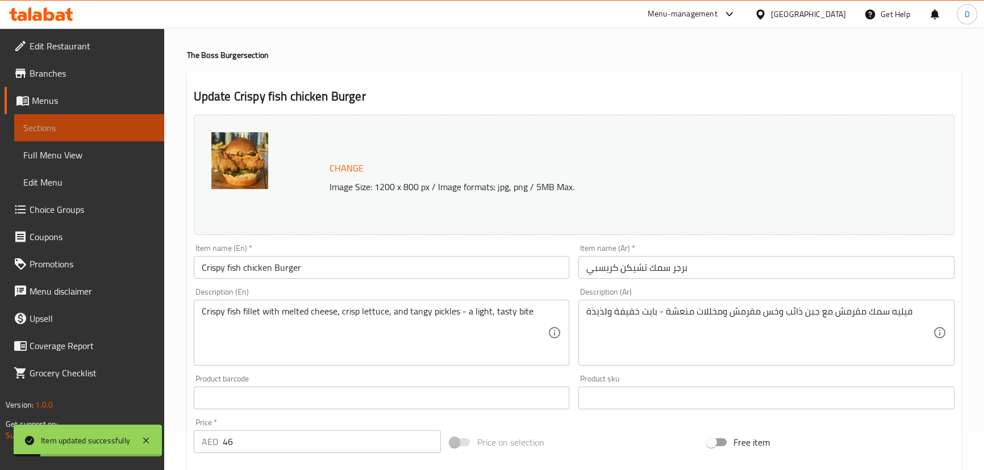
click at [123, 130] on span "Sections" at bounding box center [89, 128] width 132 height 14
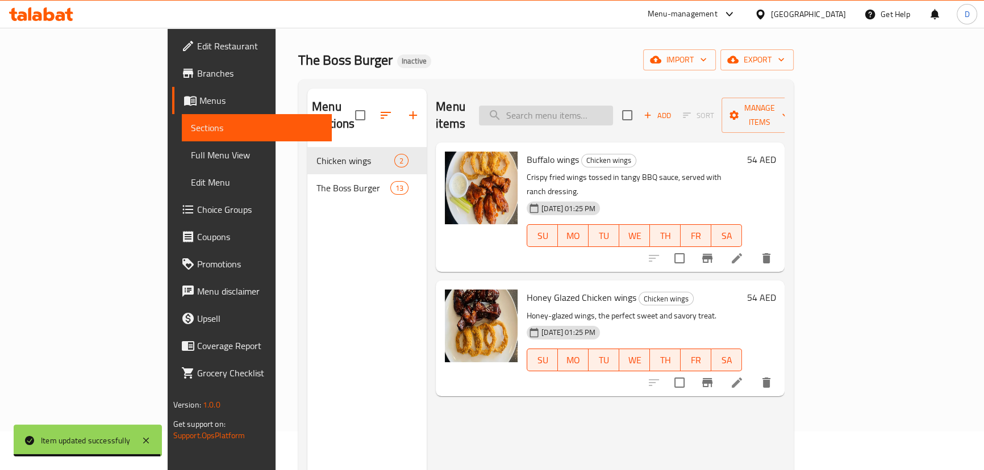
click at [591, 106] on input "search" at bounding box center [546, 116] width 134 height 20
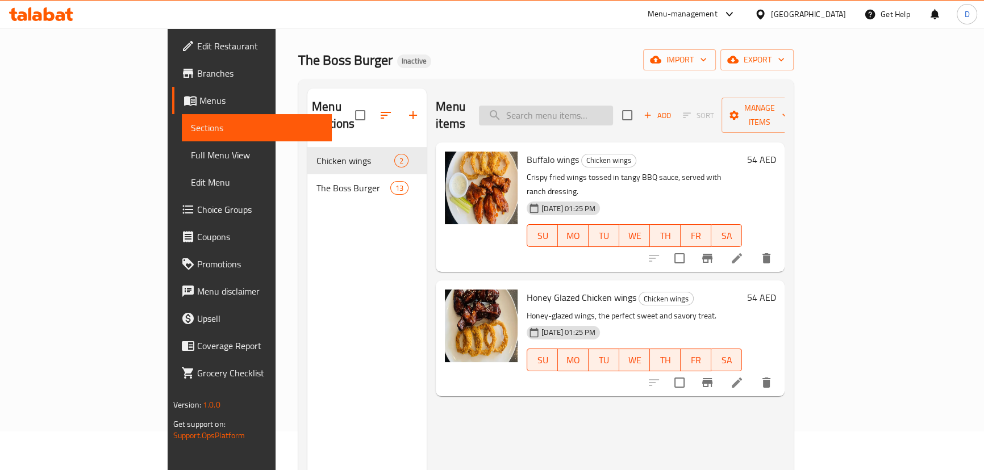
paste input "Bun"
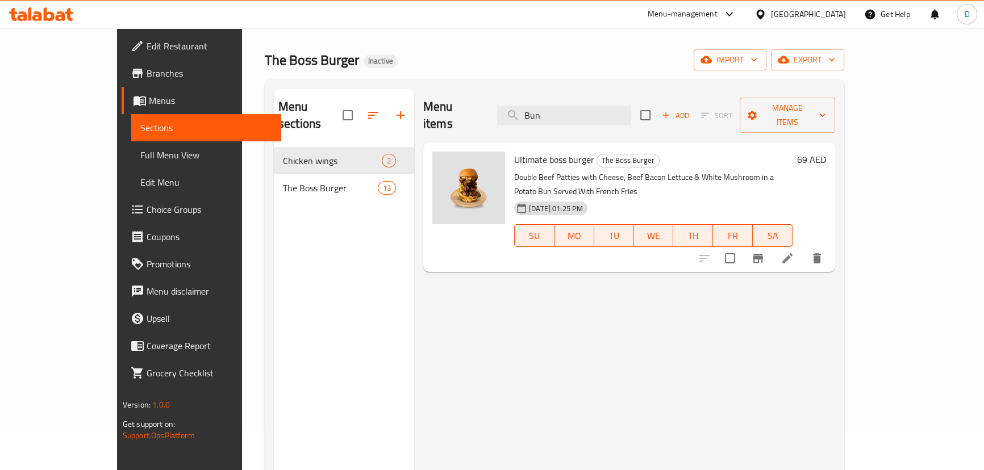
type input "Bun"
click at [803, 248] on li at bounding box center [788, 258] width 32 height 20
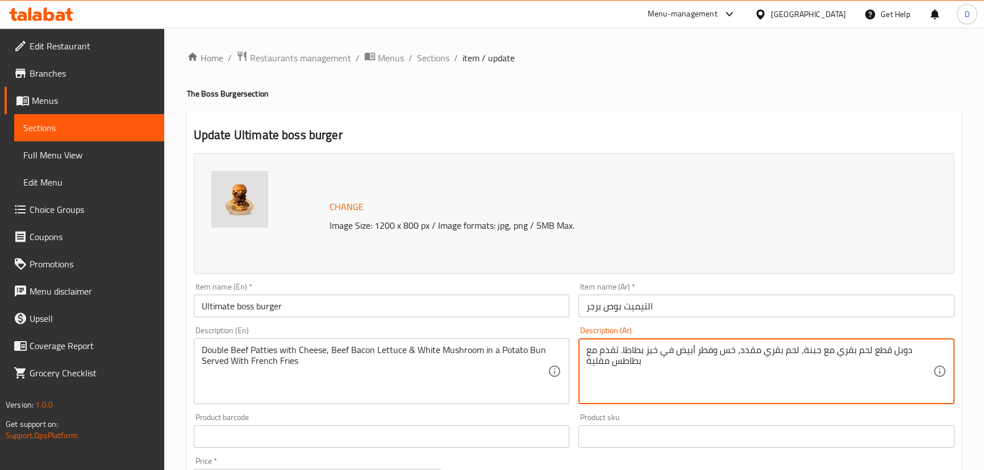
click at [649, 349] on textarea "دوبل قطع لحم بقري مع جبنة، لحم بقري مقدد، خس وفطر أبيض في خبز بطاطا. تقدم مع بط…" at bounding box center [759, 372] width 347 height 54
type textarea "دوبل قطع لحم بقري مع جبنة، لحم بقري مقدد، خس وفطر أبيض في [GEOGRAPHIC_DATA] بطا…"
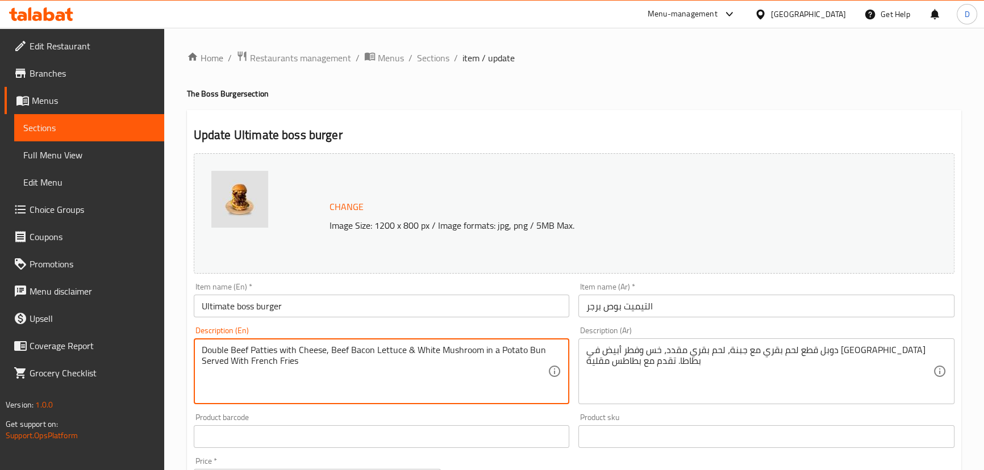
click at [532, 349] on textarea "Double Beef Patties with Cheese, Beef Bacon Lettuce & White Mushroom in a Potat…" at bounding box center [375, 372] width 347 height 54
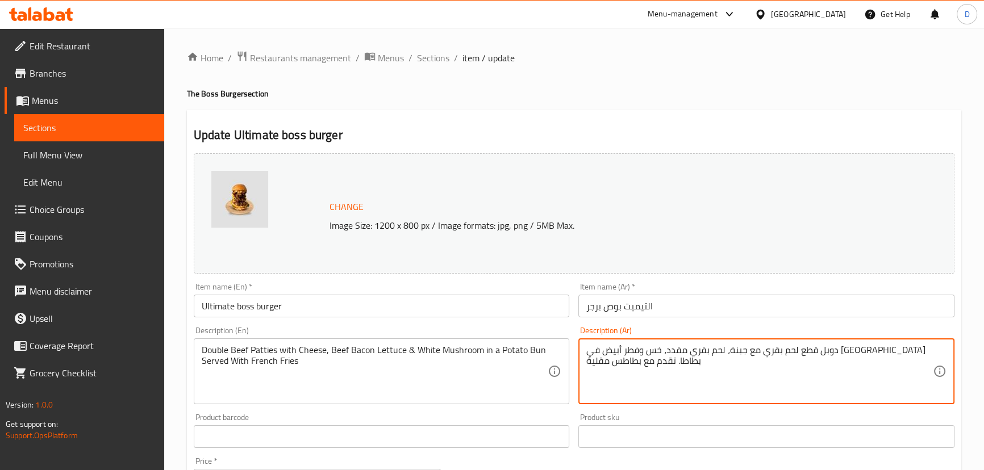
click at [653, 347] on textarea "دوبل قطع لحم بقري مع جبنة، لحم بقري مقدد، خس وفطر أبيض في [GEOGRAPHIC_DATA] بطا…" at bounding box center [759, 372] width 347 height 54
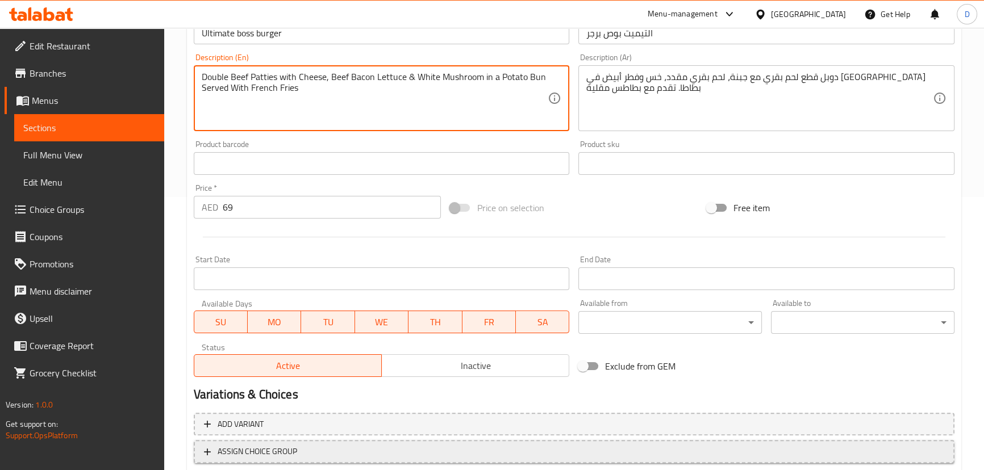
scroll to position [348, 0]
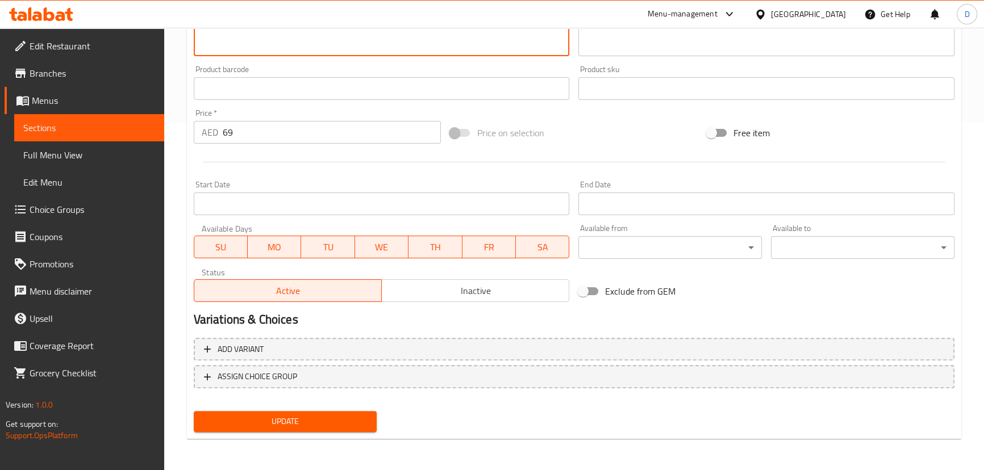
drag, startPoint x: 349, startPoint y: 417, endPoint x: 341, endPoint y: 227, distance: 189.9
click at [349, 417] on span "Update" at bounding box center [285, 422] width 165 height 14
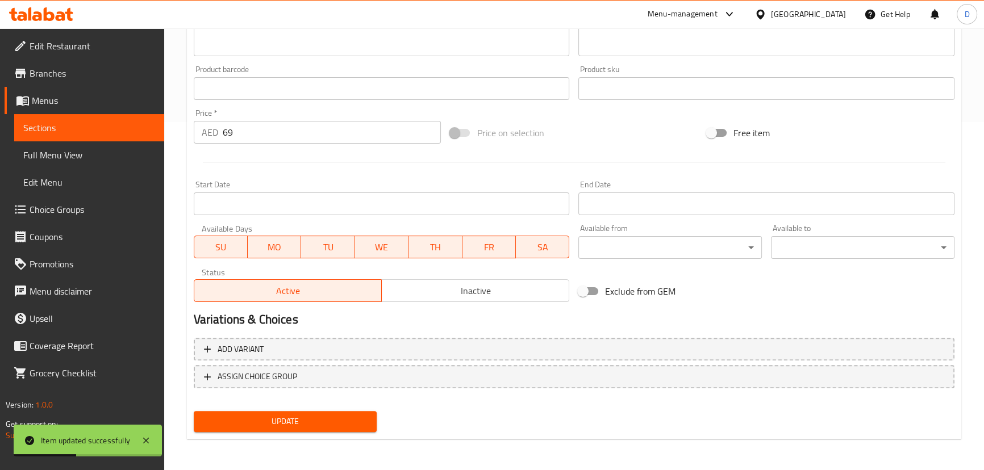
click at [159, 127] on link "Sections" at bounding box center [89, 127] width 150 height 27
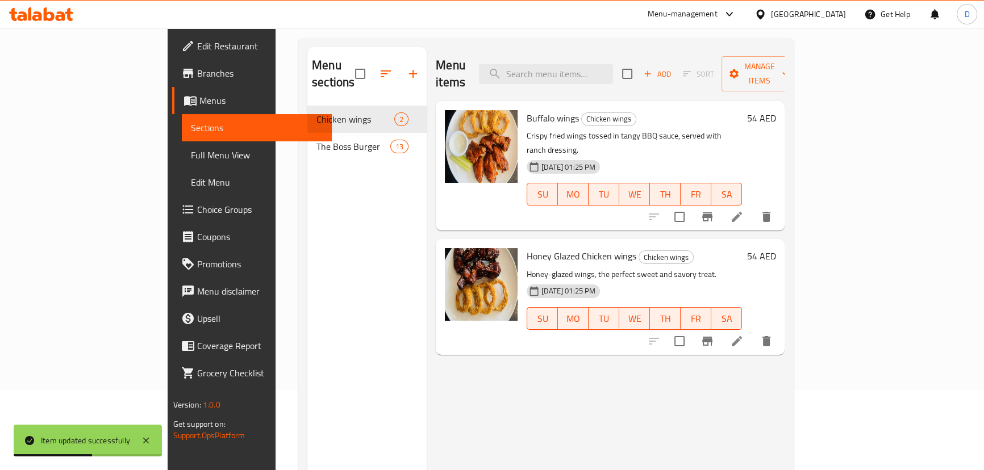
scroll to position [5, 0]
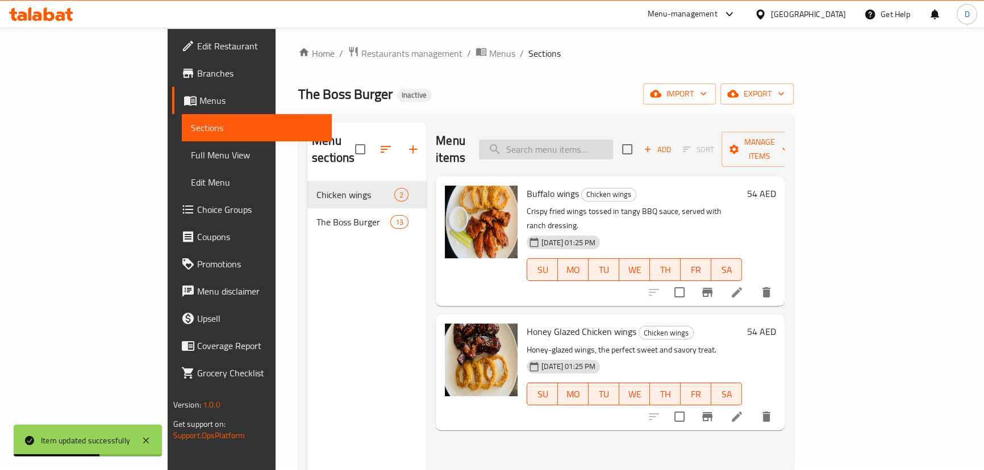
click at [613, 144] on input "search" at bounding box center [546, 150] width 134 height 20
paste input "Boss burger"
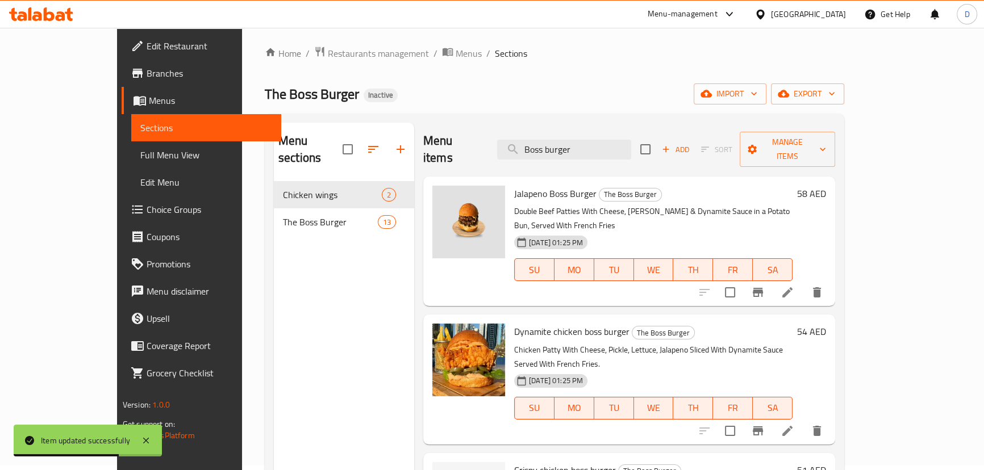
type input "Boss burger"
click at [803, 282] on li at bounding box center [788, 292] width 32 height 20
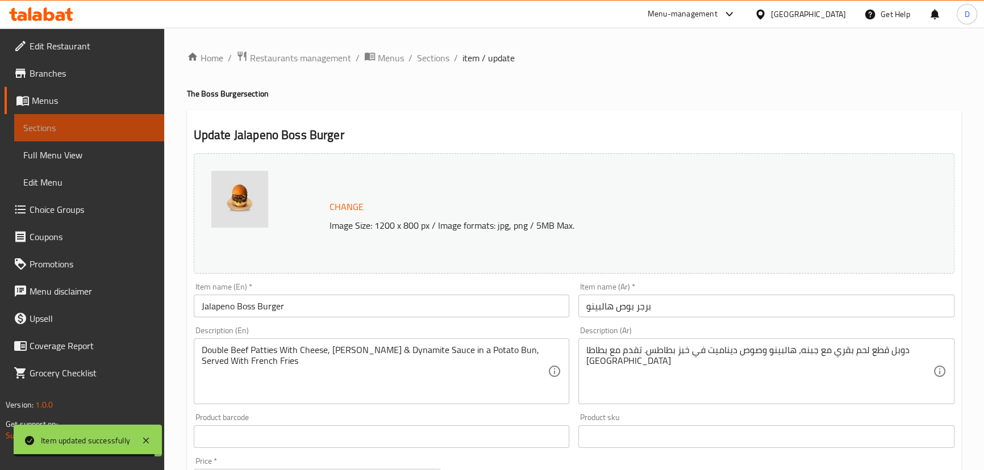
click at [83, 118] on link "Sections" at bounding box center [89, 127] width 150 height 27
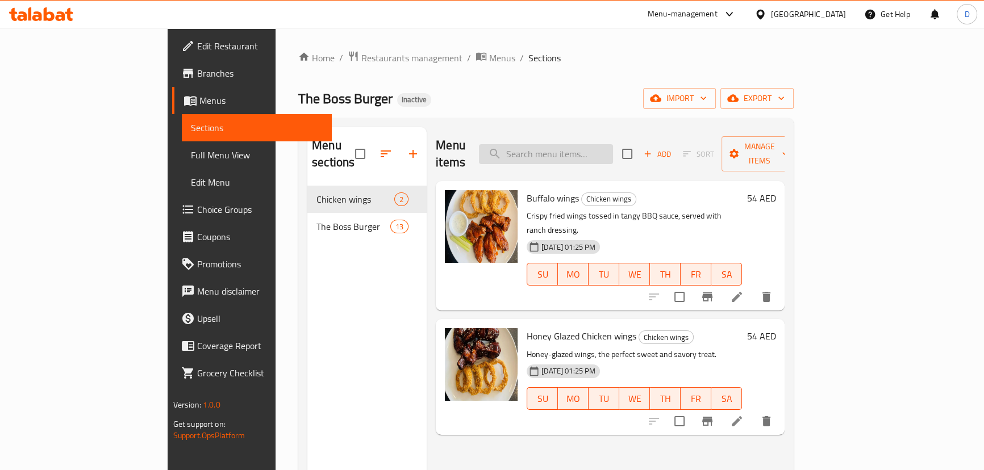
click at [573, 149] on input "search" at bounding box center [546, 154] width 134 height 20
paste input "Boss burger"
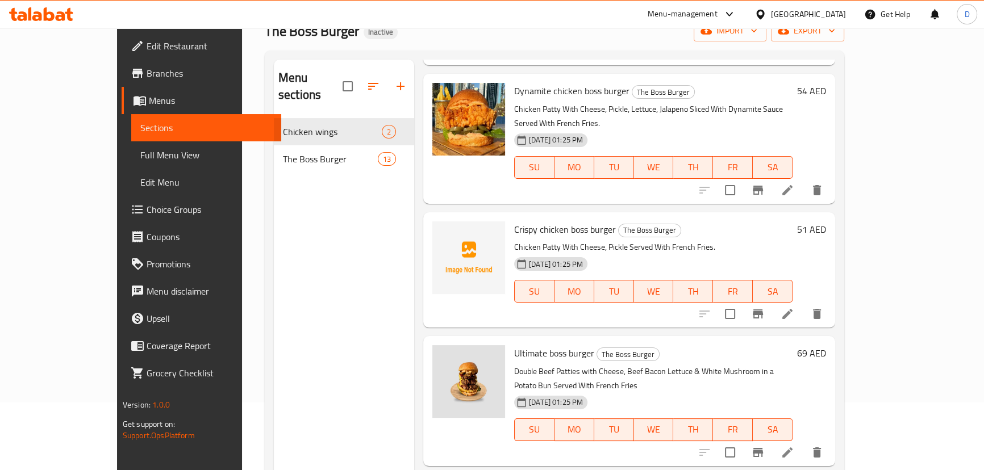
scroll to position [159, 0]
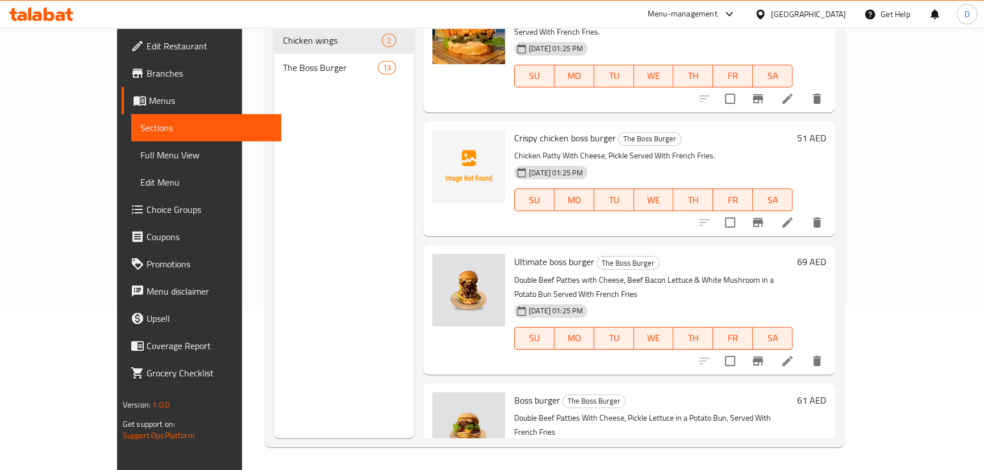
type input "Boss burger"
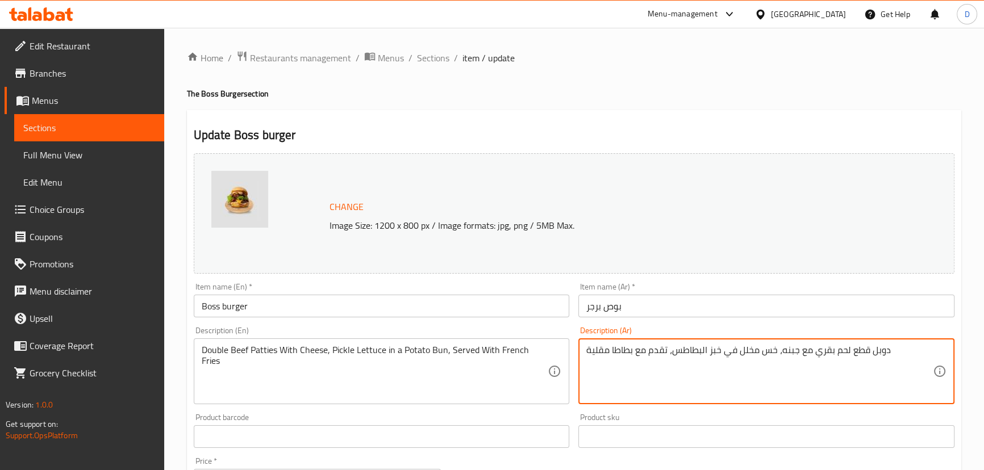
click at [714, 355] on textarea "دوبل قطع لحم بقري مع جبنه، خس مخلل في خبز البطاطس، تقدم مع بطاطا مقلية" at bounding box center [759, 372] width 347 height 54
paste textarea "كيزر"
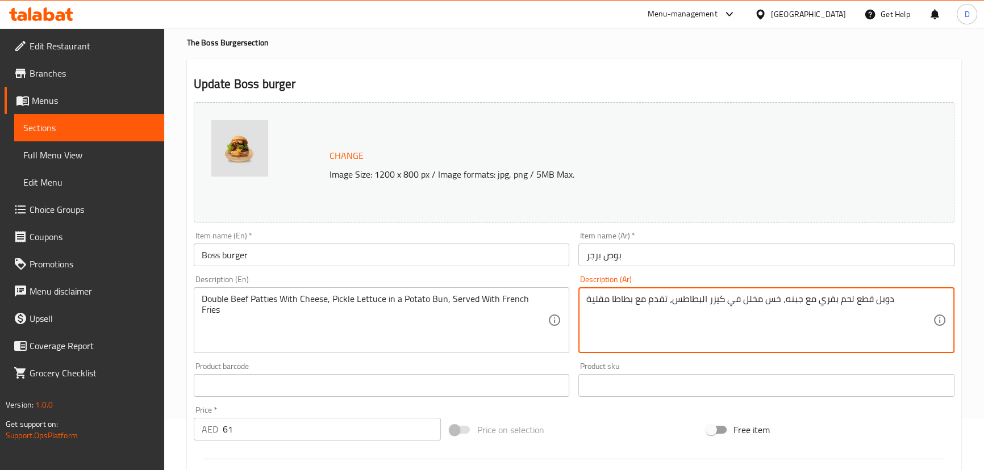
drag, startPoint x: 778, startPoint y: 301, endPoint x: 766, endPoint y: 299, distance: 12.6
click at [766, 299] on textarea "دوبل قطع لحم بقري مع جبنه، خس مخلل في كيزر البطاطس، تقدم مع بطاطا مقلية" at bounding box center [759, 321] width 347 height 54
click at [741, 307] on textarea "دوبل قطع لحم بقري مع جبنه، مخلل في كيزر البطاطس، تقدم مع بطاطا مقلية" at bounding box center [759, 321] width 347 height 54
paste textarea "خس"
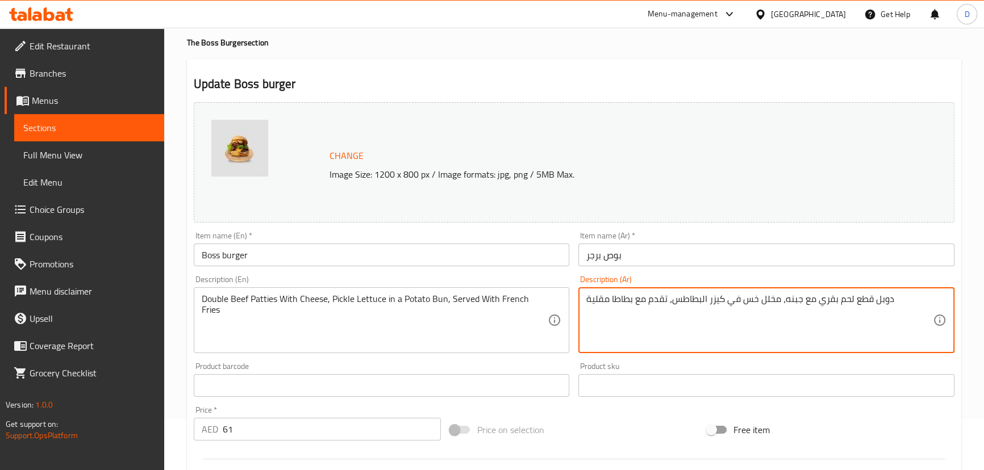
click at [760, 299] on textarea "دوبل قطع لحم بقري مع جبنه، مخلل خس في كيزر البطاطس، تقدم مع بطاطا مقلية" at bounding box center [759, 321] width 347 height 54
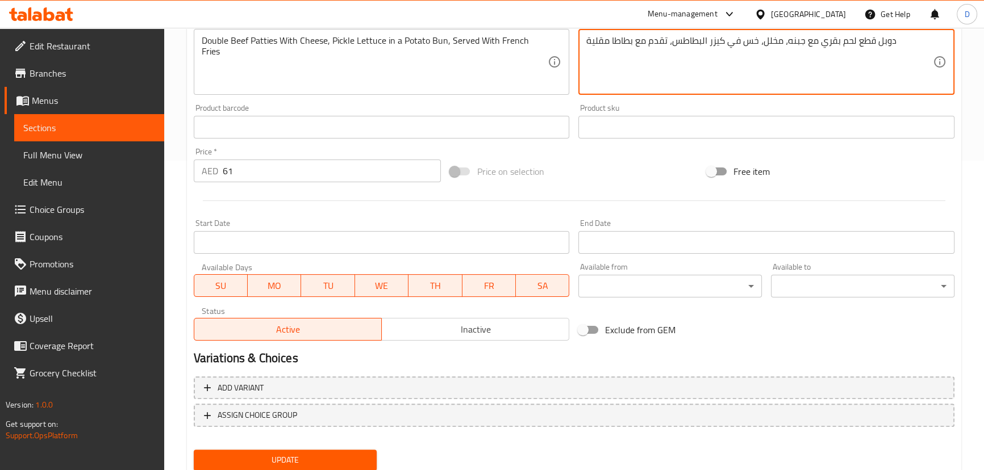
scroll to position [348, 0]
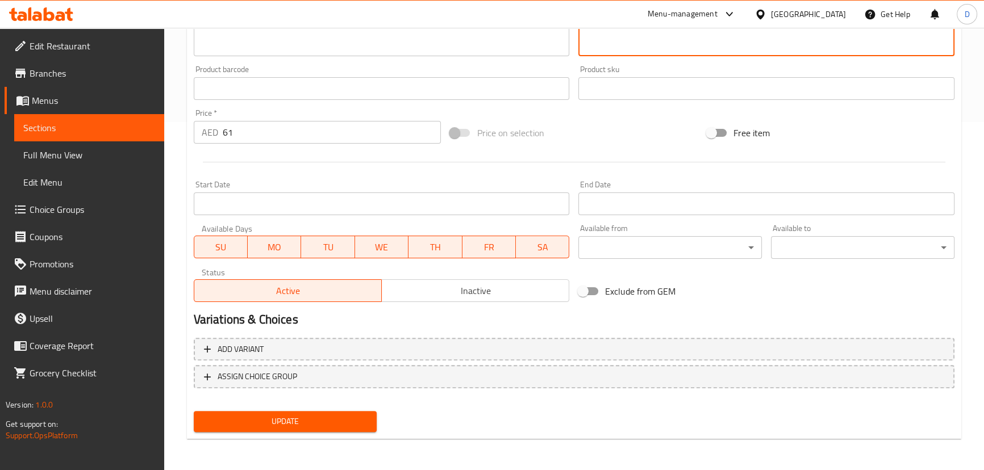
type textarea "دوبل قطع لحم بقري مع جبنه، مخلل، خس في كيزر البطاطس، تقدم مع بطاطا مقلية"
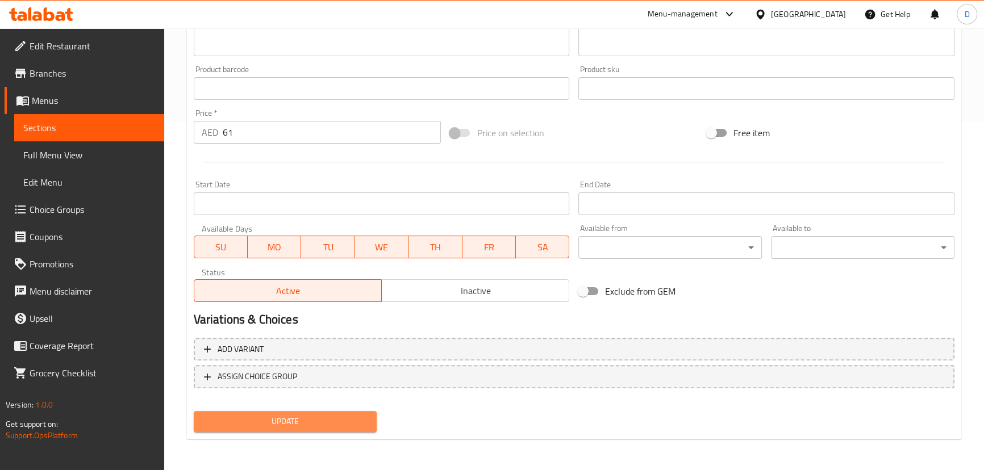
click at [369, 411] on button "Update" at bounding box center [286, 421] width 184 height 21
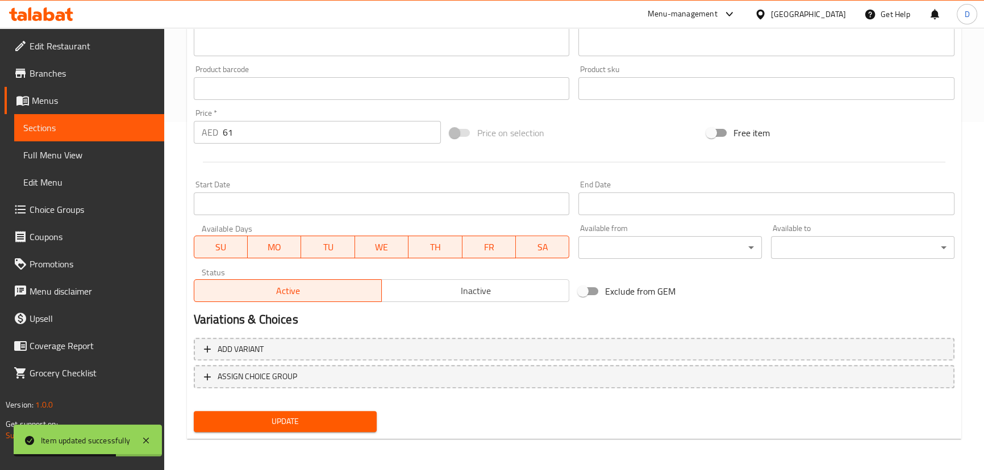
drag, startPoint x: 163, startPoint y: 124, endPoint x: 169, endPoint y: 124, distance: 6.3
click at [163, 124] on link "Sections" at bounding box center [89, 127] width 150 height 27
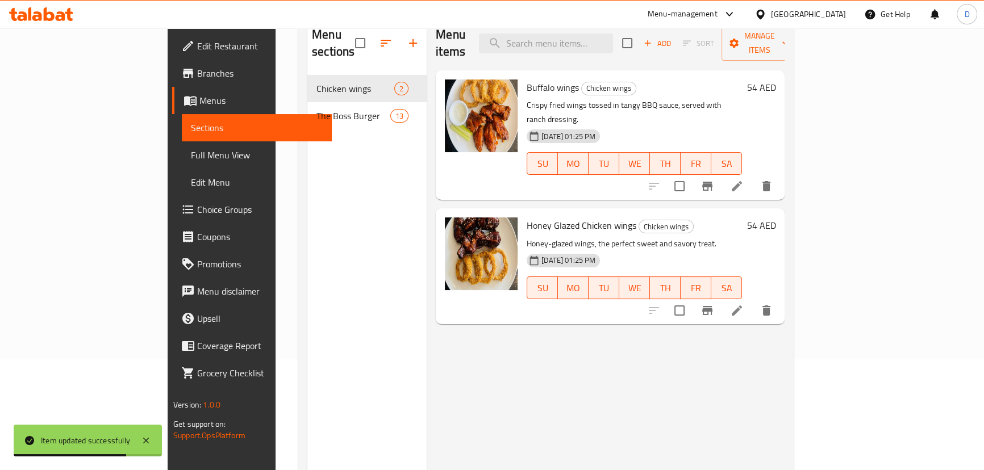
scroll to position [56, 0]
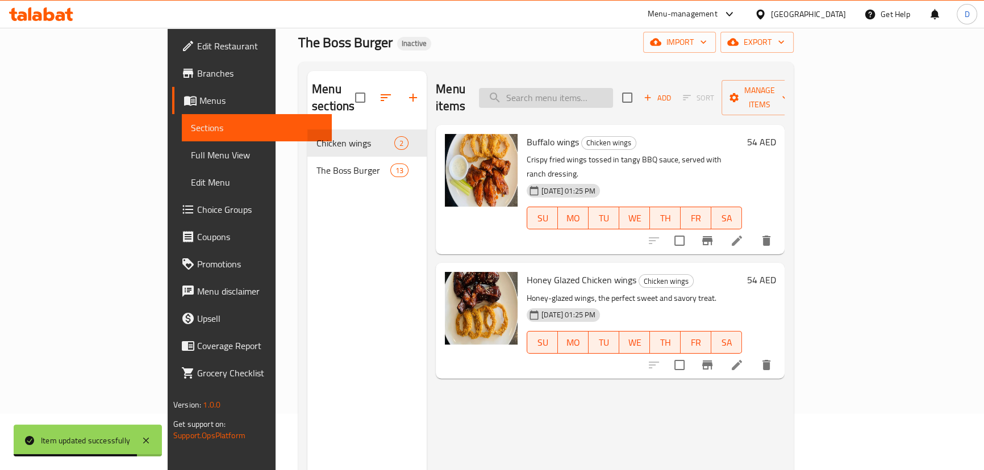
click at [613, 93] on input "search" at bounding box center [546, 98] width 134 height 20
paste input "Boss Basic burger"
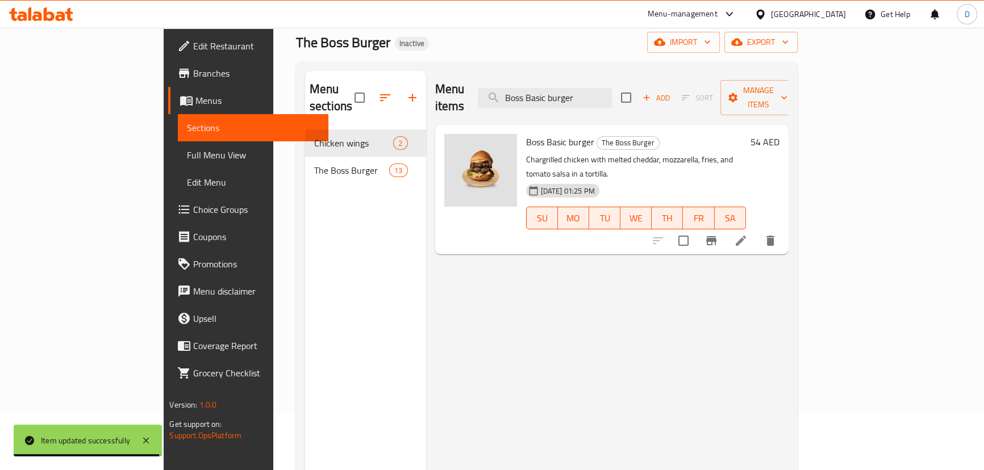
type input "Boss Basic burger"
click at [757, 231] on li at bounding box center [741, 241] width 32 height 20
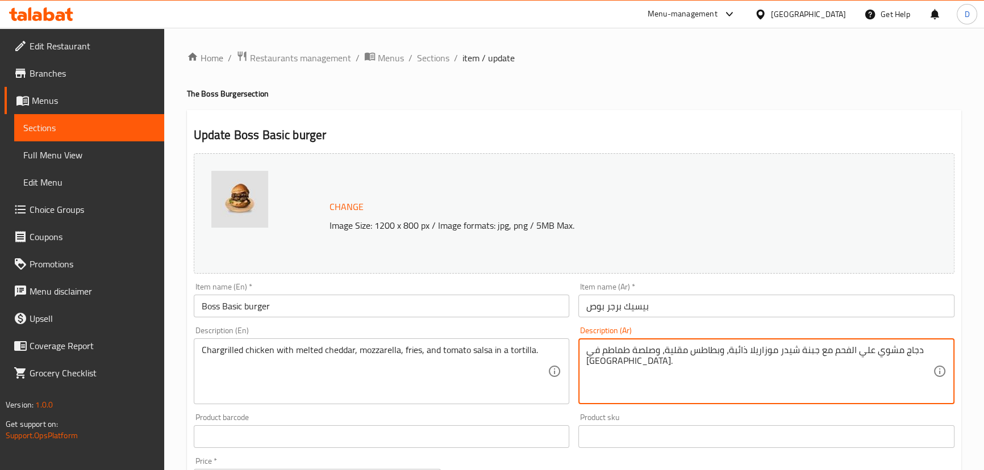
click at [807, 351] on textarea "دجاج مشوي علي الفحم مع جبنة شيدر موزاريلا ذائبة، وبطاطس مقلية، وصلصة طماطم في […" at bounding box center [759, 372] width 347 height 54
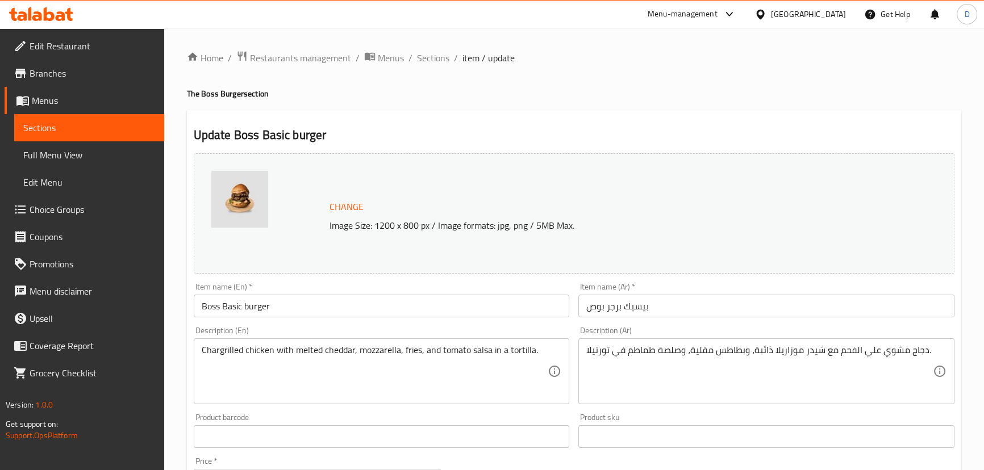
click at [677, 370] on textarea "دجاج مشوي علي الفحم مع شيدر موزاريلا ذائبة، وبطاطس مقلية، وصلصة طماطم في تورتيل…" at bounding box center [759, 372] width 347 height 54
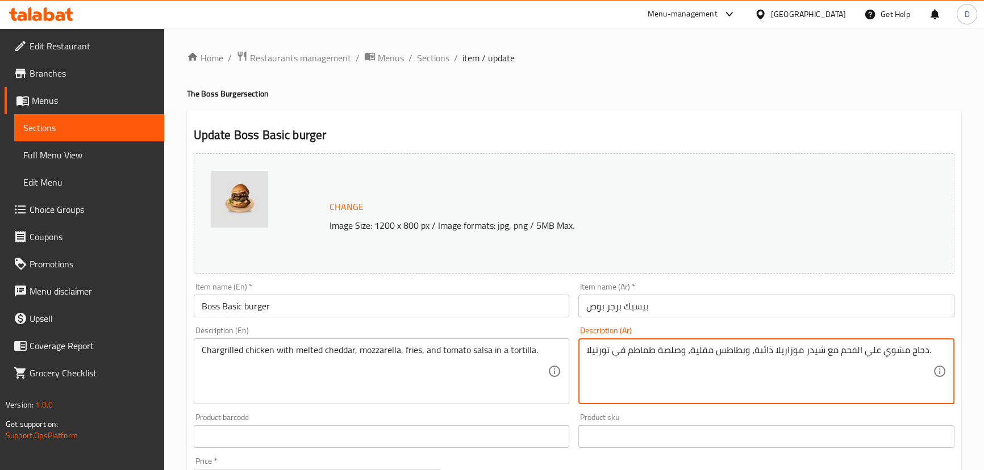
click at [799, 352] on textarea "دجاج مشوي علي الفحم مع شيدر موزاريلا ذائبة، وبطاطس مقلية، وصلصة طماطم في تورتيل…" at bounding box center [759, 372] width 347 height 54
type textarea "دجاج مشوي علي الفحم مع شيدر وموزاريلا ذائبة، وبطاطس مقلية، وصلصة طماطم في [GEOG…"
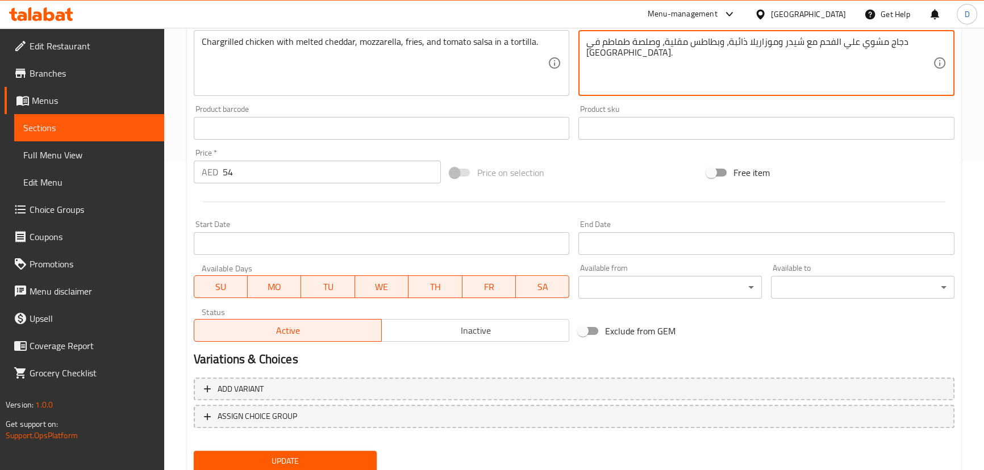
scroll to position [348, 0]
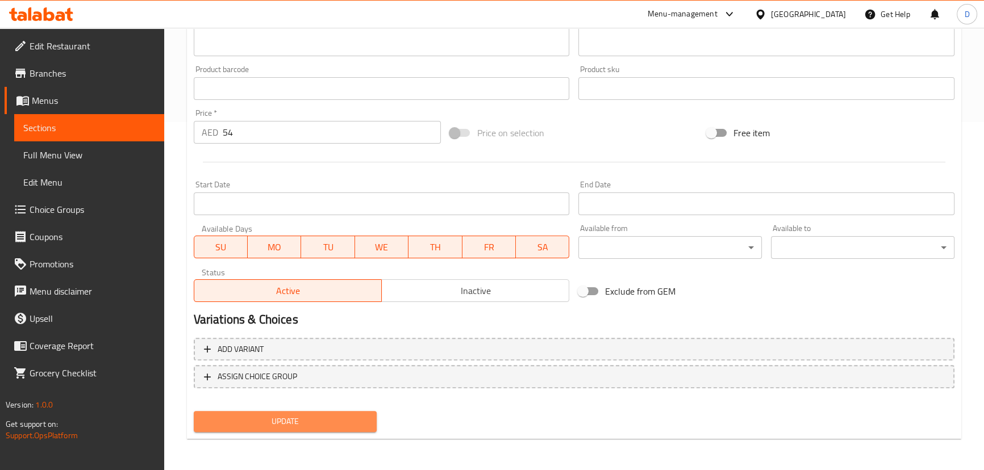
click at [299, 424] on span "Update" at bounding box center [285, 422] width 165 height 14
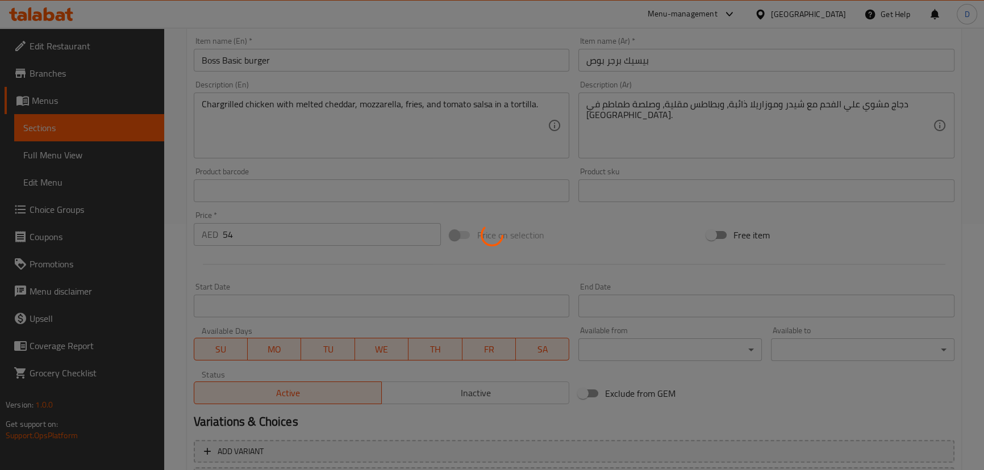
scroll to position [245, 0]
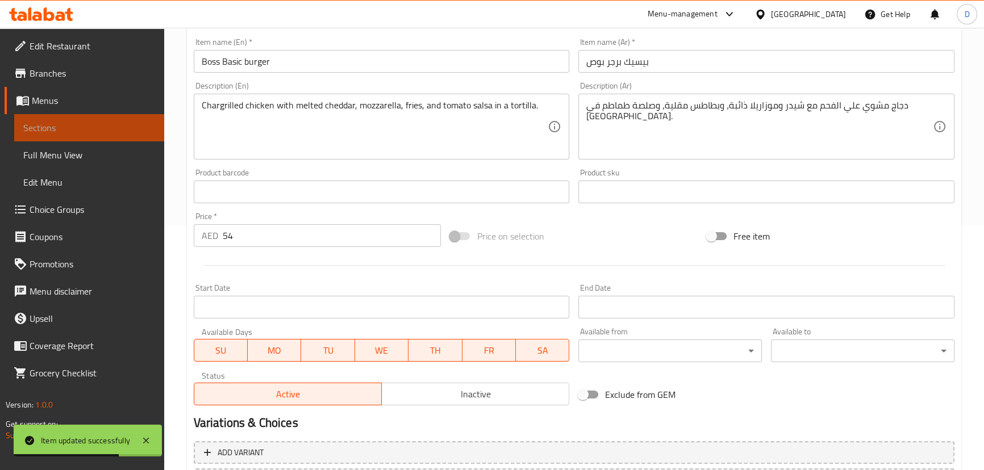
click at [142, 118] on link "Sections" at bounding box center [89, 127] width 150 height 27
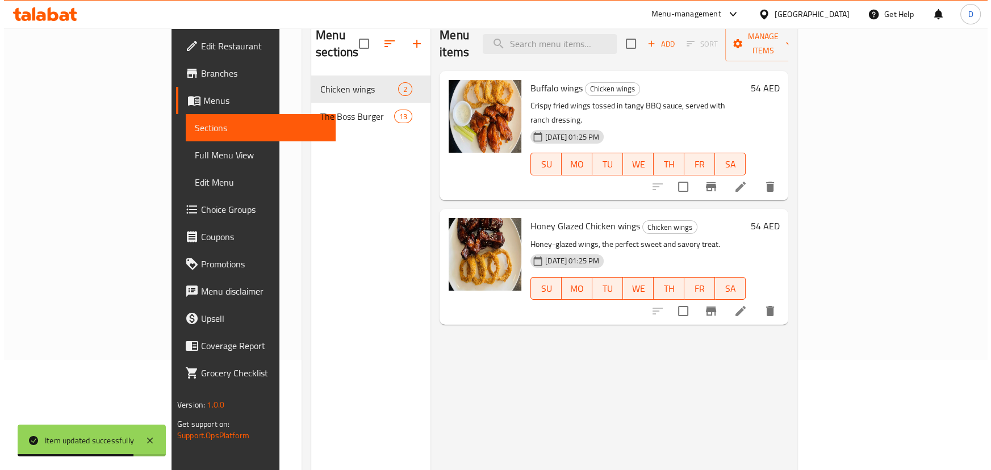
scroll to position [5, 0]
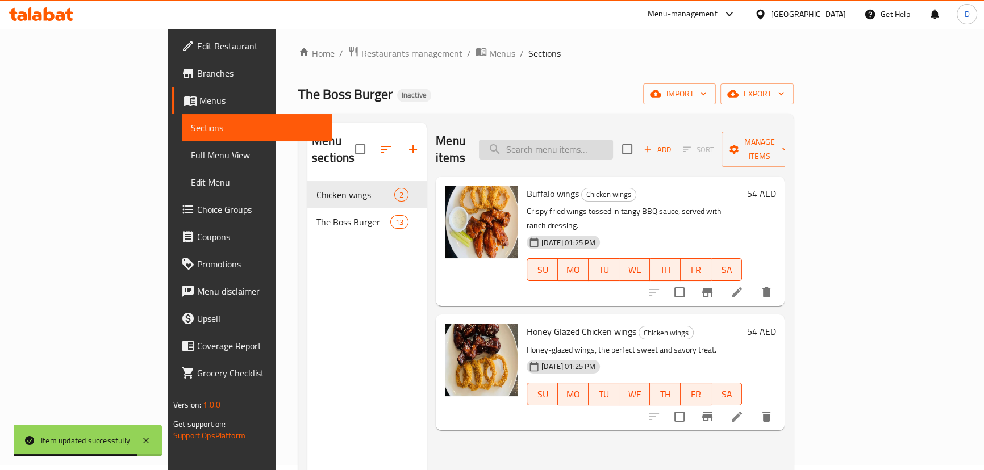
click at [607, 140] on input "search" at bounding box center [546, 150] width 134 height 20
paste input "Buffalo wings"
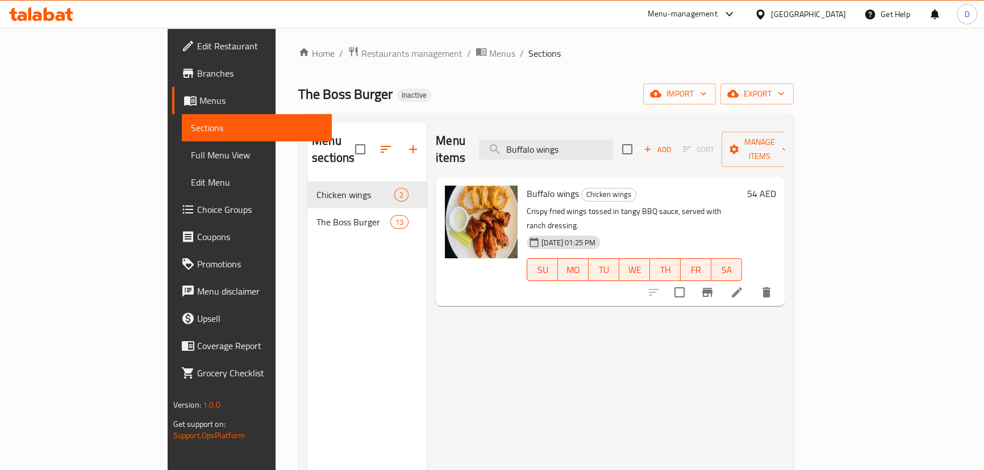
type input "Buffalo wings"
click at [770, 287] on icon "delete" at bounding box center [766, 292] width 8 height 10
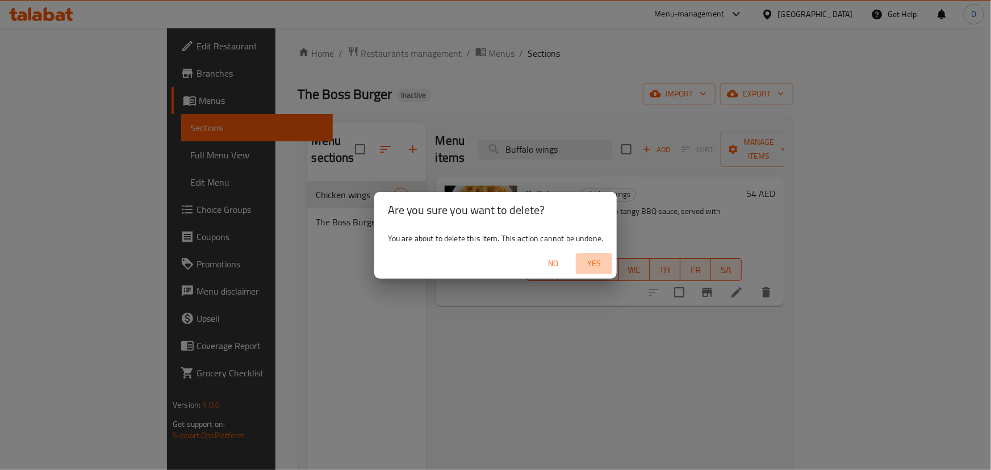
click at [596, 260] on span "Yes" at bounding box center [594, 264] width 27 height 14
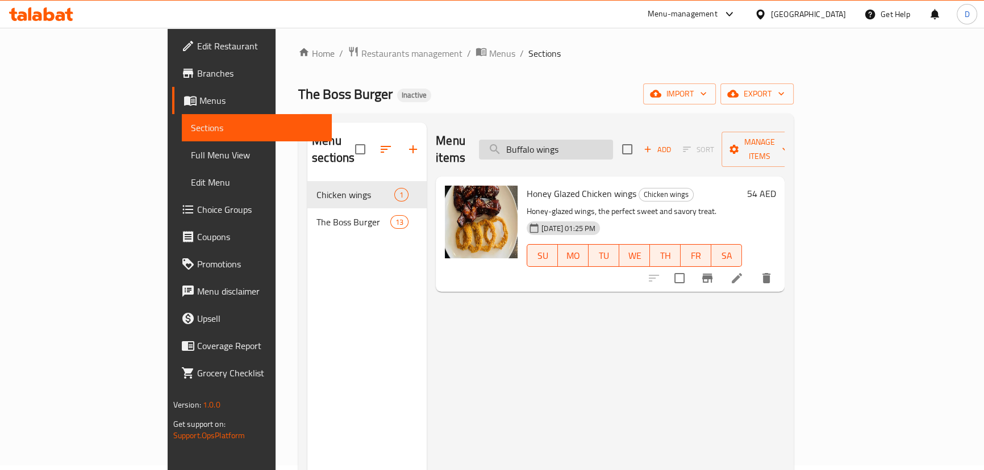
click at [602, 140] on input "Buffalo wings" at bounding box center [546, 150] width 134 height 20
click at [789, 147] on span "Manage items" at bounding box center [760, 149] width 58 height 28
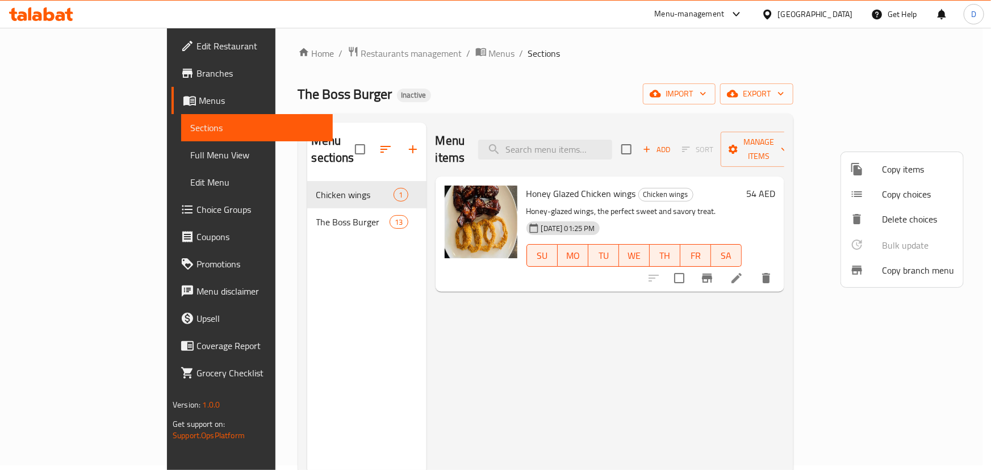
click at [929, 96] on div at bounding box center [495, 235] width 991 height 470
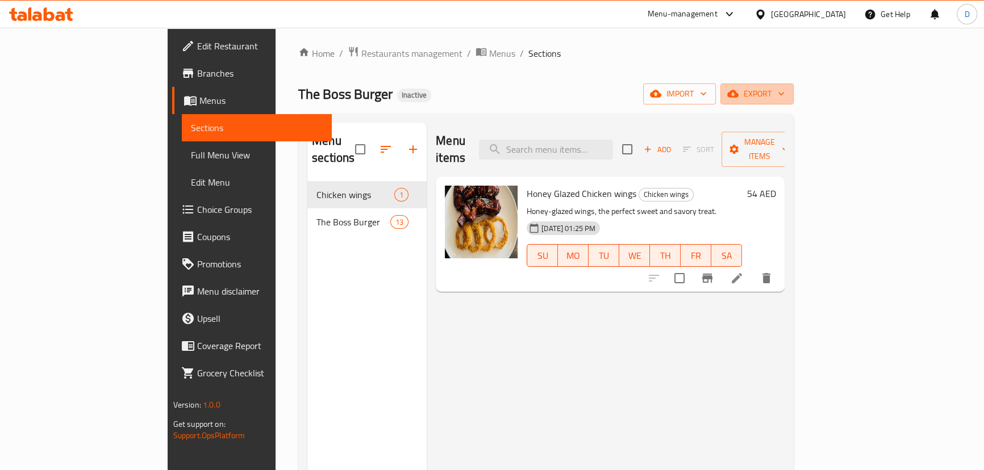
click at [785, 96] on span "export" at bounding box center [756, 94] width 55 height 14
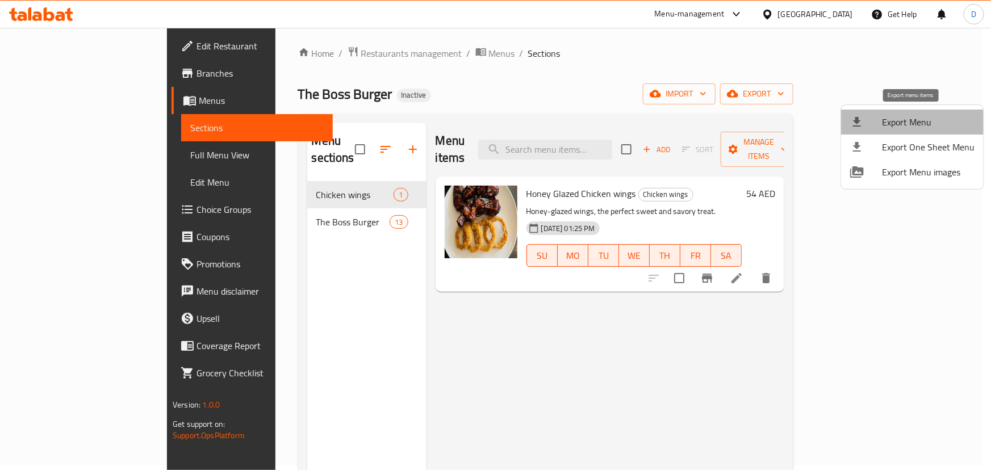
click at [926, 116] on span "Export Menu" at bounding box center [928, 122] width 93 height 14
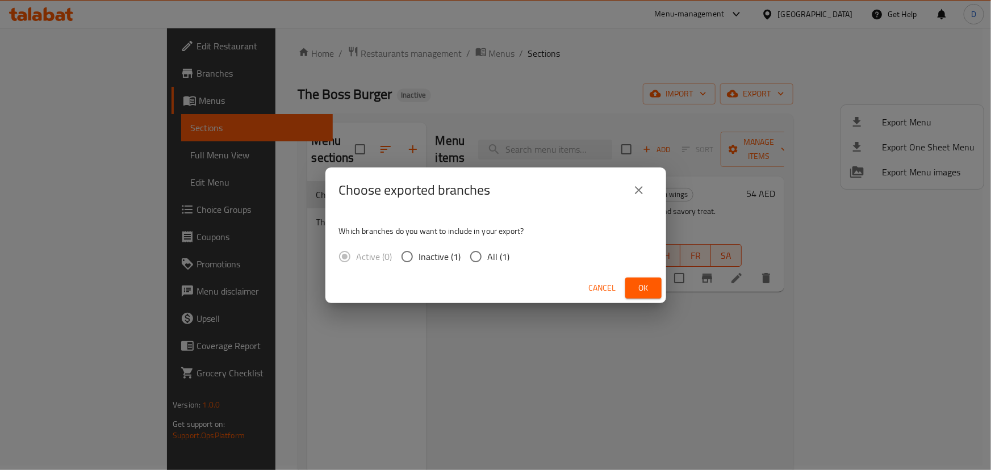
click at [505, 261] on span "All (1)" at bounding box center [499, 257] width 22 height 14
click at [488, 261] on input "All (1)" at bounding box center [476, 257] width 24 height 24
radio input "true"
click at [647, 279] on button "Ok" at bounding box center [644, 288] width 36 height 21
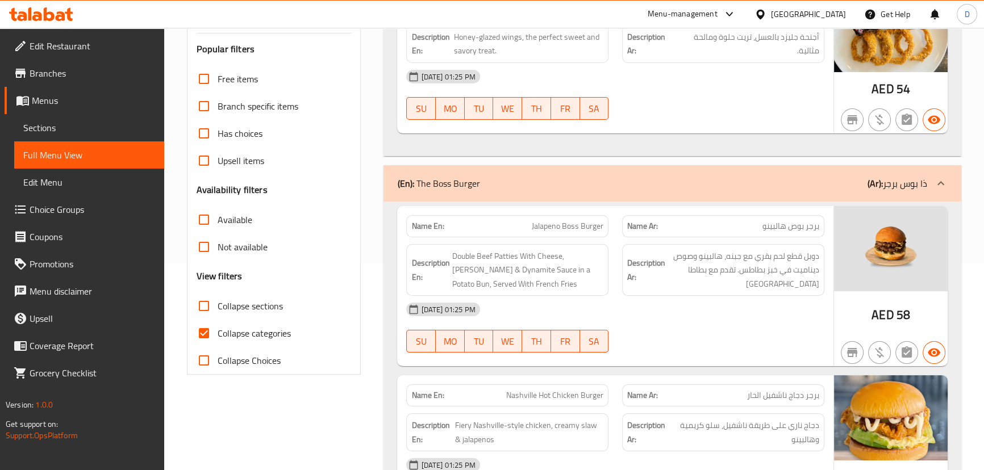
scroll to position [361, 0]
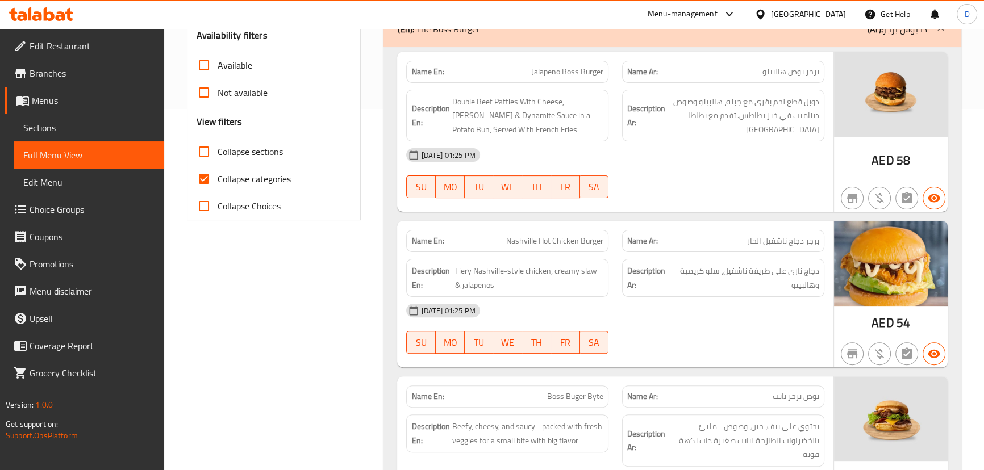
click at [264, 178] on span "Collapse categories" at bounding box center [254, 179] width 73 height 14
click at [218, 178] on input "Collapse categories" at bounding box center [203, 178] width 27 height 27
checkbox input "false"
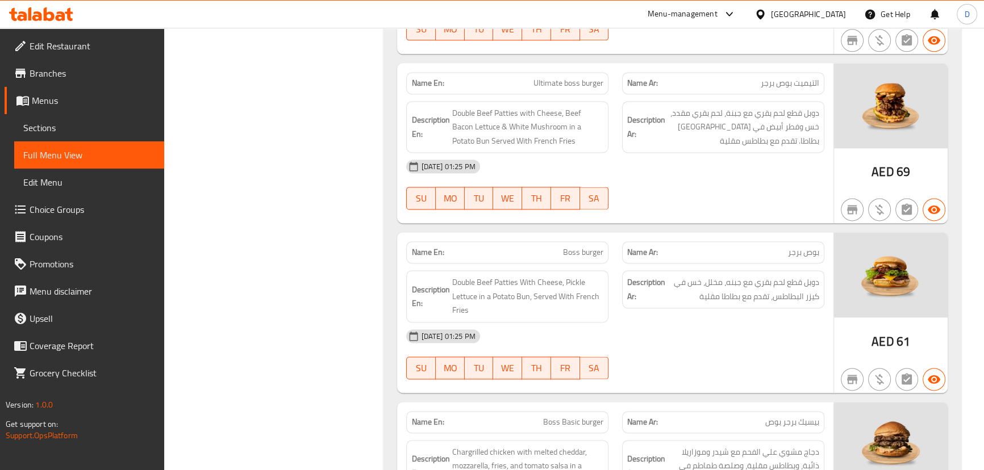
scroll to position [2096, 0]
